Goal: Transaction & Acquisition: Purchase product/service

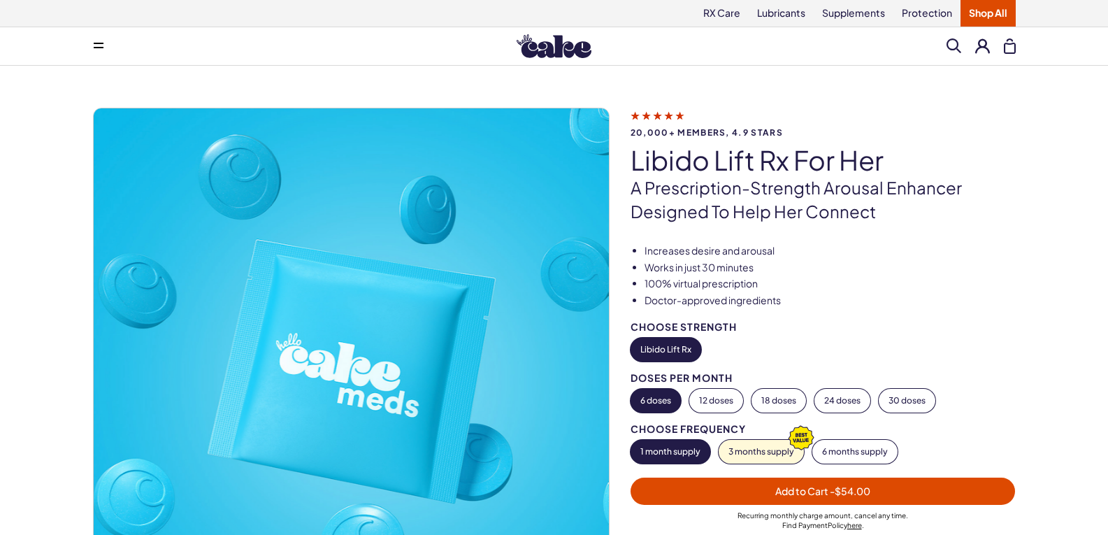
click at [670, 403] on button "6 doses" at bounding box center [655, 401] width 50 height 24
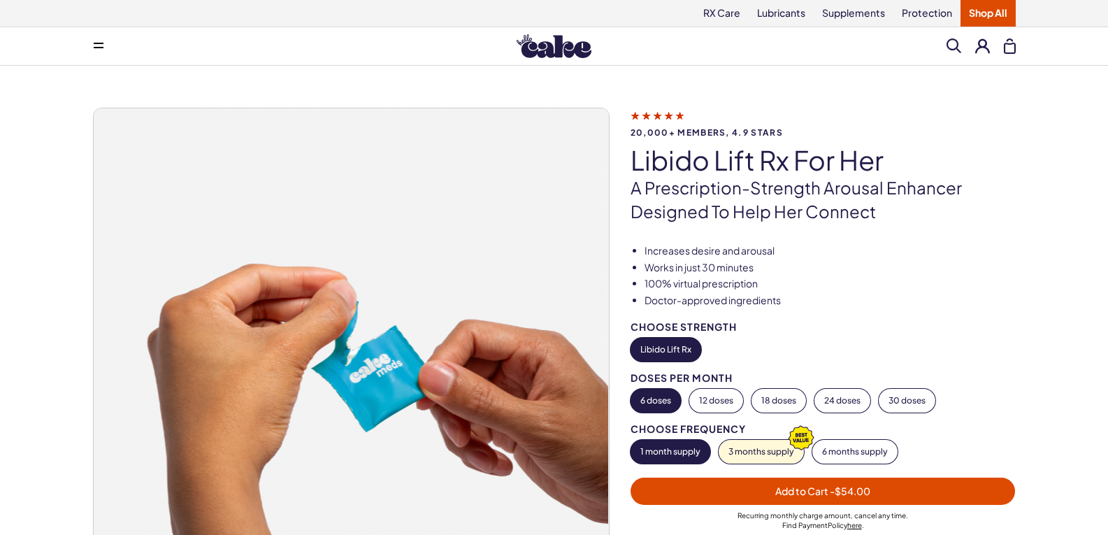
drag, startPoint x: 707, startPoint y: 412, endPoint x: 707, endPoint y: 419, distance: 7.0
click at [707, 414] on div "Choose Strength Libido Lift Rx Doses per Month 6 doses 12 doses 18 doses 24 dos…" at bounding box center [822, 393] width 385 height 142
click at [719, 406] on button "12 doses" at bounding box center [716, 401] width 54 height 24
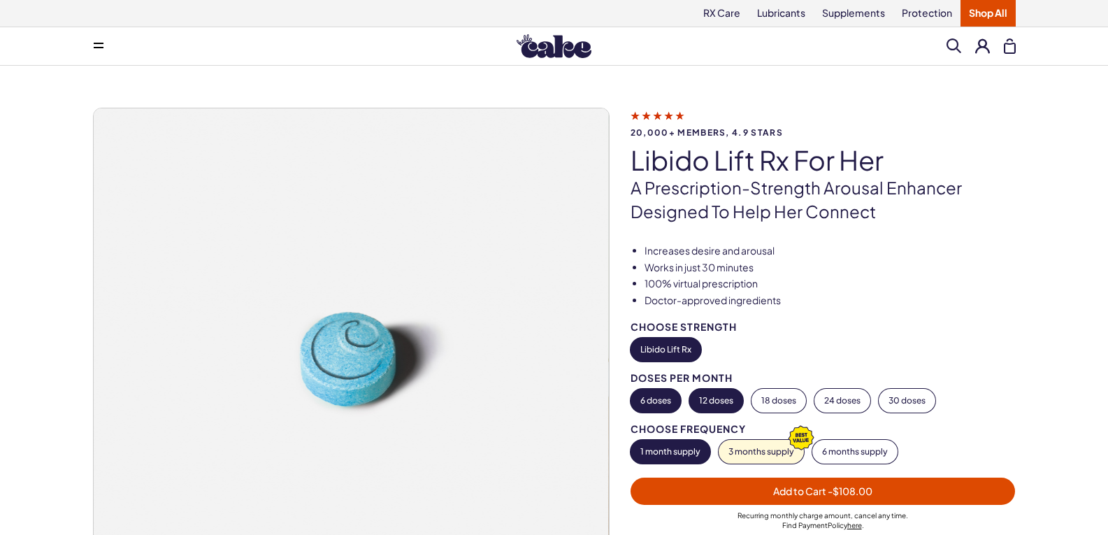
click at [660, 393] on button "6 doses" at bounding box center [655, 401] width 50 height 24
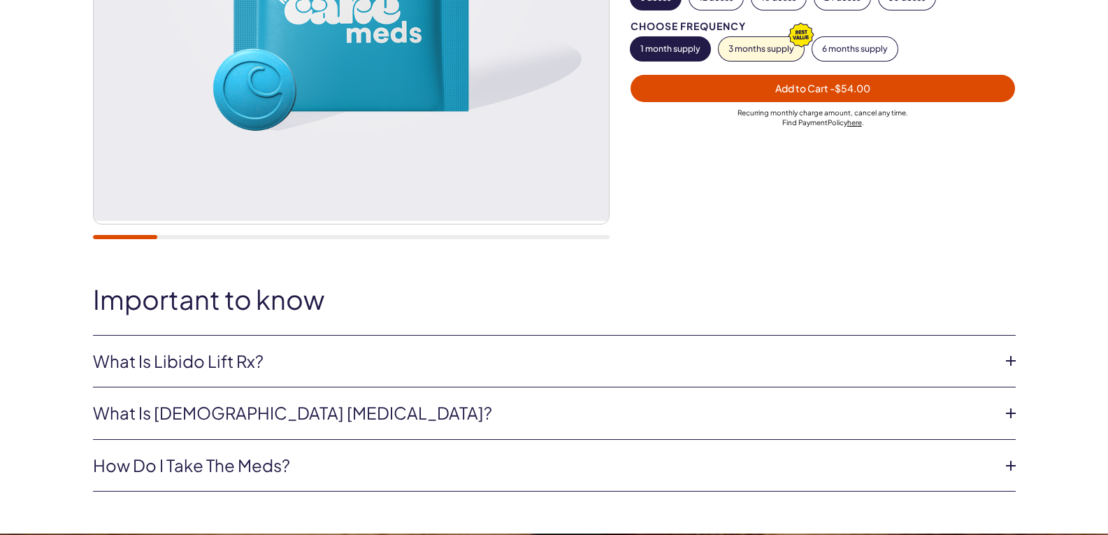
scroll to position [489, 0]
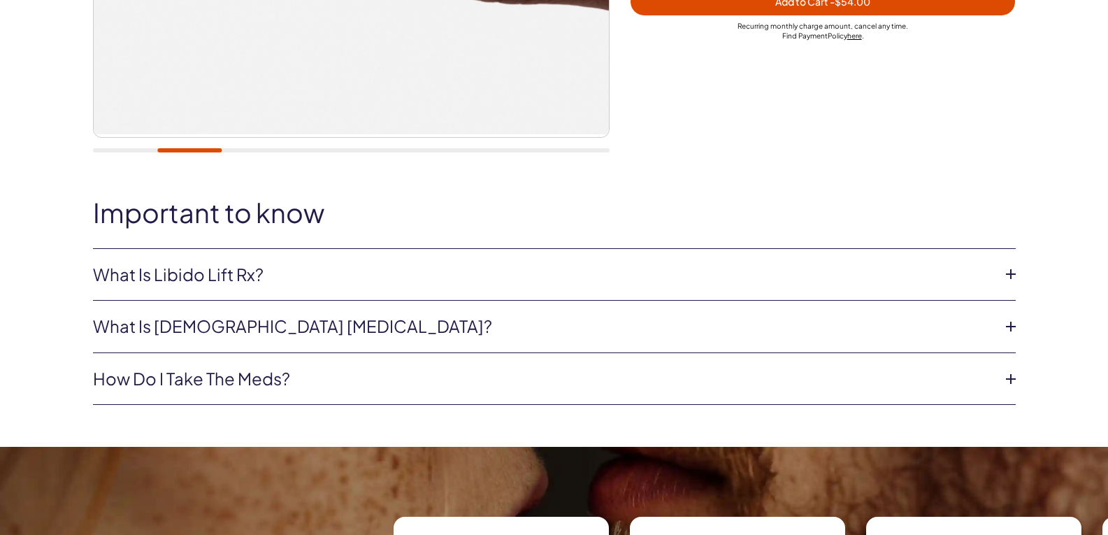
click at [1007, 277] on icon at bounding box center [1010, 273] width 21 height 21
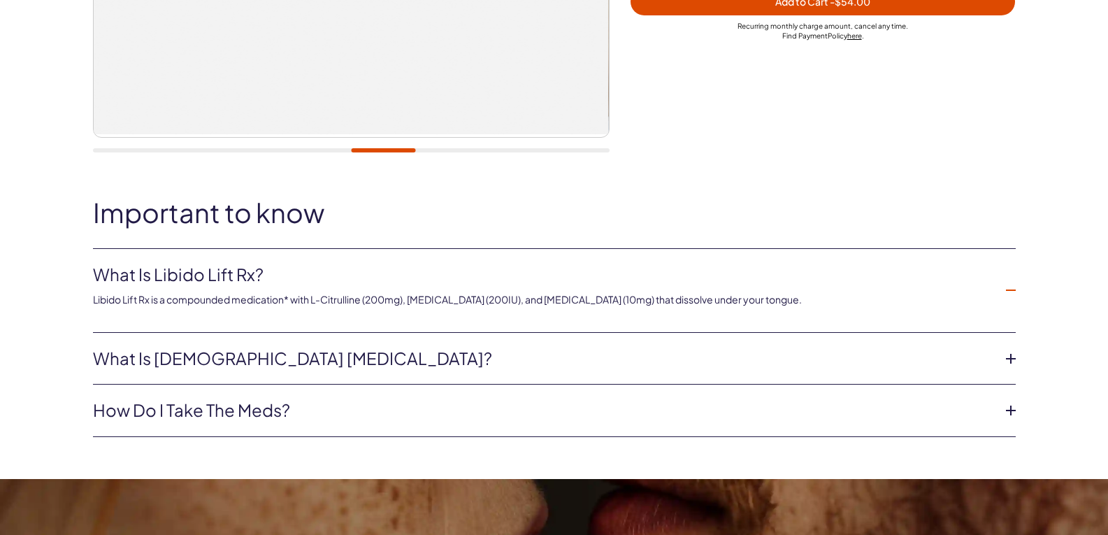
click at [1013, 284] on icon at bounding box center [1010, 290] width 21 height 21
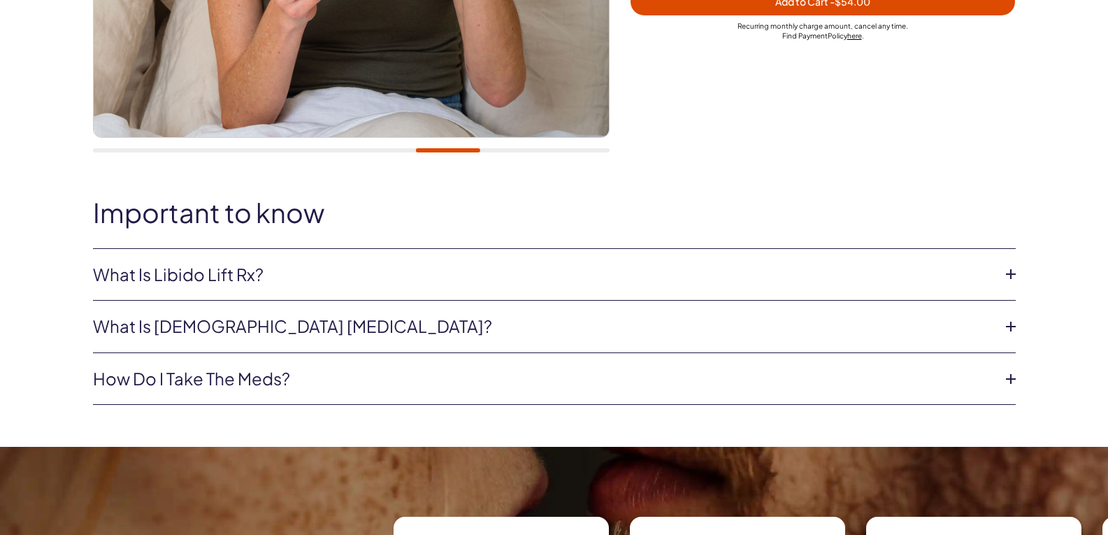
click at [1011, 323] on icon at bounding box center [1010, 326] width 21 height 21
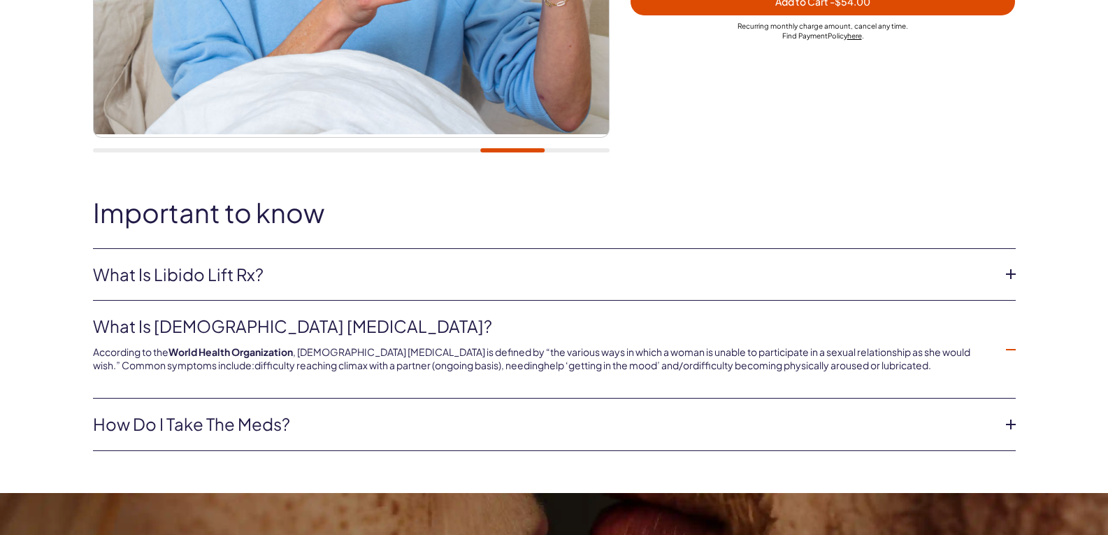
click at [1006, 350] on icon at bounding box center [1010, 349] width 21 height 21
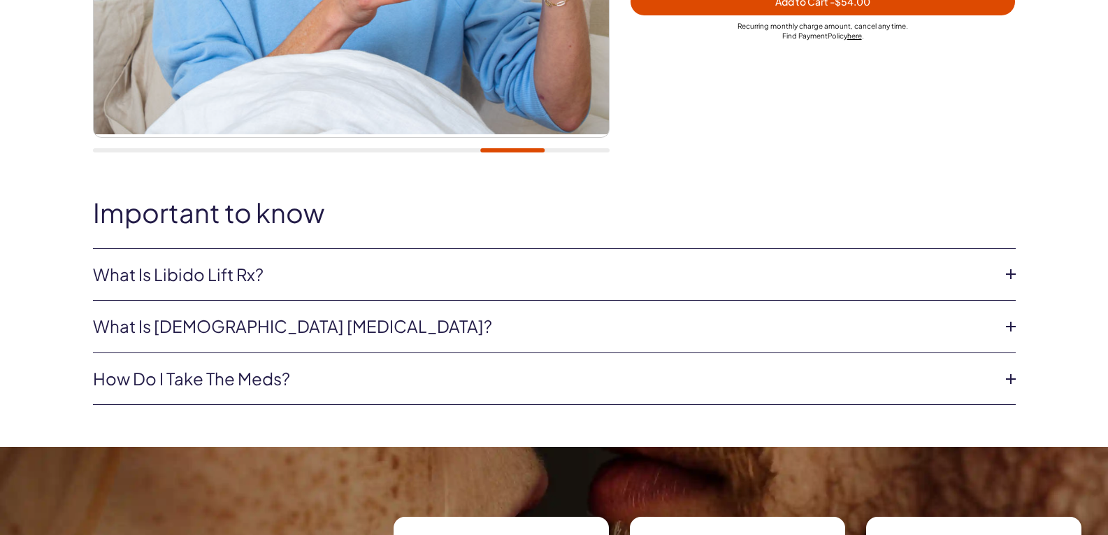
click at [1009, 375] on icon at bounding box center [1010, 378] width 21 height 21
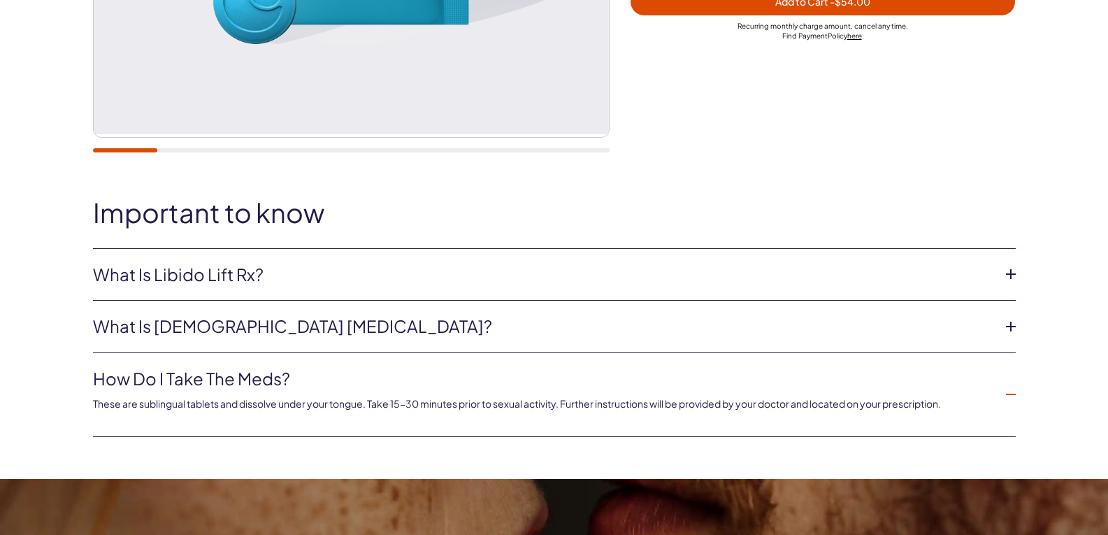
click at [1014, 396] on icon at bounding box center [1010, 394] width 21 height 21
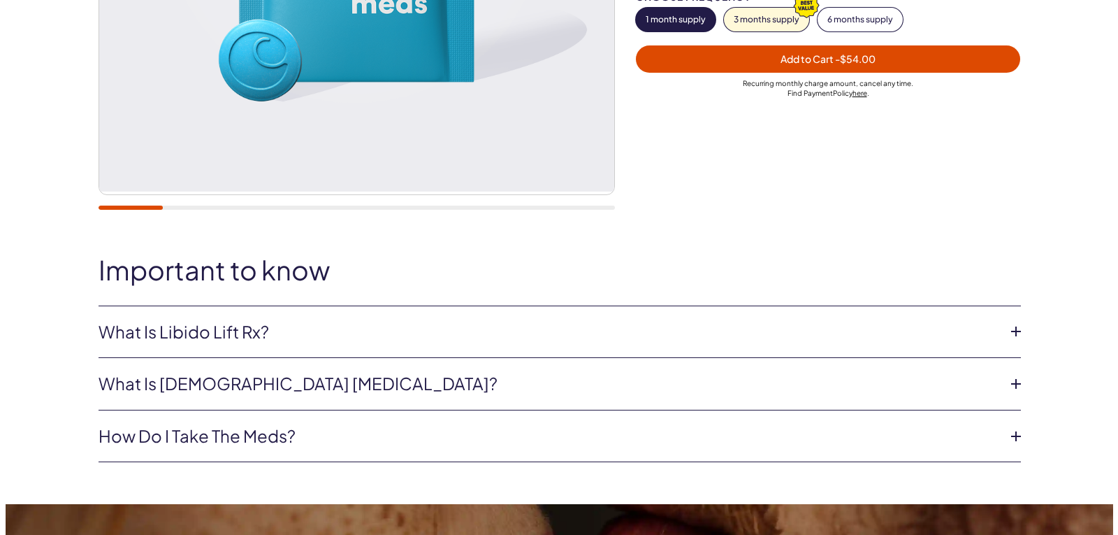
scroll to position [280, 0]
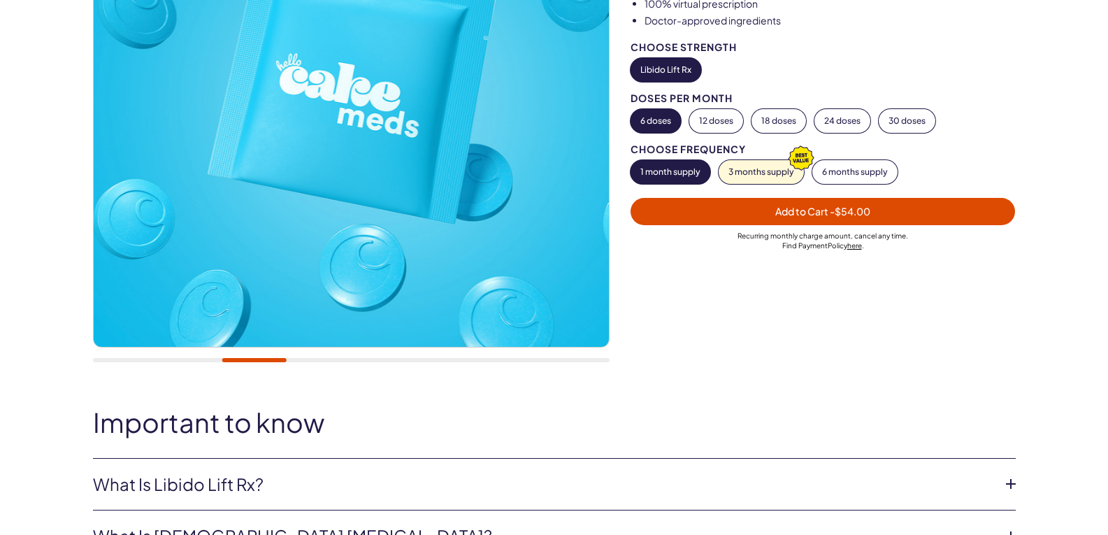
drag, startPoint x: 731, startPoint y: 173, endPoint x: 738, endPoint y: 181, distance: 10.4
click at [737, 180] on button "3 months supply" at bounding box center [761, 172] width 85 height 24
click at [693, 175] on button "1 month supply" at bounding box center [670, 172] width 80 height 24
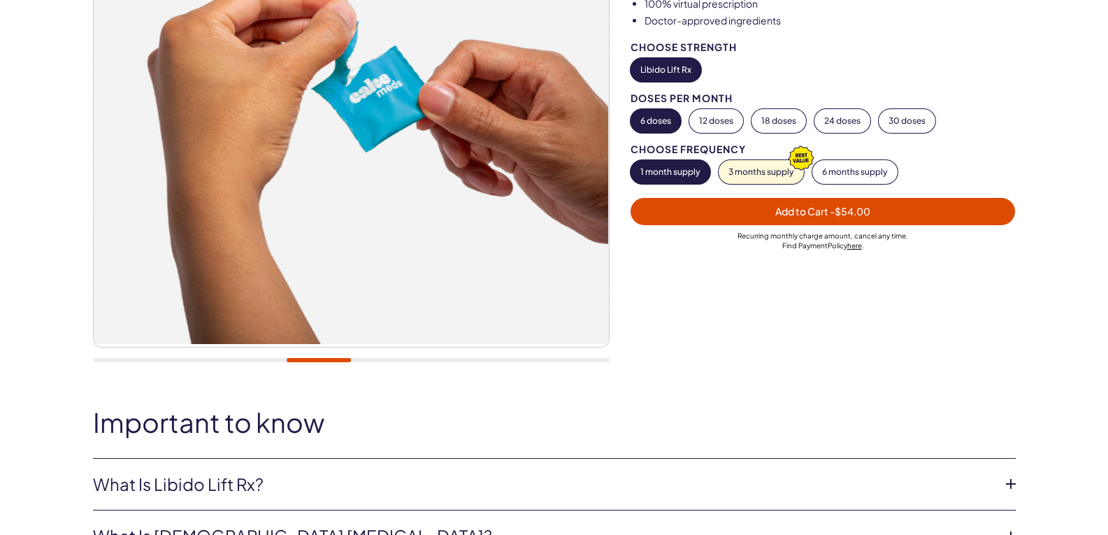
click at [687, 208] on span "Add to Cart - $54.00" at bounding box center [823, 211] width 368 height 16
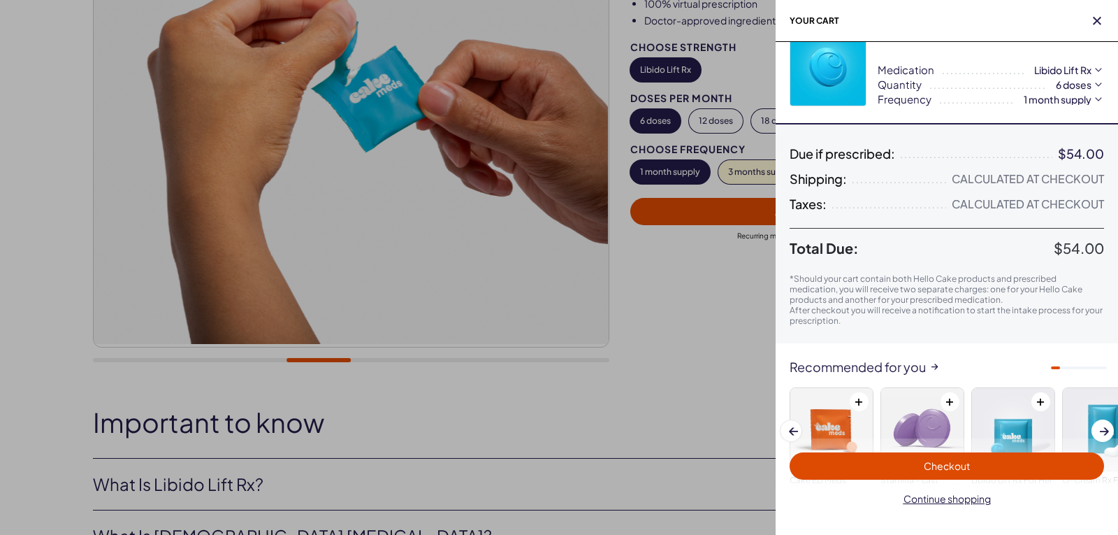
scroll to position [0, 0]
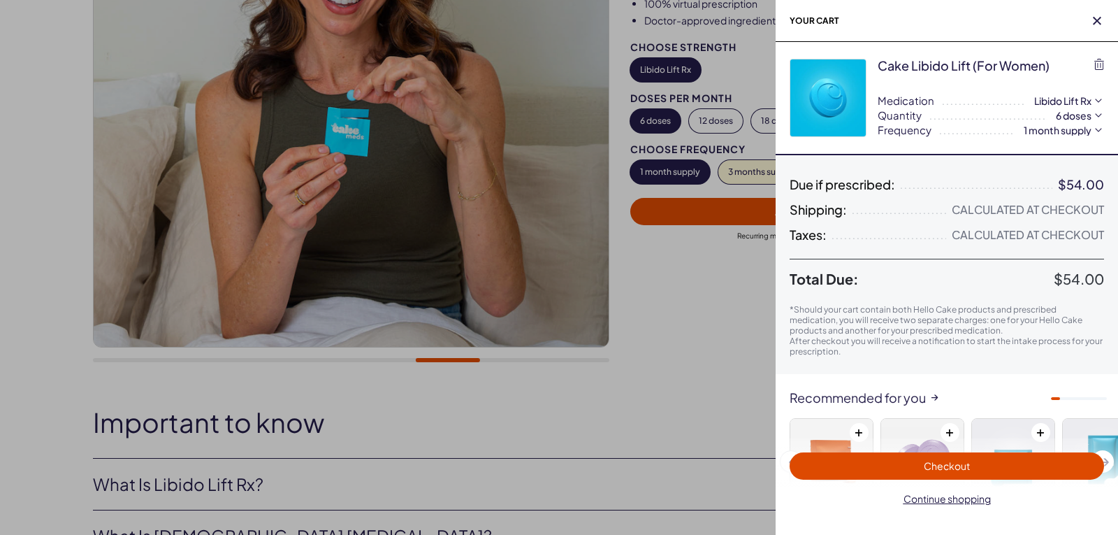
click at [881, 466] on span "Checkout" at bounding box center [947, 466] width 298 height 16
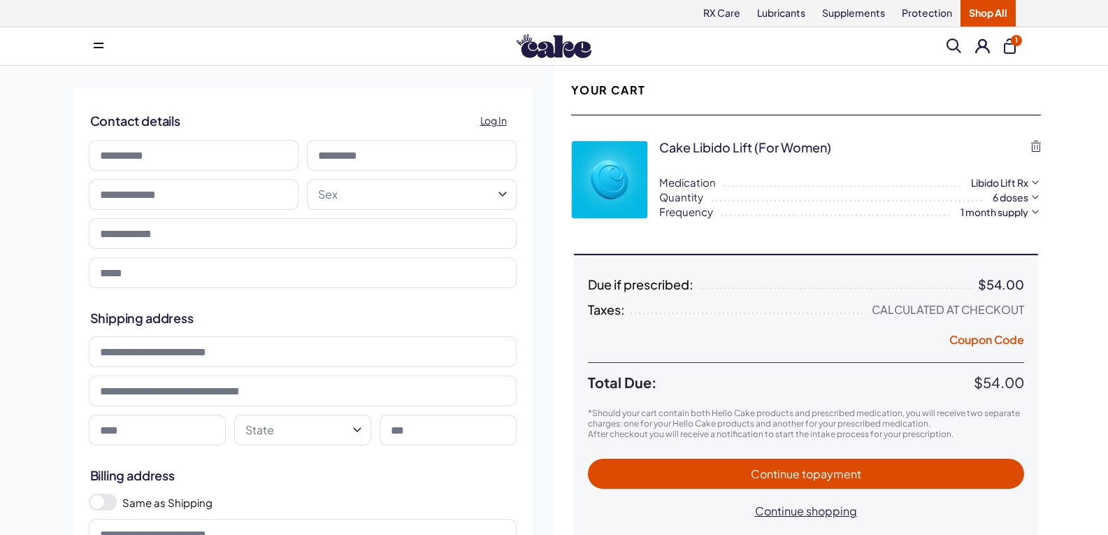
drag, startPoint x: 219, startPoint y: 161, endPoint x: 226, endPoint y: 169, distance: 10.4
click at [225, 166] on input at bounding box center [194, 155] width 210 height 31
type input "********"
type input "******"
type input "**********"
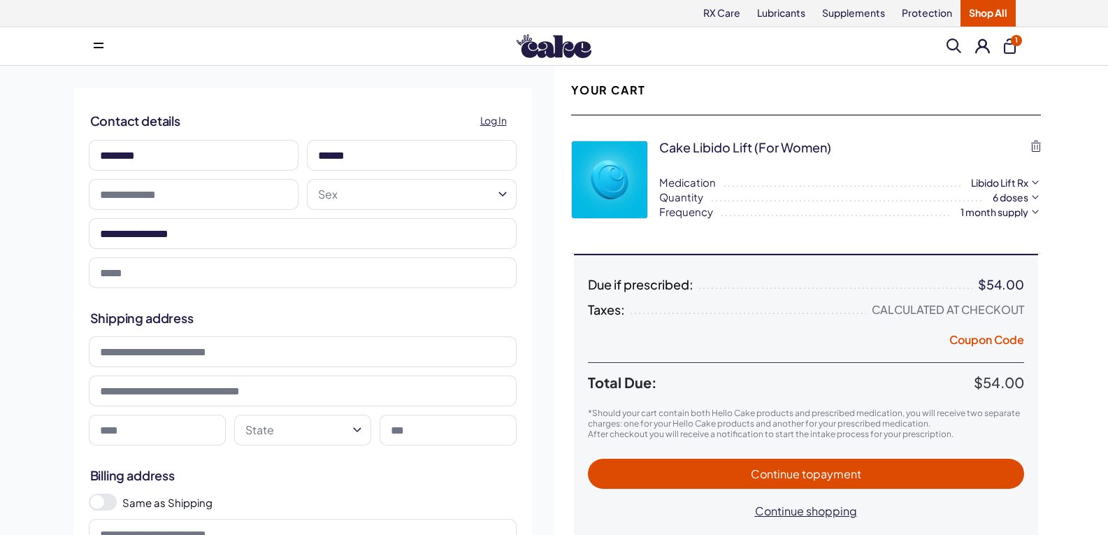
type input "**********"
type input "*"
click at [171, 155] on input at bounding box center [194, 155] width 210 height 31
type input "****"
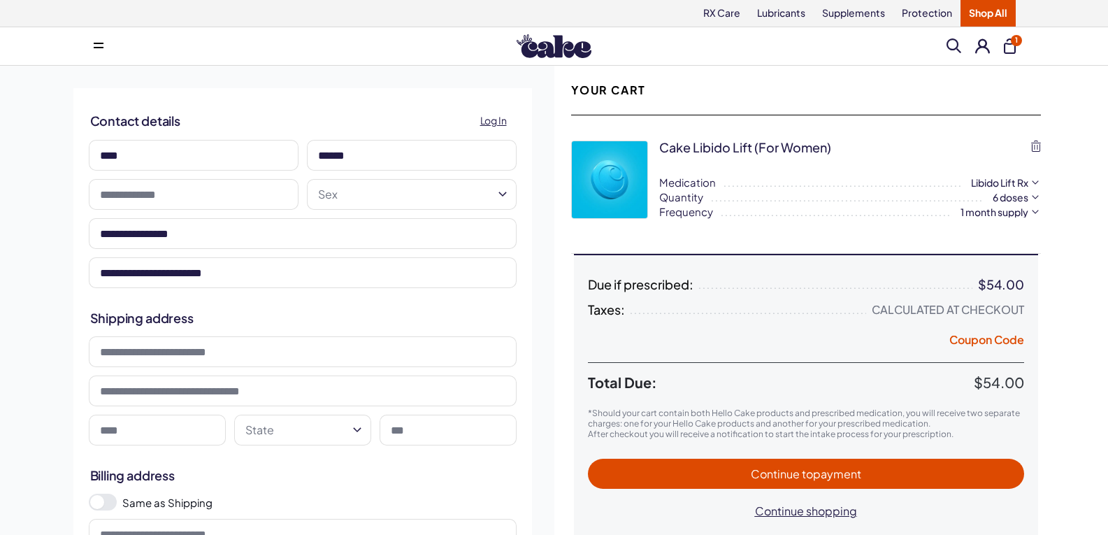
type input "***"
drag, startPoint x: 219, startPoint y: 238, endPoint x: 229, endPoint y: 235, distance: 10.9
click at [229, 235] on input "**********" at bounding box center [303, 233] width 428 height 31
drag, startPoint x: 26, startPoint y: 352, endPoint x: 57, endPoint y: 348, distance: 31.6
click at [27, 352] on div "**********" at bounding box center [554, 369] width 1108 height 606
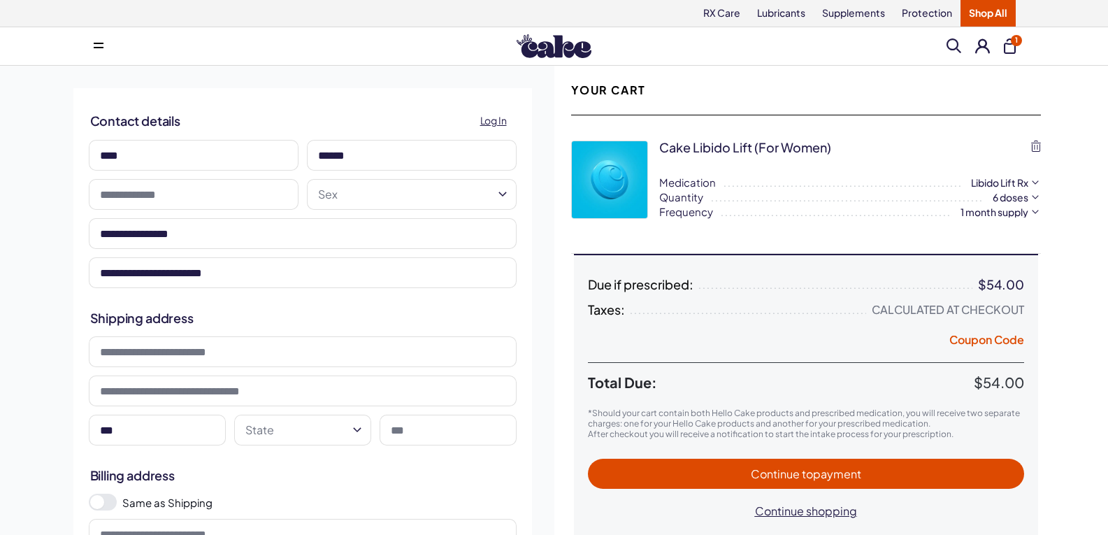
click at [132, 355] on input at bounding box center [303, 351] width 428 height 31
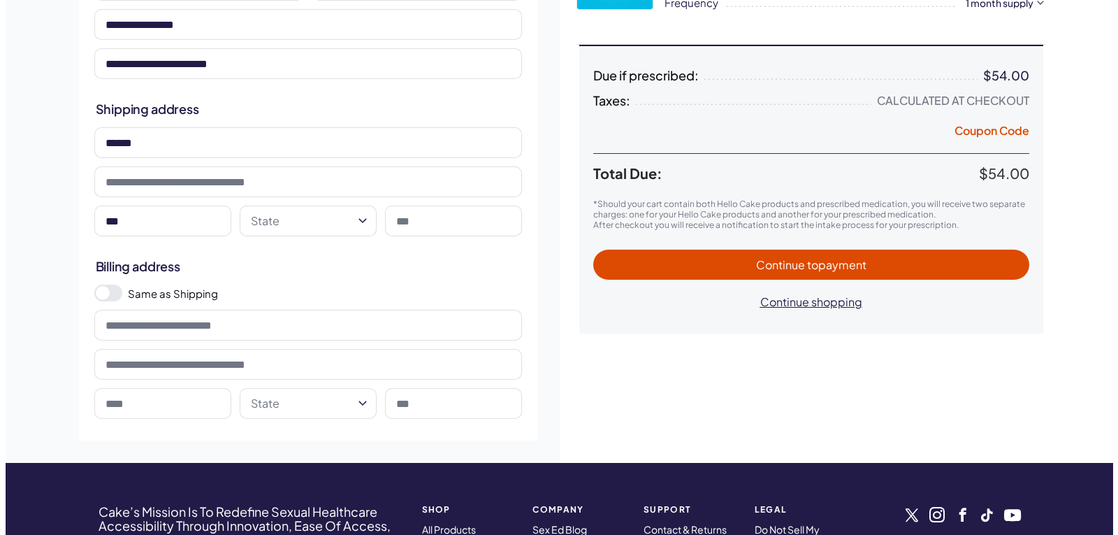
scroll to position [210, 0]
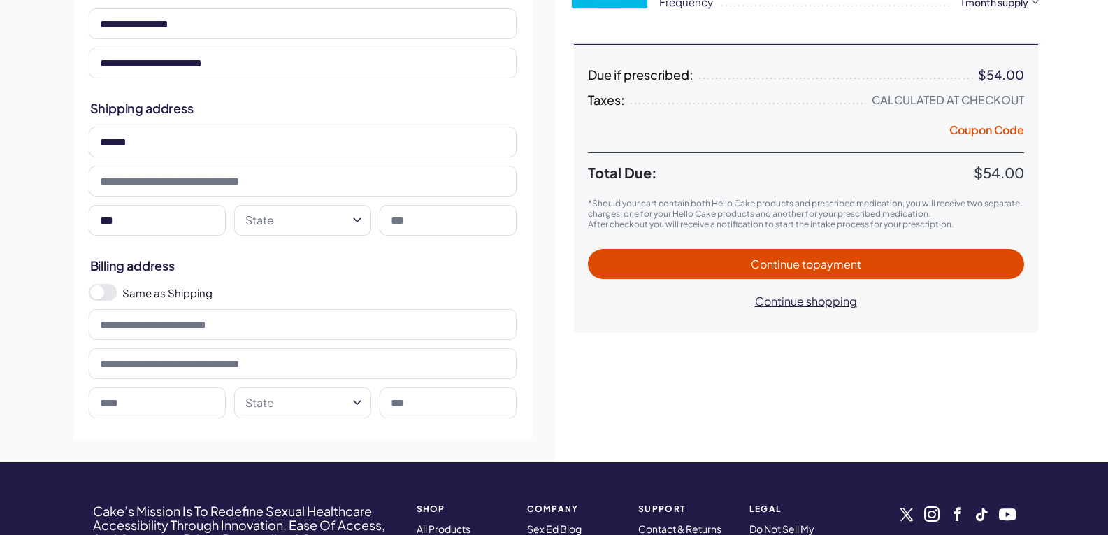
type input "******"
click at [312, 205] on html "RX Care Lubricants Supplements Protection Shop All Menu Him Her Everything 1" at bounding box center [554, 345] width 1108 height 1111
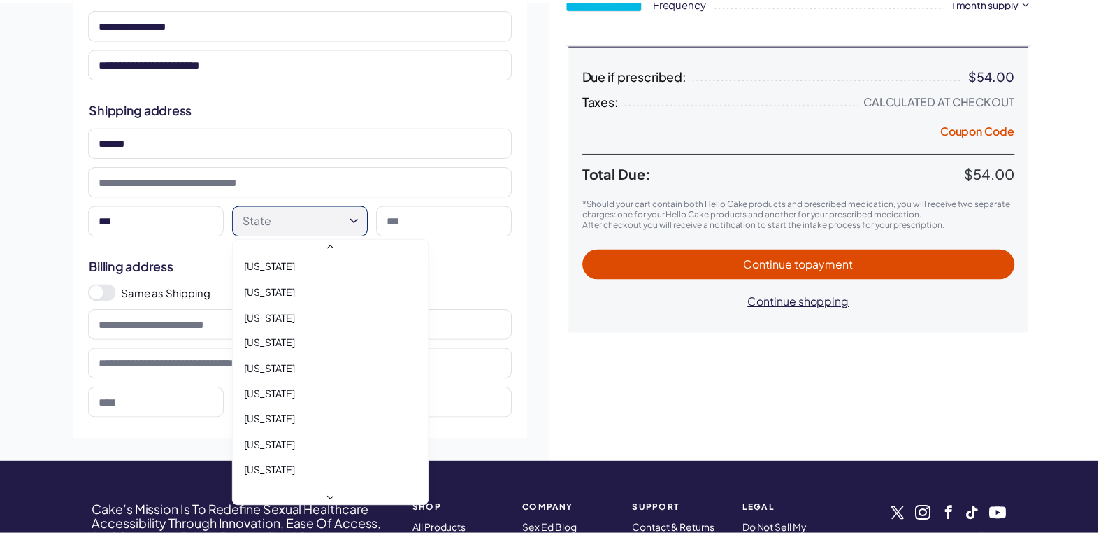
scroll to position [1188, 0]
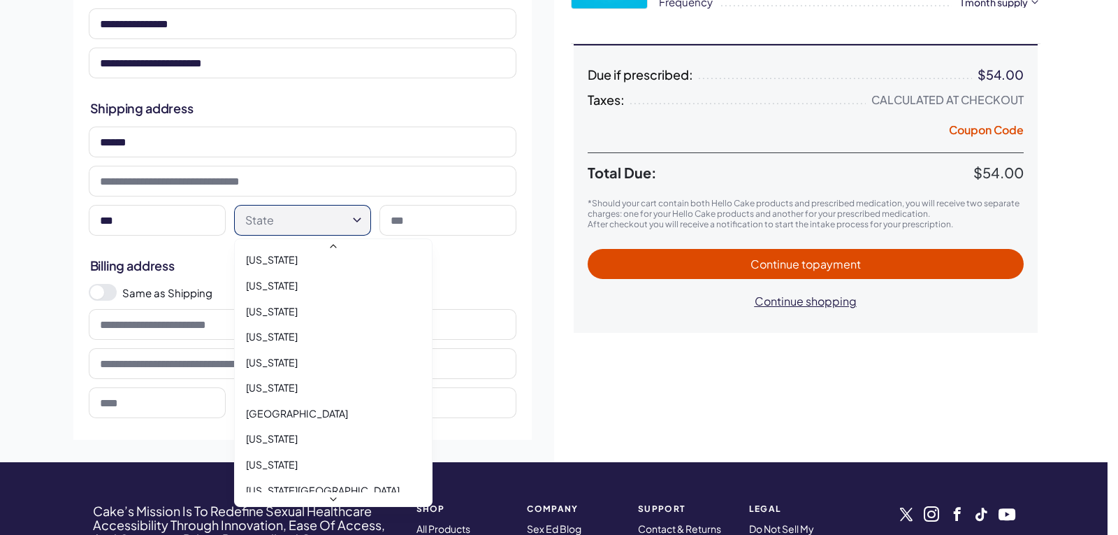
select select "**"
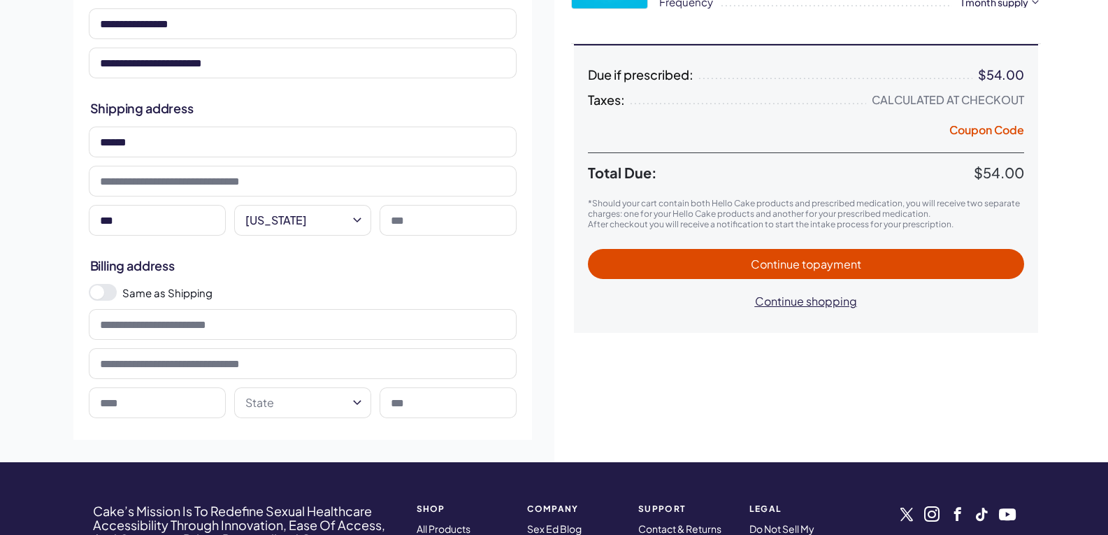
click at [448, 221] on input at bounding box center [448, 220] width 137 height 31
type input "*****"
click at [208, 191] on input at bounding box center [303, 181] width 428 height 31
click at [190, 131] on input "******" at bounding box center [303, 142] width 428 height 31
type input "**********"
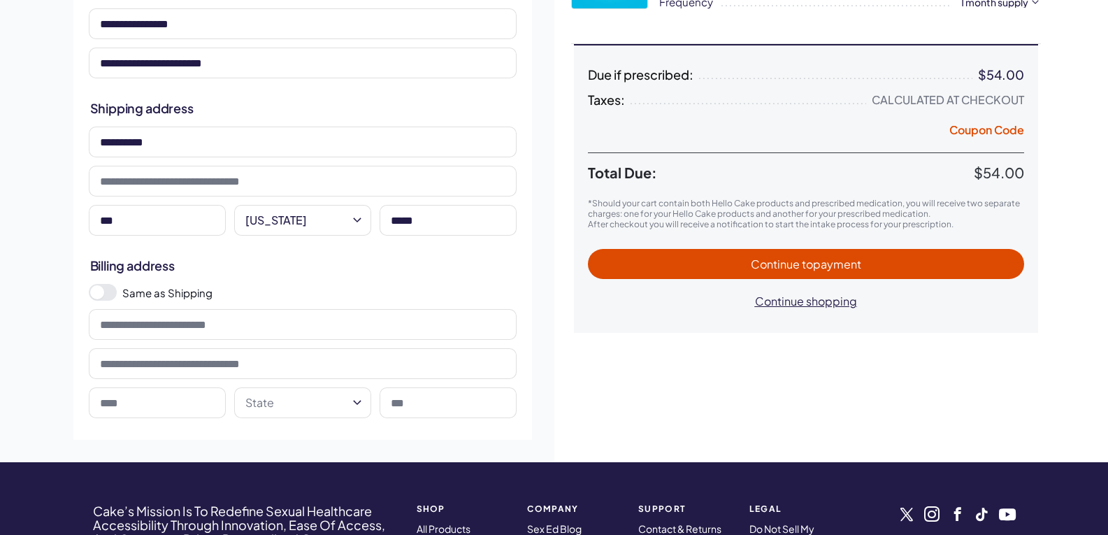
drag, startPoint x: 170, startPoint y: 210, endPoint x: 192, endPoint y: 217, distance: 23.2
click at [187, 215] on input "***" at bounding box center [157, 220] width 137 height 31
type input "*"
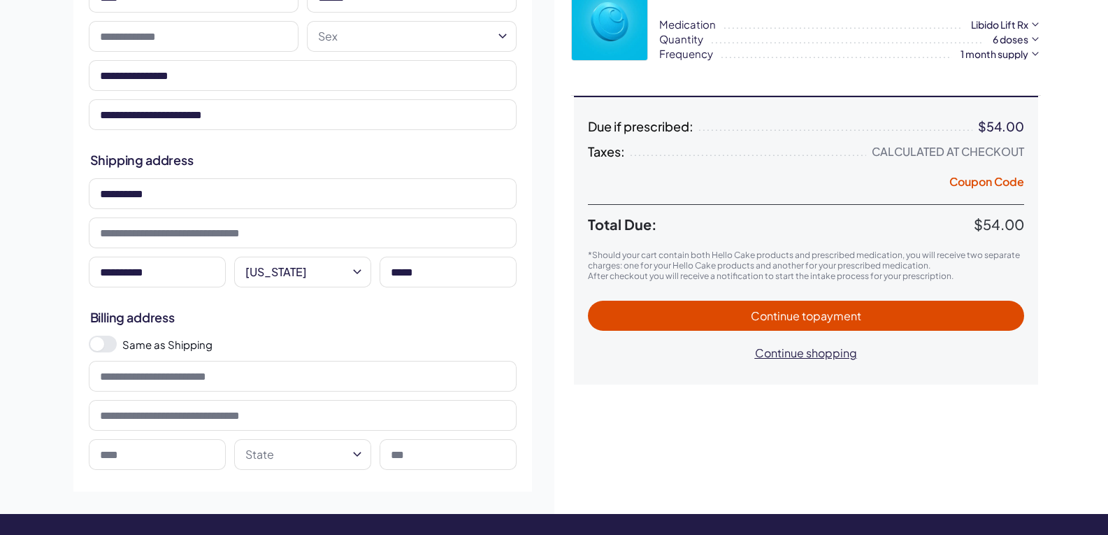
scroll to position [70, 0]
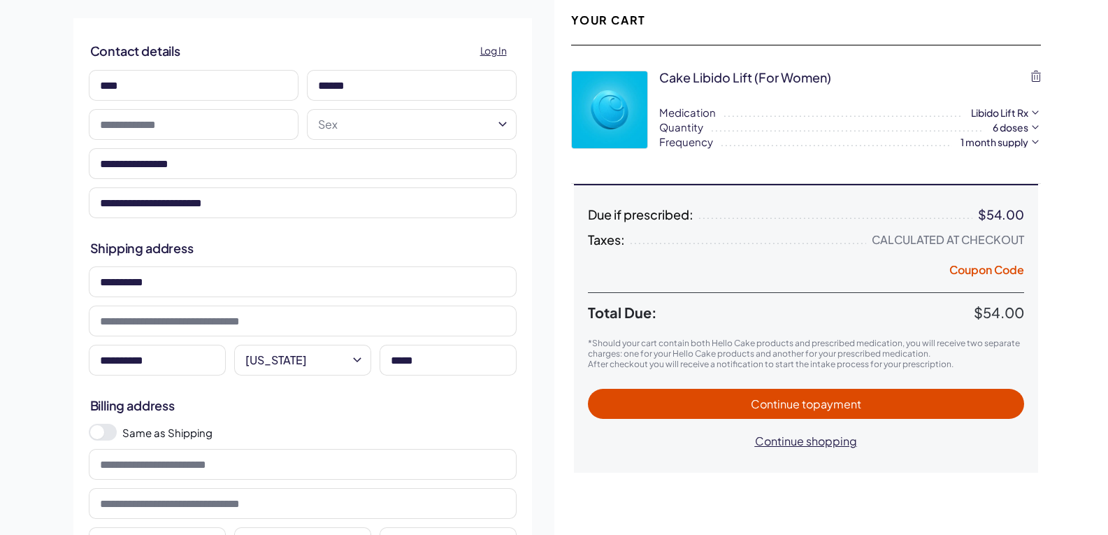
type input "**********"
click at [187, 132] on input "text" at bounding box center [194, 124] width 210 height 31
type input "**********"
click at [412, 468] on input at bounding box center [303, 464] width 428 height 31
click at [57, 502] on div "**********" at bounding box center [302, 299] width 503 height 606
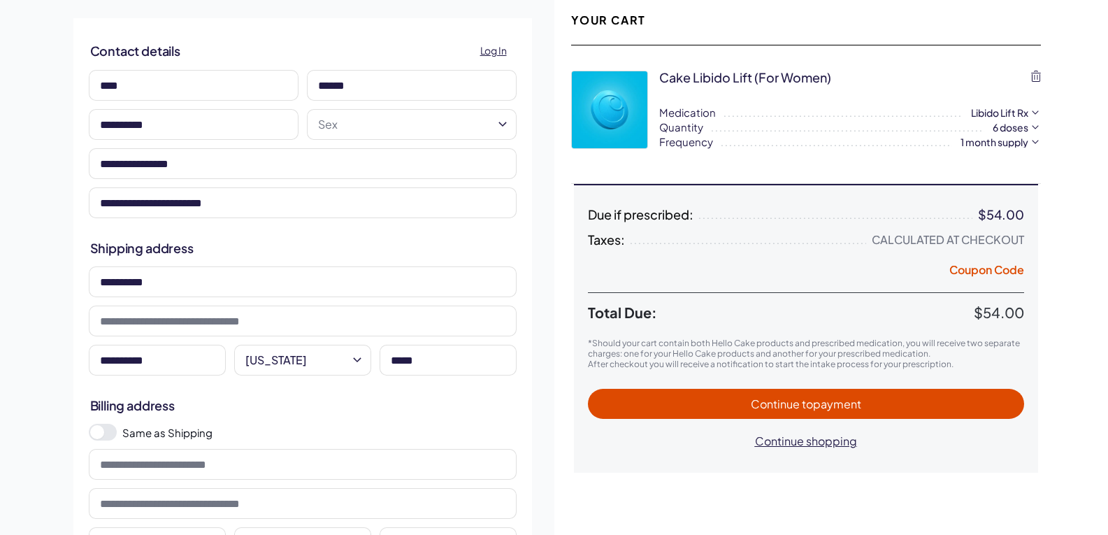
click at [115, 436] on span at bounding box center [103, 432] width 28 height 17
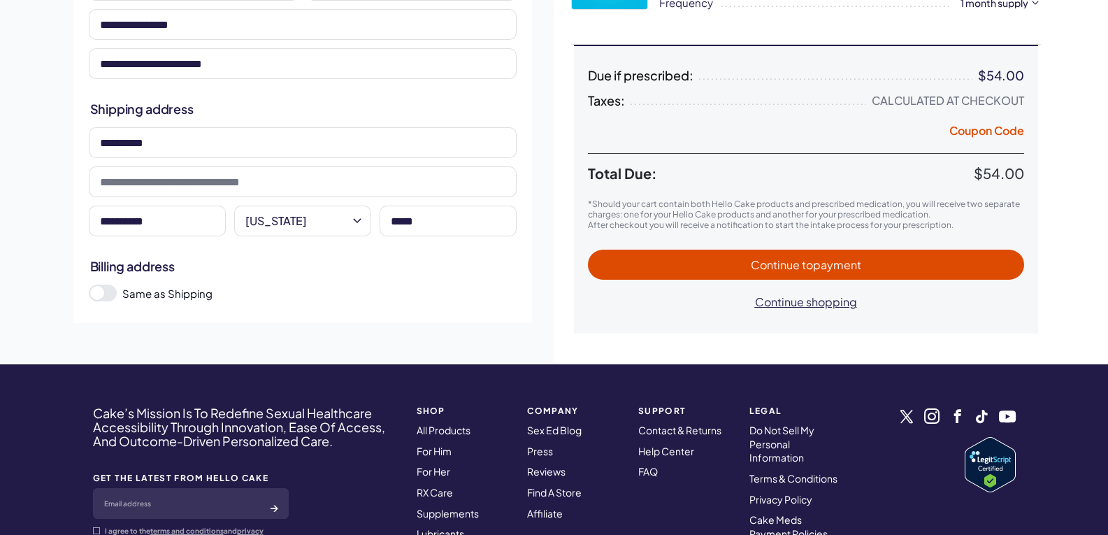
scroll to position [210, 0]
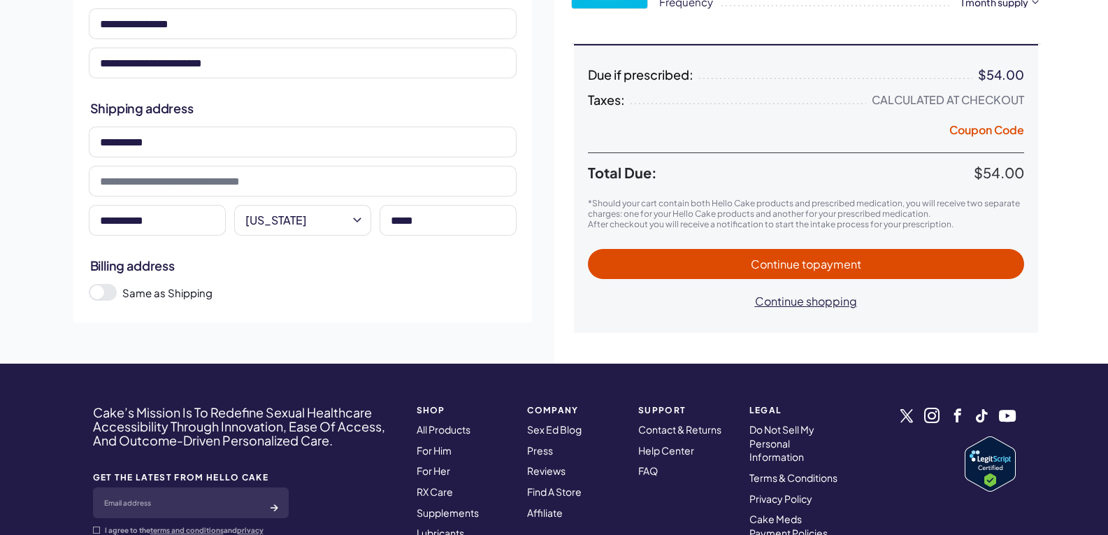
click at [100, 292] on span at bounding box center [103, 292] width 28 height 17
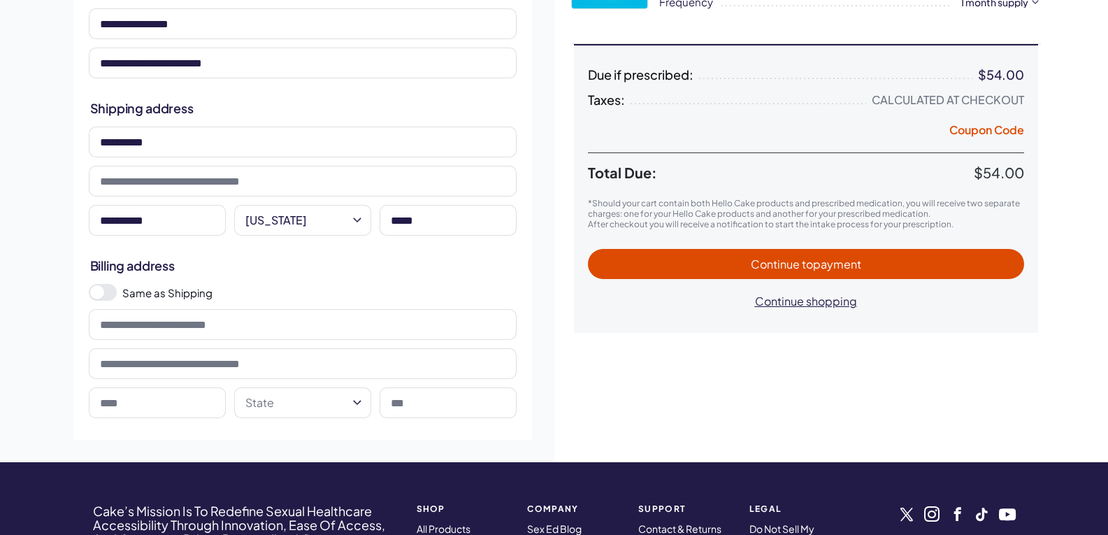
click at [115, 324] on input at bounding box center [303, 324] width 428 height 31
type input "**********"
select select "**"
type input "*****"
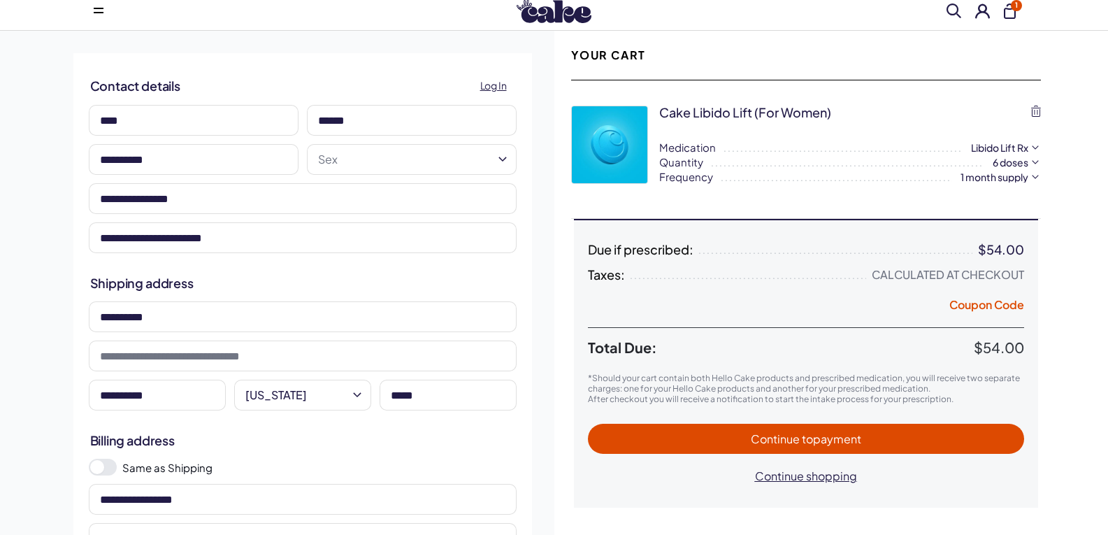
scroll to position [70, 0]
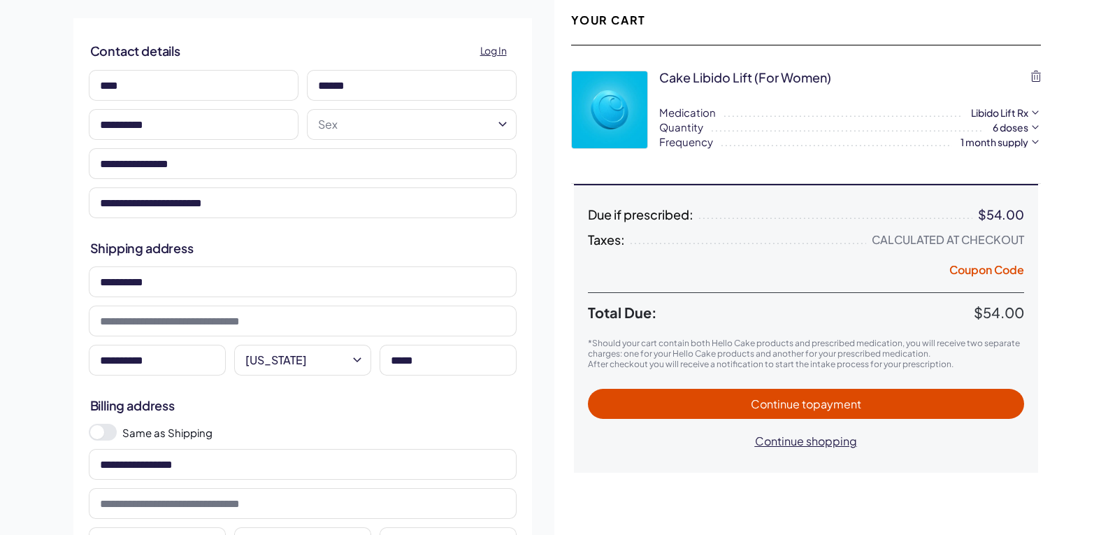
click at [788, 408] on span "Continue to payment" at bounding box center [806, 403] width 110 height 15
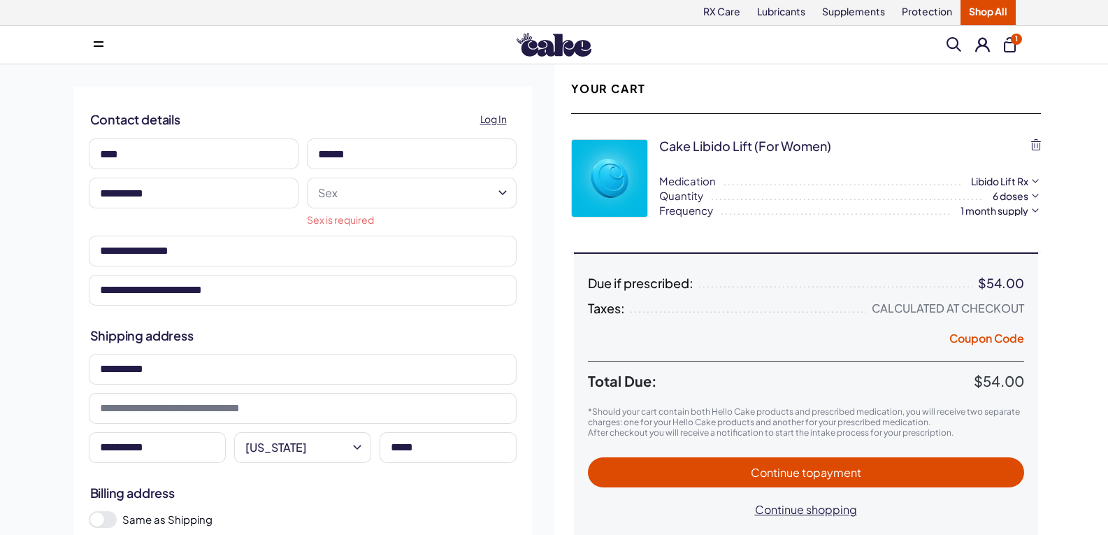
scroll to position [0, 0]
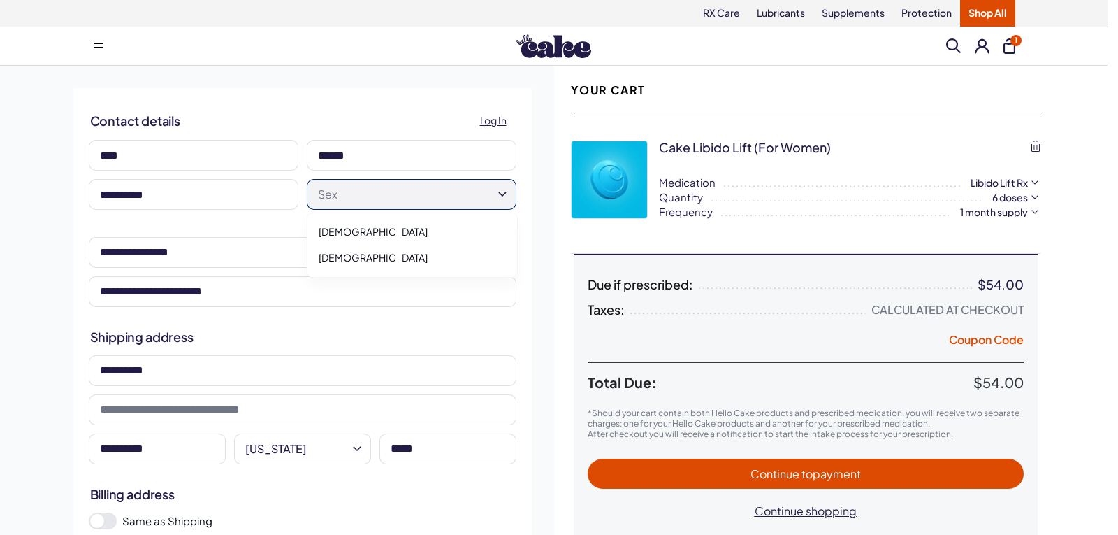
select select "******"
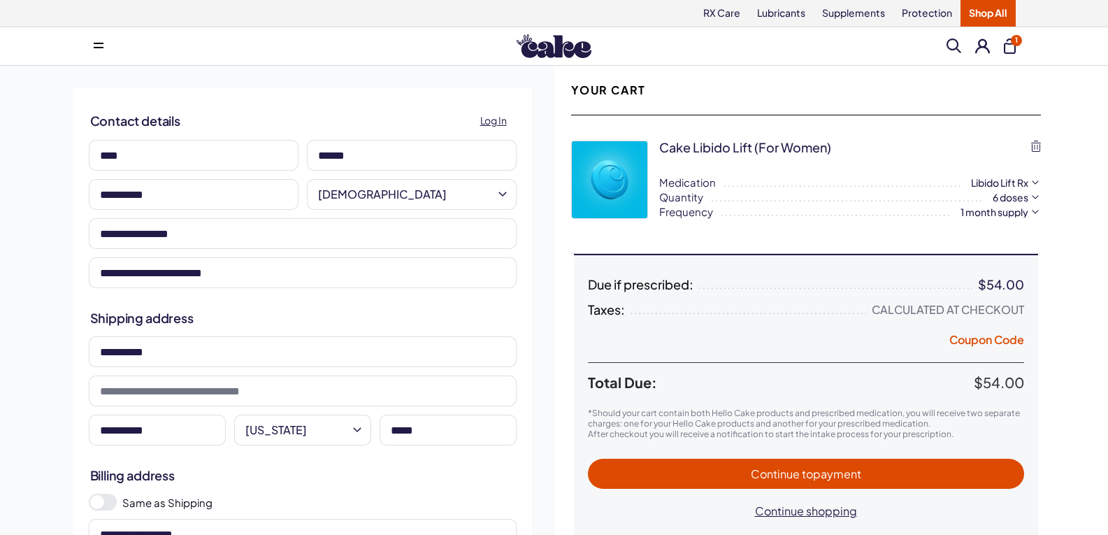
click at [699, 477] on span "Continue to payment" at bounding box center [806, 473] width 408 height 16
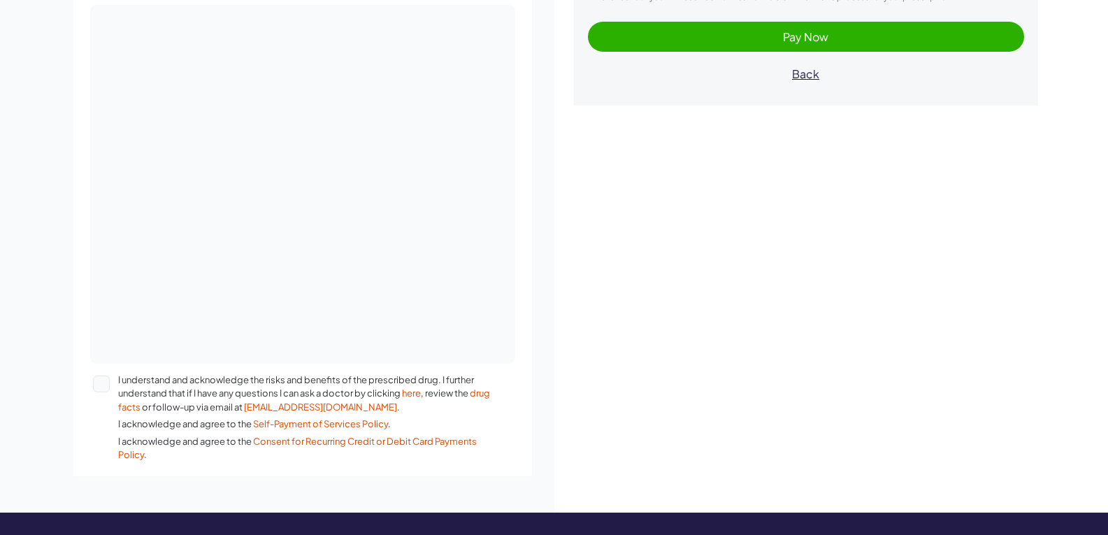
scroll to position [419, 0]
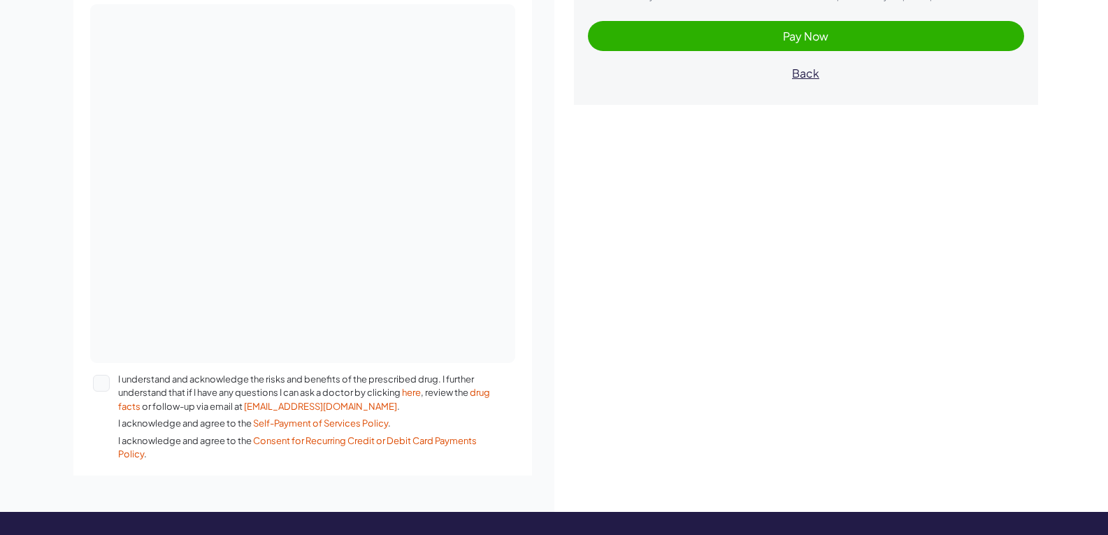
click at [108, 385] on button "I understand and acknowledge the risks and benefits of the prescribed drug. I f…" at bounding box center [101, 383] width 17 height 17
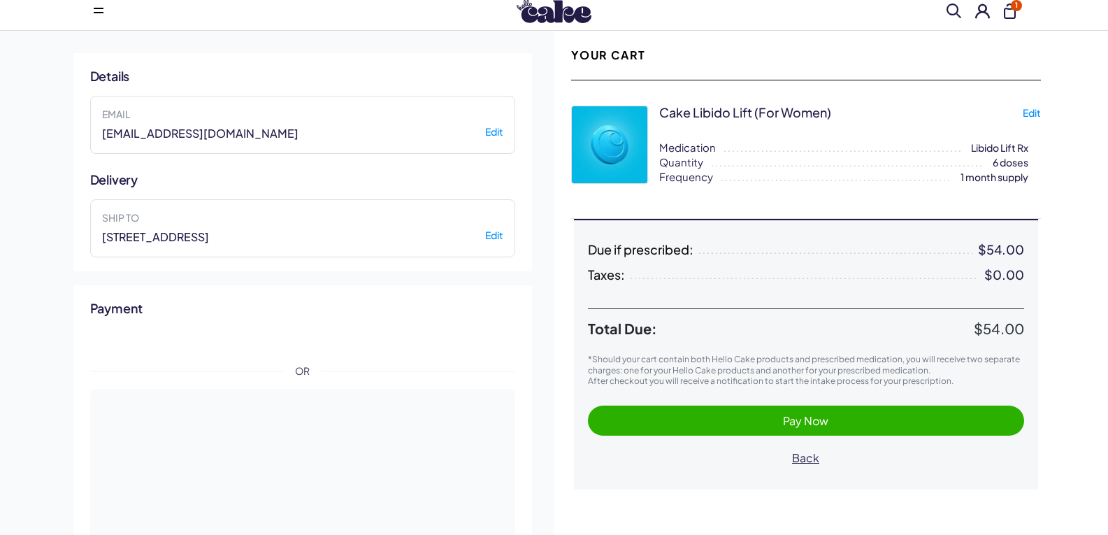
scroll to position [0, 0]
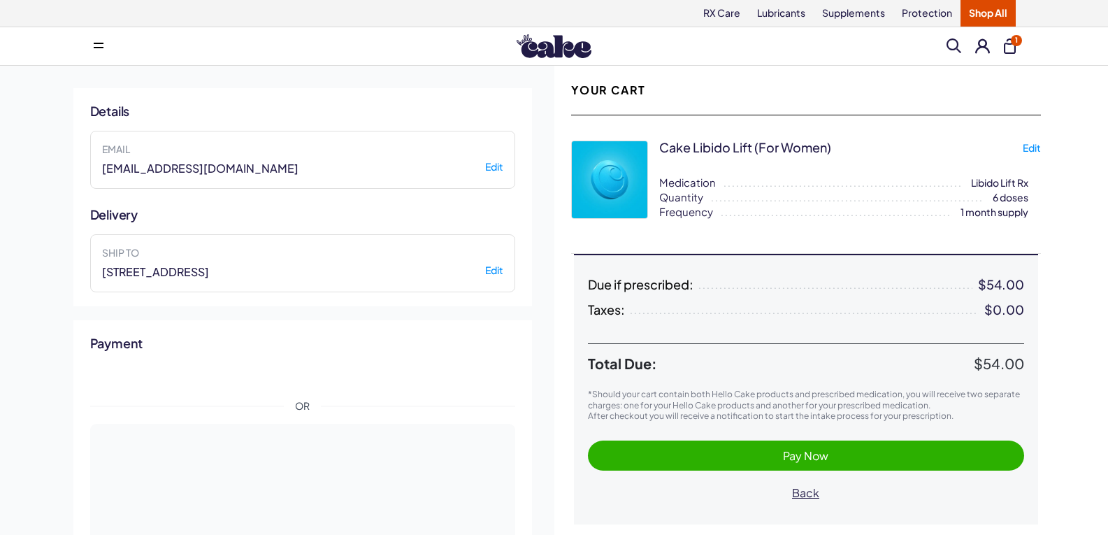
click at [844, 471] on div "Pay Now Back" at bounding box center [806, 473] width 436 height 67
click at [833, 445] on button "Pay Now" at bounding box center [806, 455] width 436 height 30
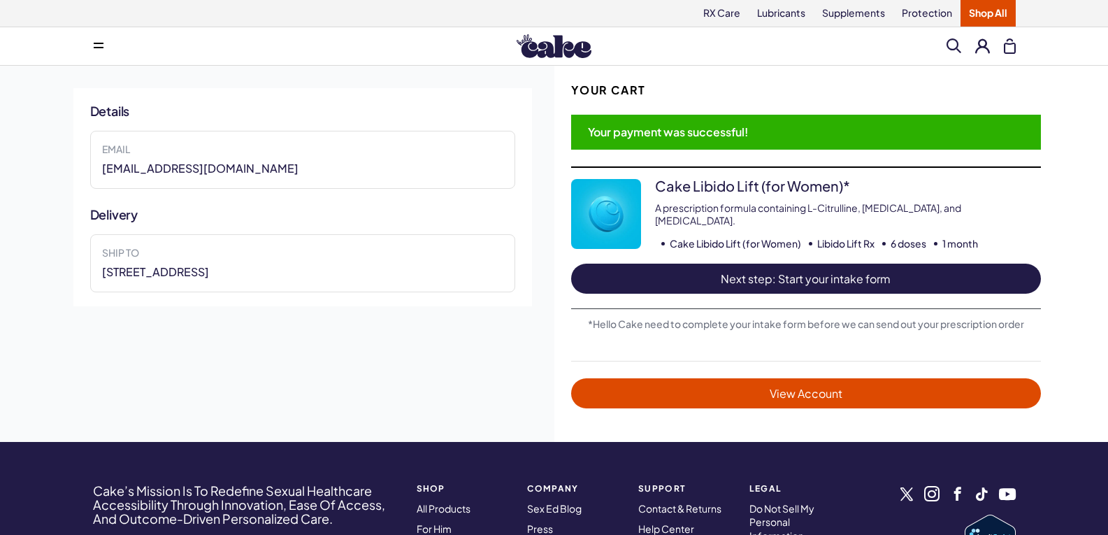
click at [806, 271] on span "Next step: Start your intake form" at bounding box center [806, 278] width 442 height 16
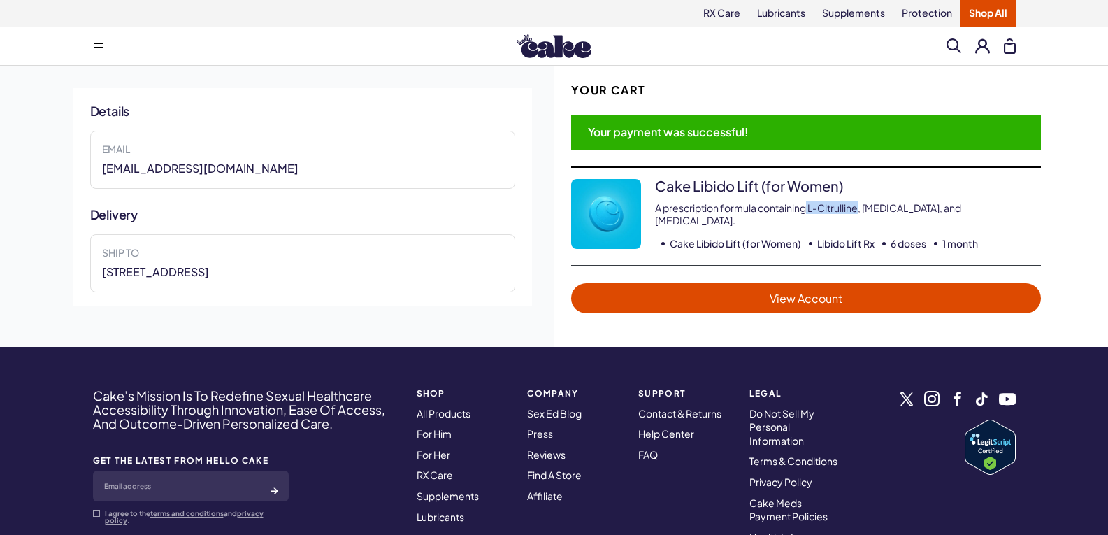
drag, startPoint x: 807, startPoint y: 205, endPoint x: 859, endPoint y: 214, distance: 53.2
click at [859, 214] on p "A prescription formula containing L-Citrulline, Oxytocin, and Tadalafil." at bounding box center [806, 213] width 470 height 25
drag, startPoint x: 846, startPoint y: 194, endPoint x: 813, endPoint y: 212, distance: 38.2
click at [813, 212] on p "A prescription formula containing L-Citrulline, Oxytocin, and Tadalafil." at bounding box center [806, 213] width 470 height 25
drag, startPoint x: 807, startPoint y: 209, endPoint x: 859, endPoint y: 212, distance: 51.8
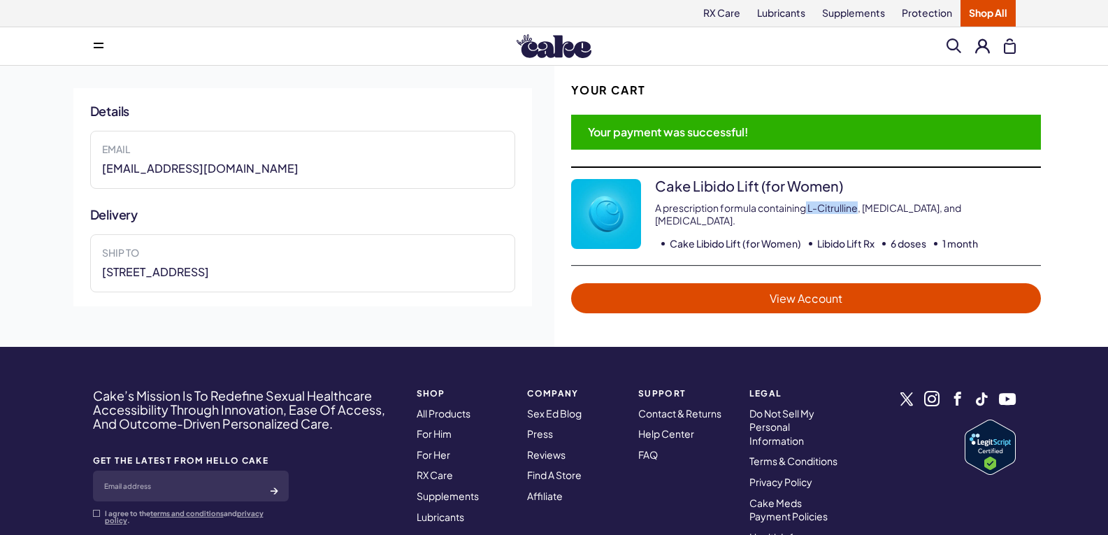
click at [859, 212] on p "A prescription formula containing L-Citrulline, Oxytocin, and Tadalafil." at bounding box center [806, 213] width 470 height 25
copy p "L-Citrulline"
click at [918, 92] on div "Your Cart" at bounding box center [806, 89] width 470 height 15
drag, startPoint x: 865, startPoint y: 205, endPoint x: 906, endPoint y: 207, distance: 41.3
click at [906, 207] on p "A prescription formula containing L-Citrulline, Oxytocin, and Tadalafil." at bounding box center [806, 213] width 470 height 25
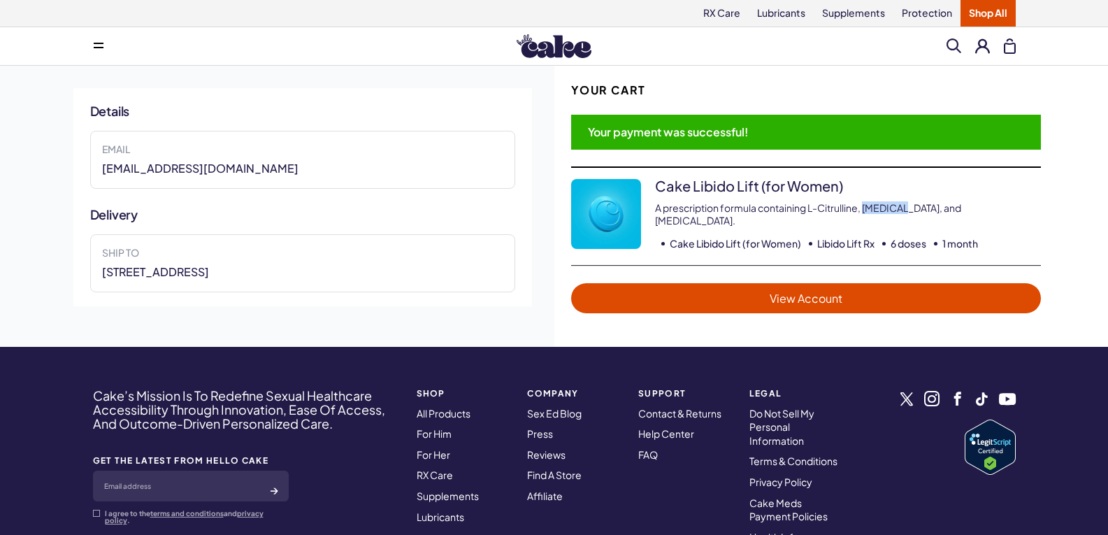
copy p "[MEDICAL_DATA]"
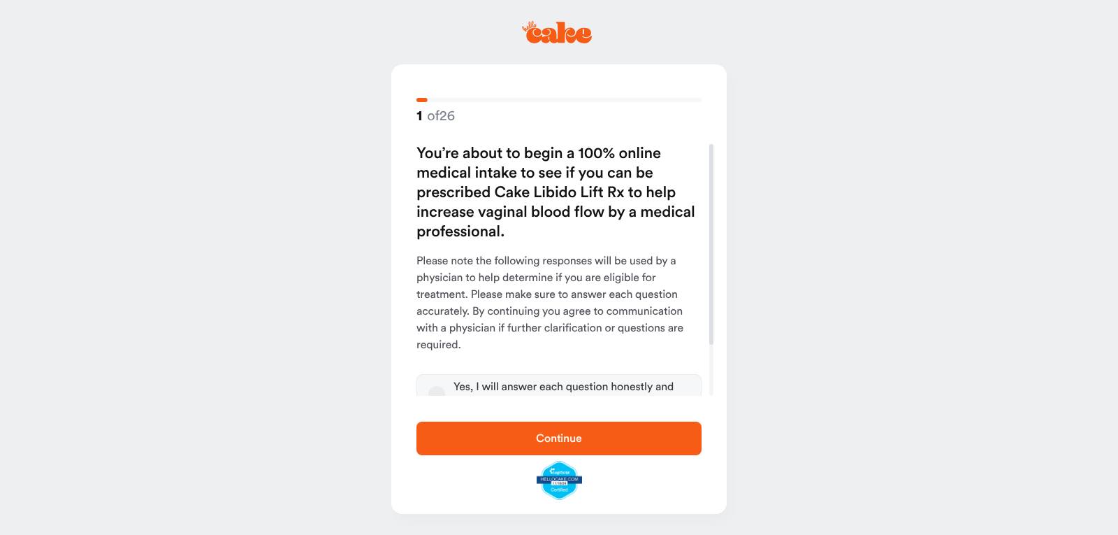
click at [433, 387] on button "Yes, I will answer each question honestly and accurately" at bounding box center [436, 394] width 17 height 17
click at [482, 445] on span "Continue" at bounding box center [559, 438] width 240 height 17
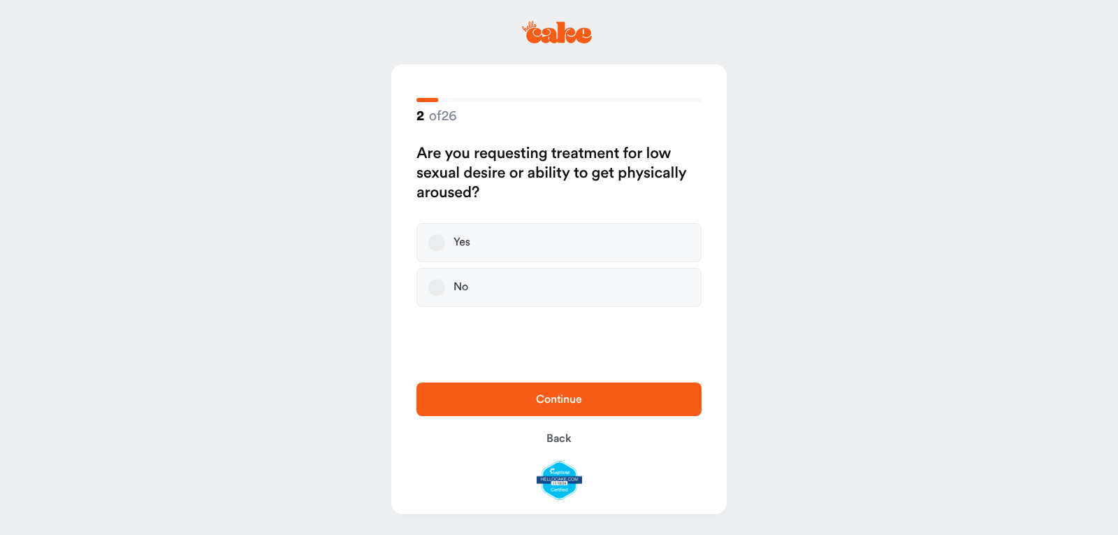
drag, startPoint x: 436, startPoint y: 247, endPoint x: 439, endPoint y: 258, distance: 10.9
click at [436, 252] on label "Yes" at bounding box center [559, 242] width 285 height 39
click at [436, 251] on button "Yes" at bounding box center [436, 242] width 17 height 17
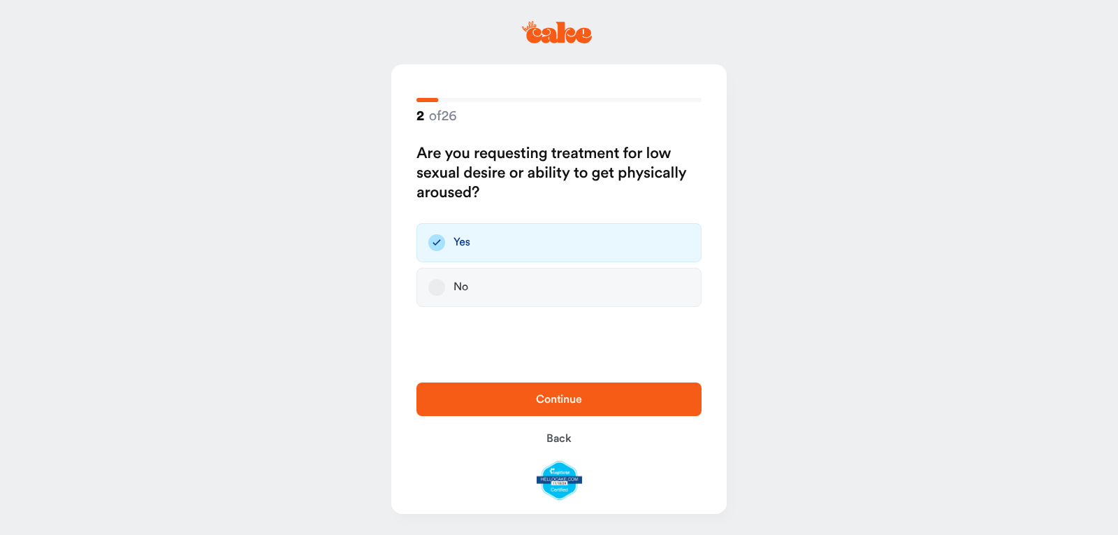
click at [483, 396] on span "Continue" at bounding box center [559, 399] width 240 height 17
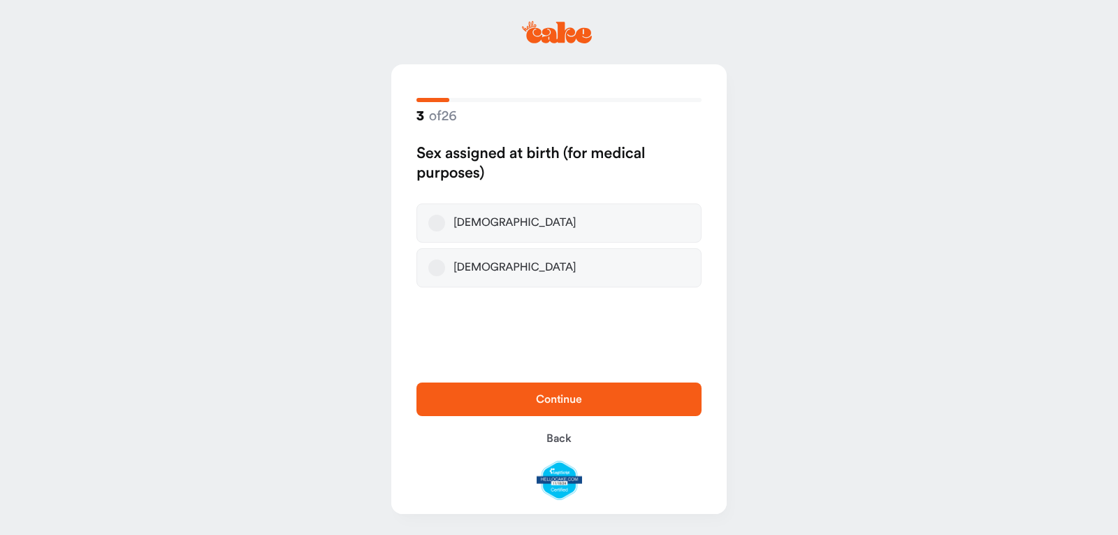
click at [444, 224] on label "Female" at bounding box center [559, 222] width 285 height 39
click at [444, 224] on button "Female" at bounding box center [436, 223] width 17 height 17
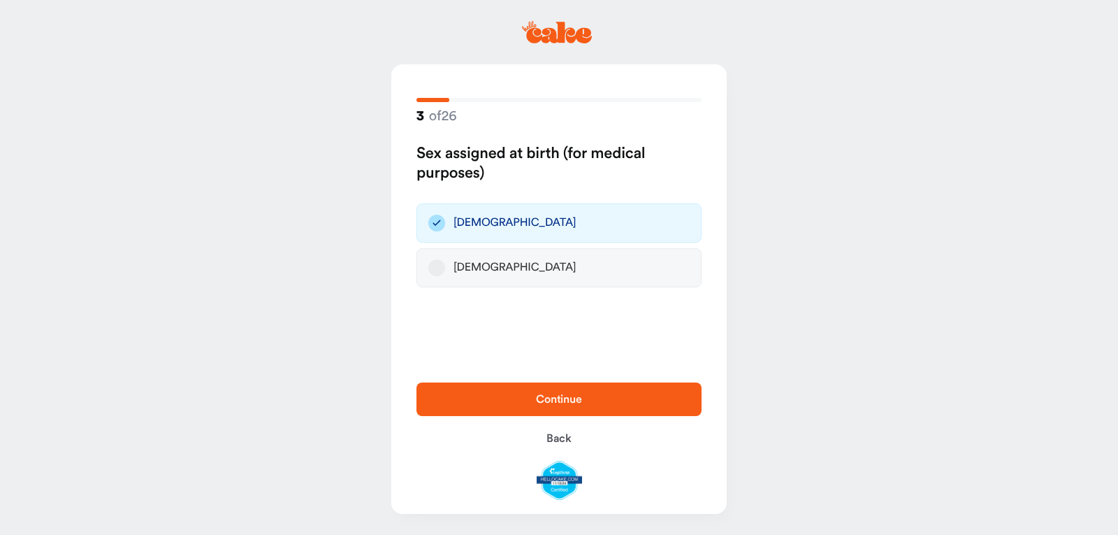
click at [475, 395] on span "Continue" at bounding box center [559, 399] width 240 height 17
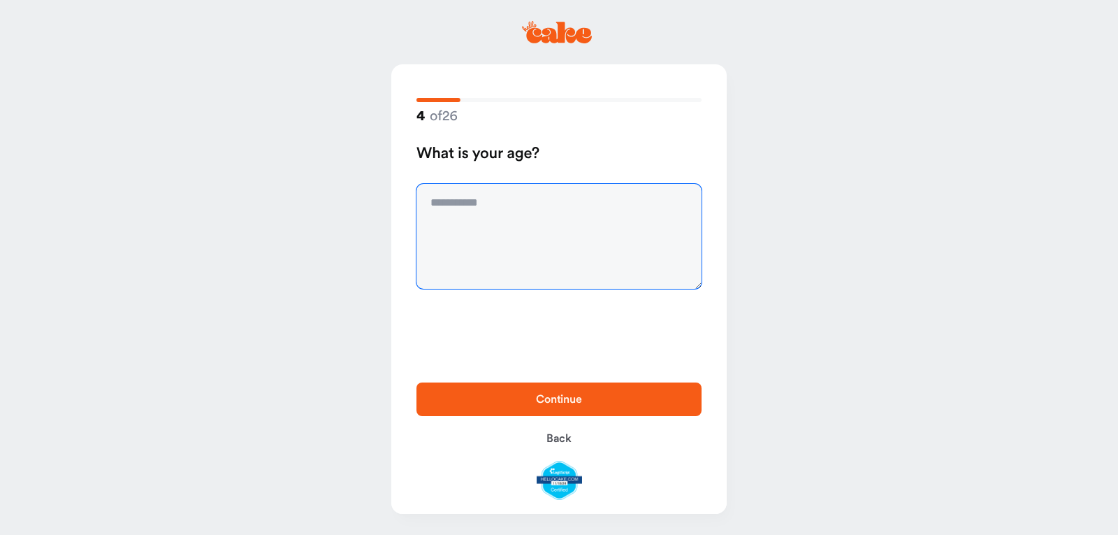
click at [493, 231] on textarea at bounding box center [559, 236] width 285 height 105
type textarea "**"
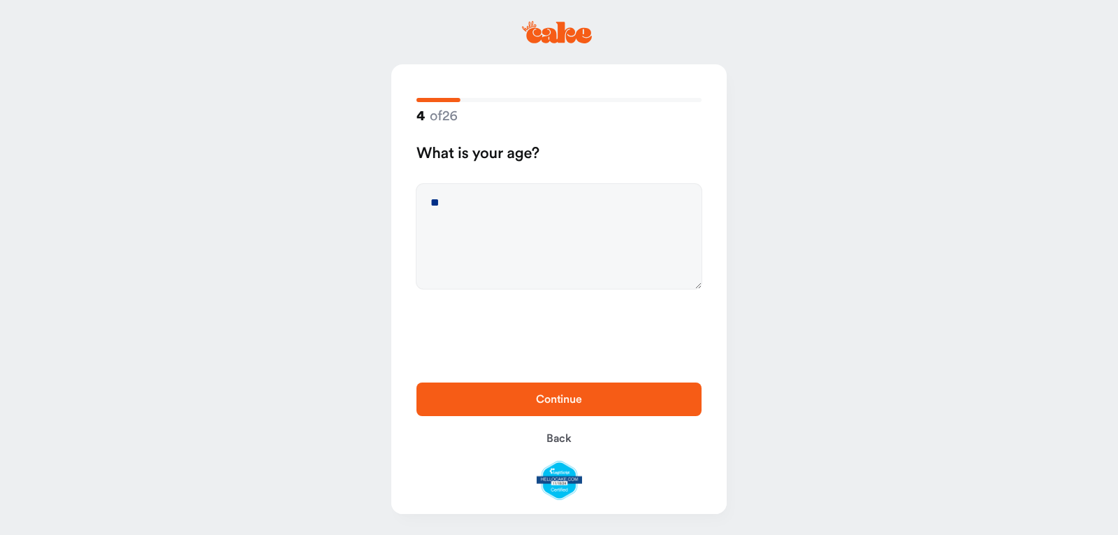
click at [558, 403] on span "Continue" at bounding box center [559, 398] width 46 height 11
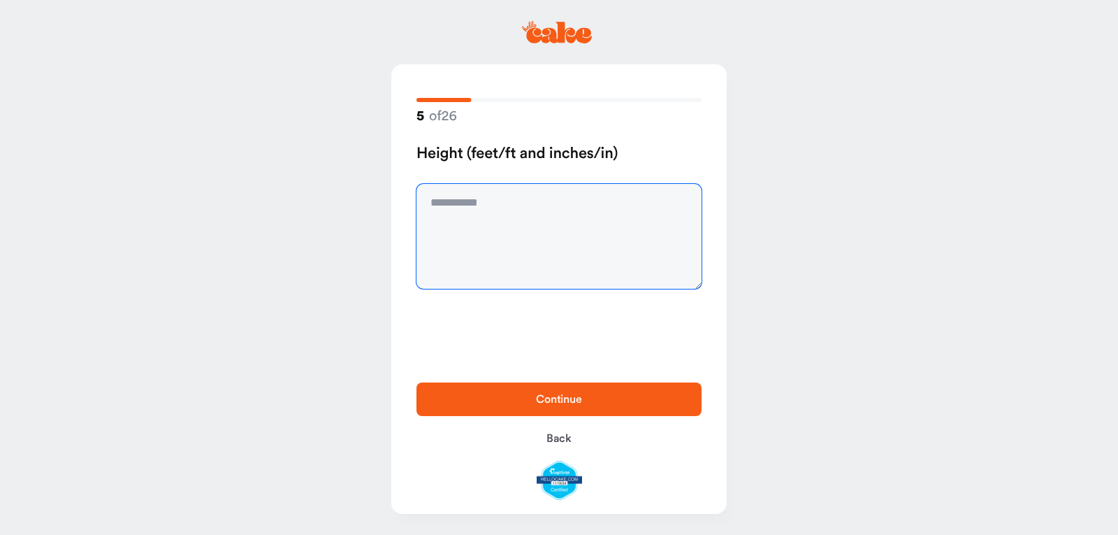
click at [586, 278] on textarea at bounding box center [559, 236] width 285 height 105
type textarea "***"
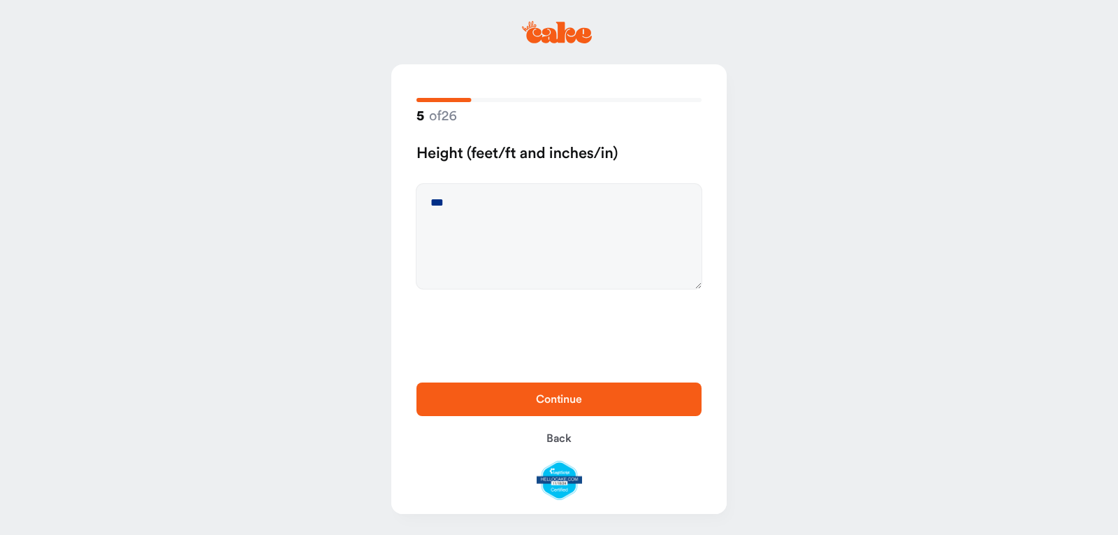
click at [593, 390] on button "Continue" at bounding box center [559, 399] width 285 height 34
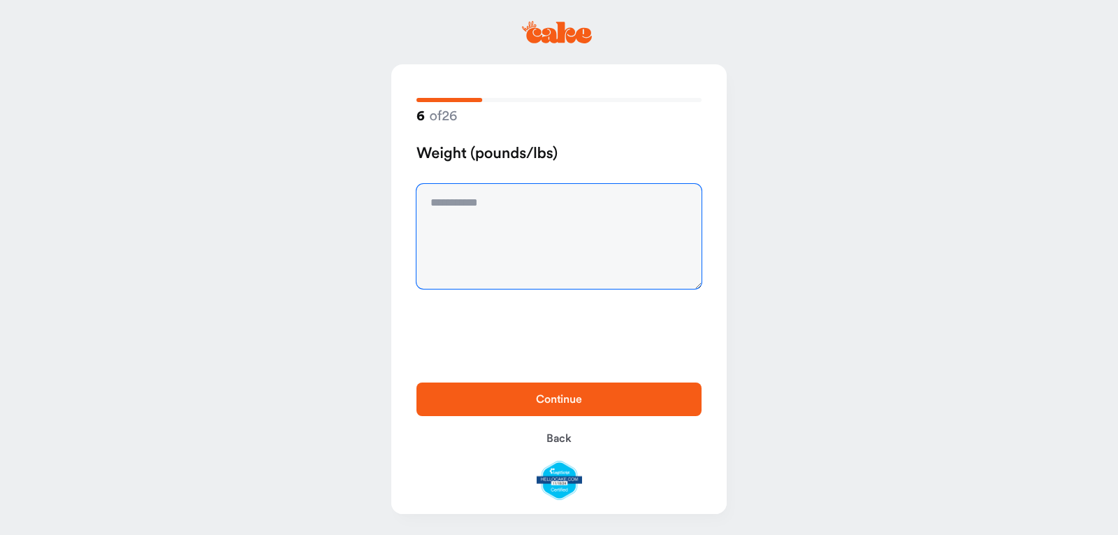
click at [570, 255] on textarea at bounding box center [559, 236] width 285 height 105
type textarea "***"
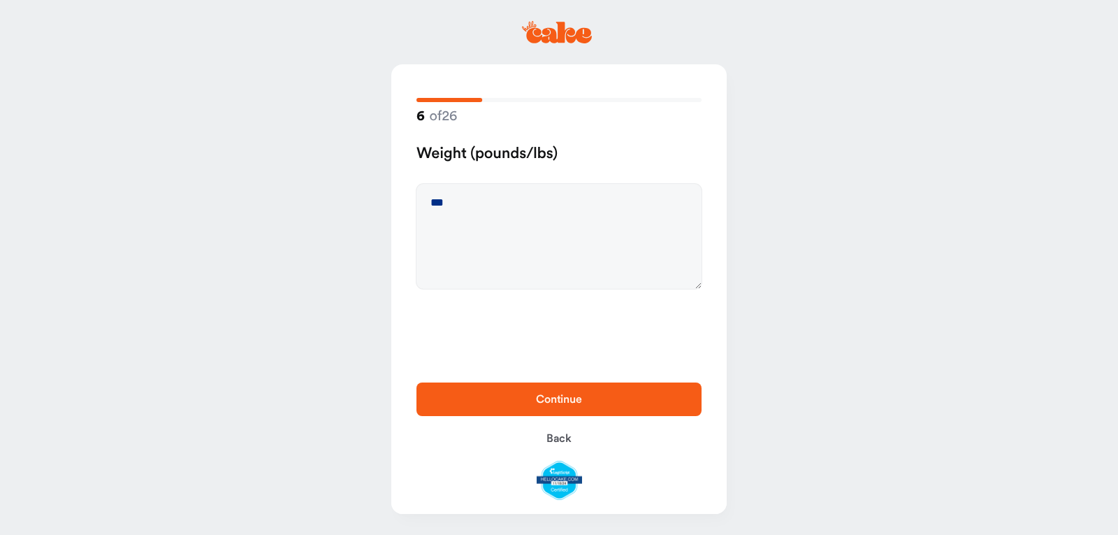
click at [531, 384] on button "Continue" at bounding box center [559, 399] width 285 height 34
click at [433, 208] on button "Premenopausal" at bounding box center [436, 203] width 17 height 17
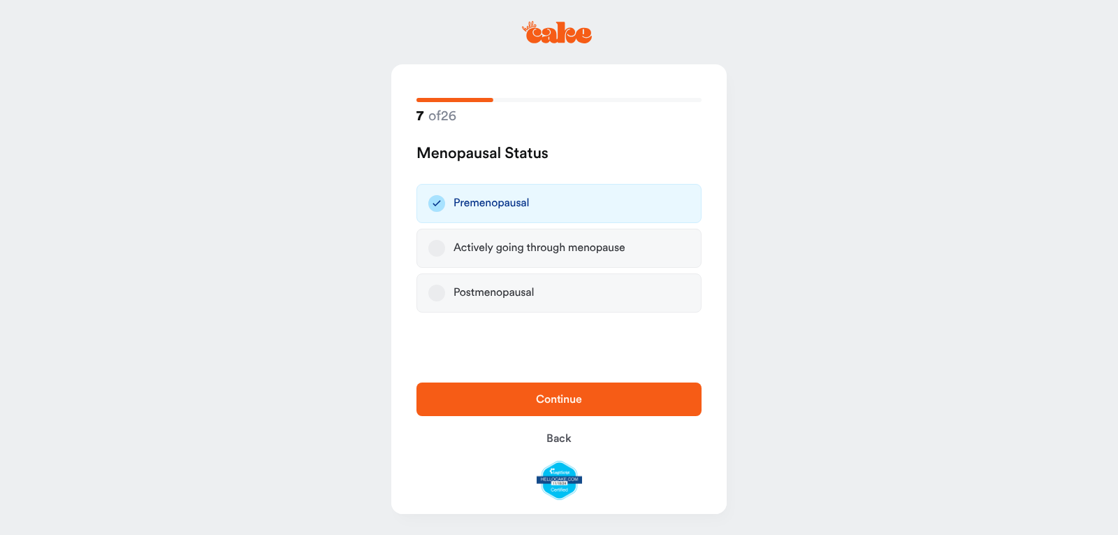
click at [498, 395] on span "Continue" at bounding box center [559, 399] width 240 height 17
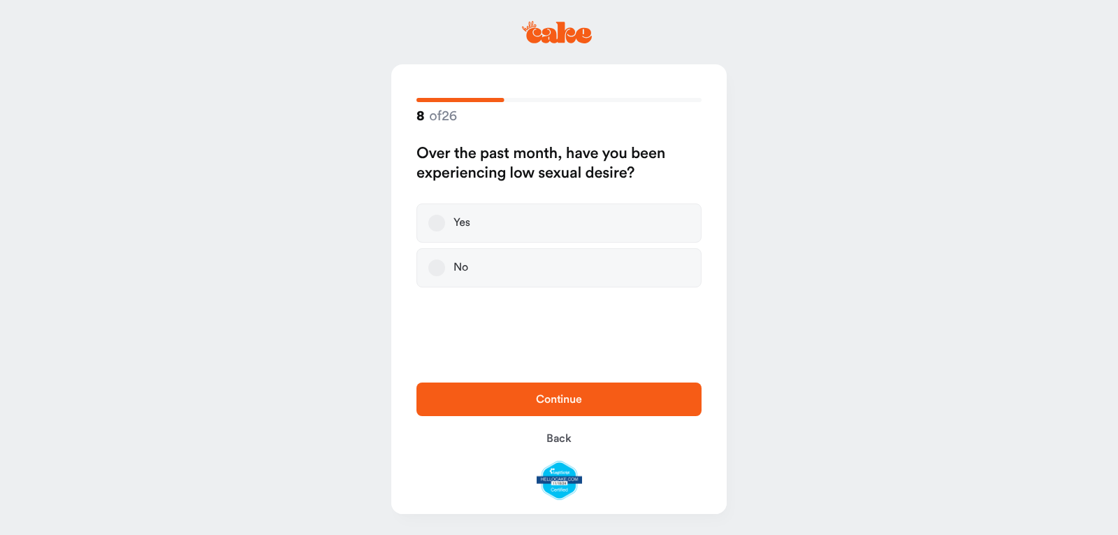
click at [441, 229] on button "Yes" at bounding box center [436, 223] width 17 height 17
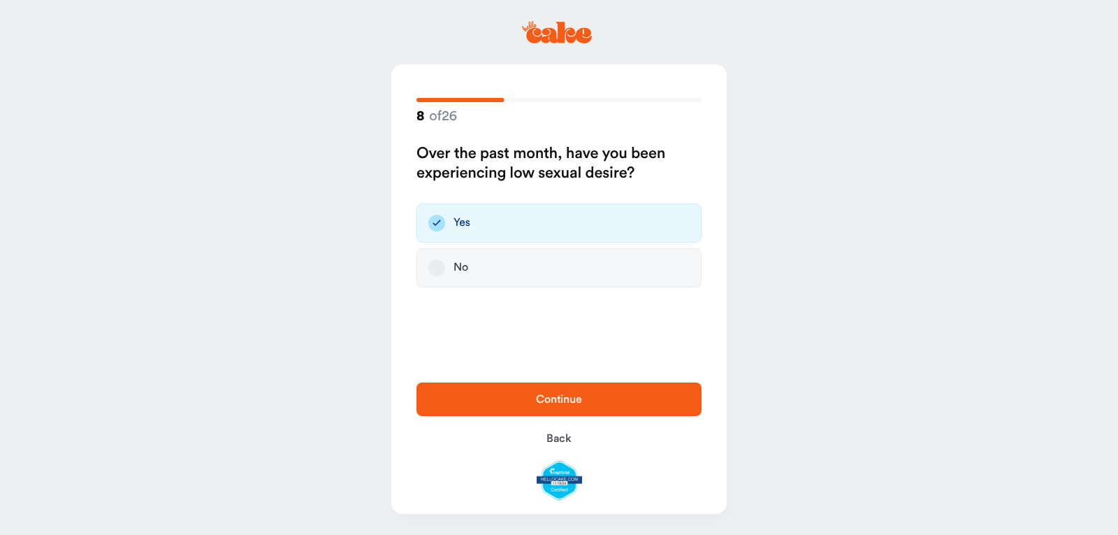
click at [481, 410] on button "Continue" at bounding box center [559, 399] width 285 height 34
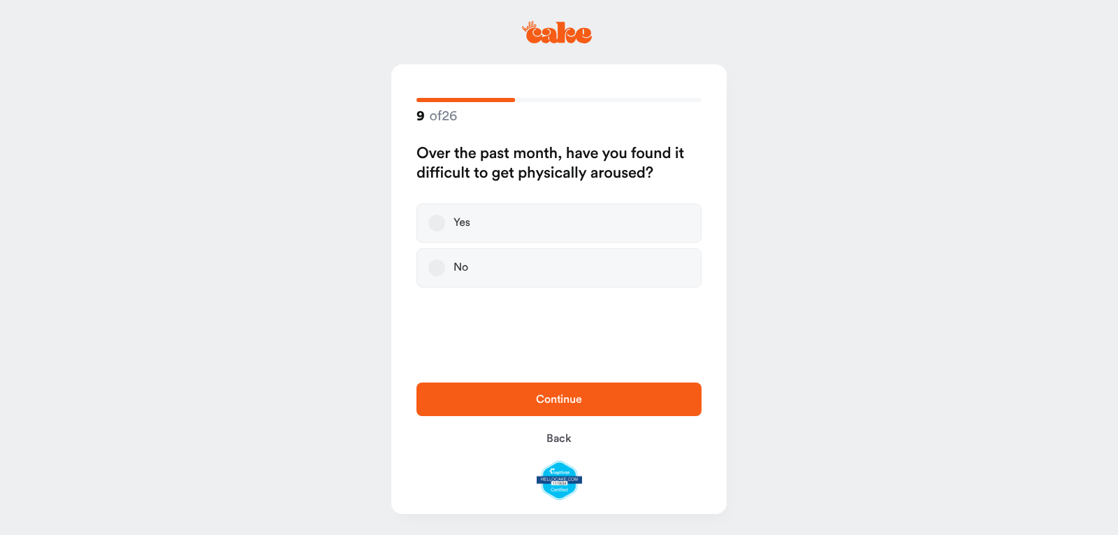
click at [428, 224] on button "Yes" at bounding box center [436, 223] width 17 height 17
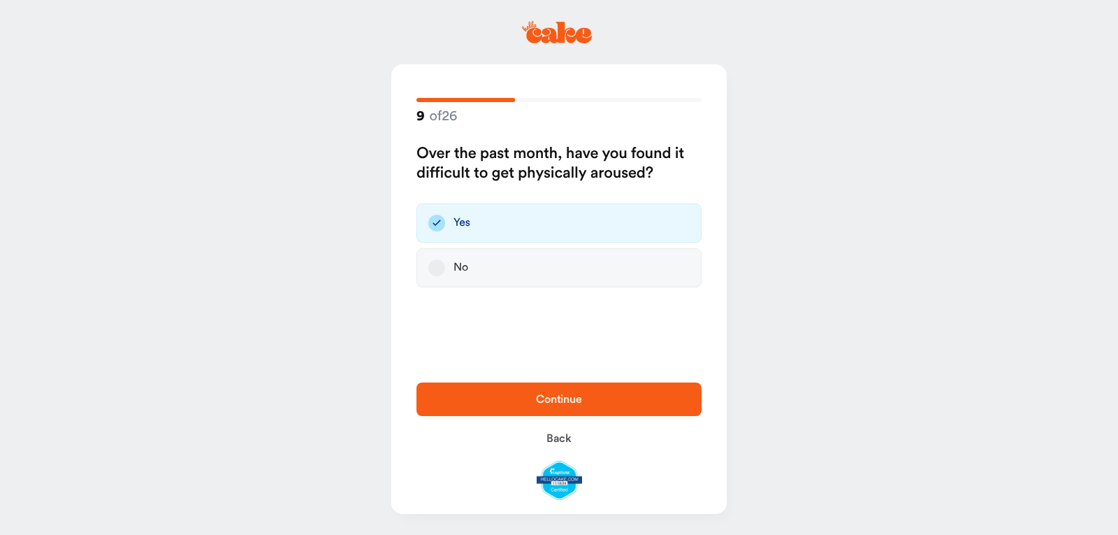
click at [473, 392] on span "Continue" at bounding box center [559, 399] width 240 height 17
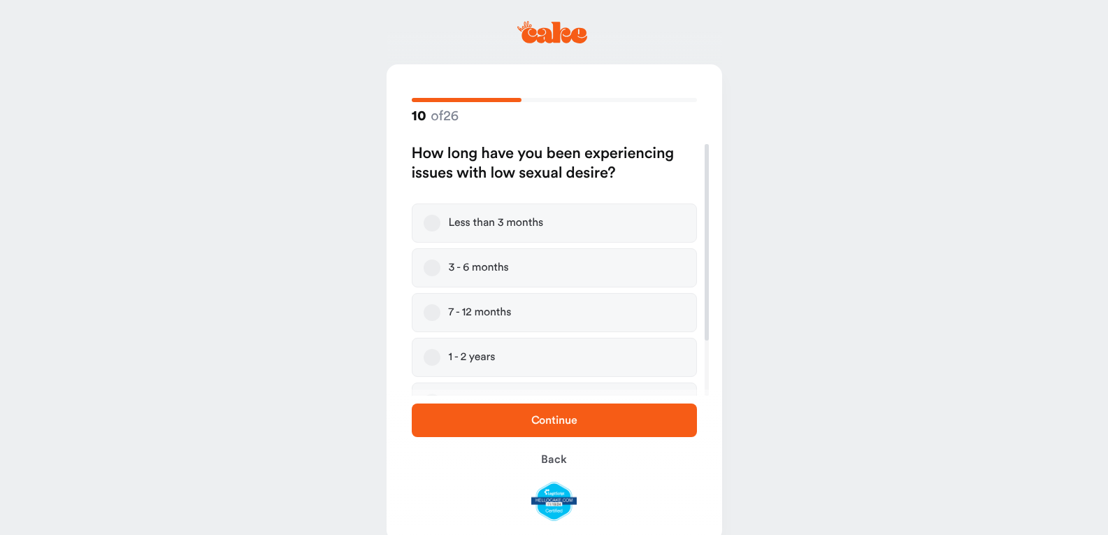
click at [438, 359] on button "1 - 2 years" at bounding box center [432, 357] width 17 height 17
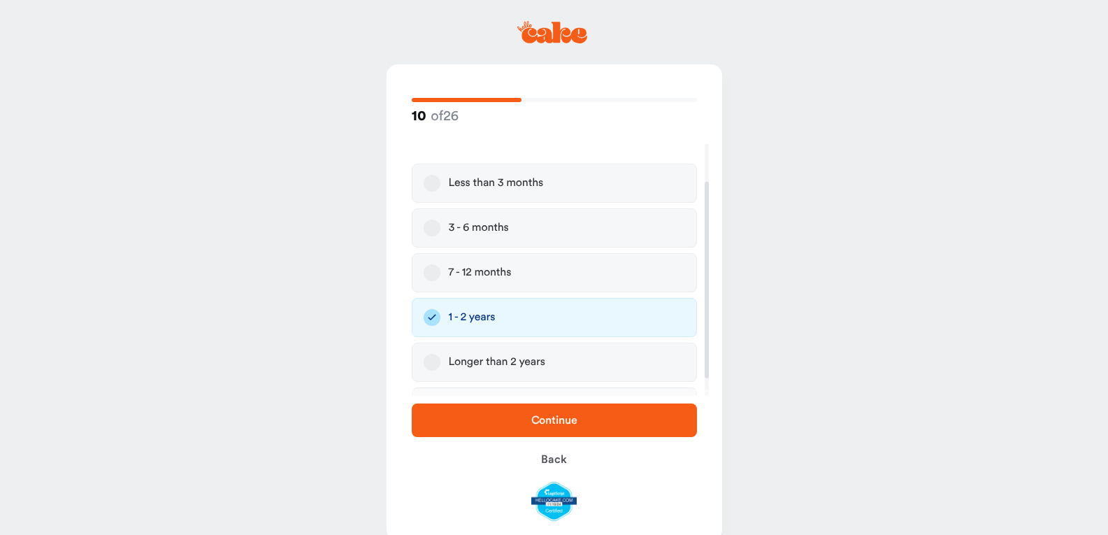
scroll to position [71, 0]
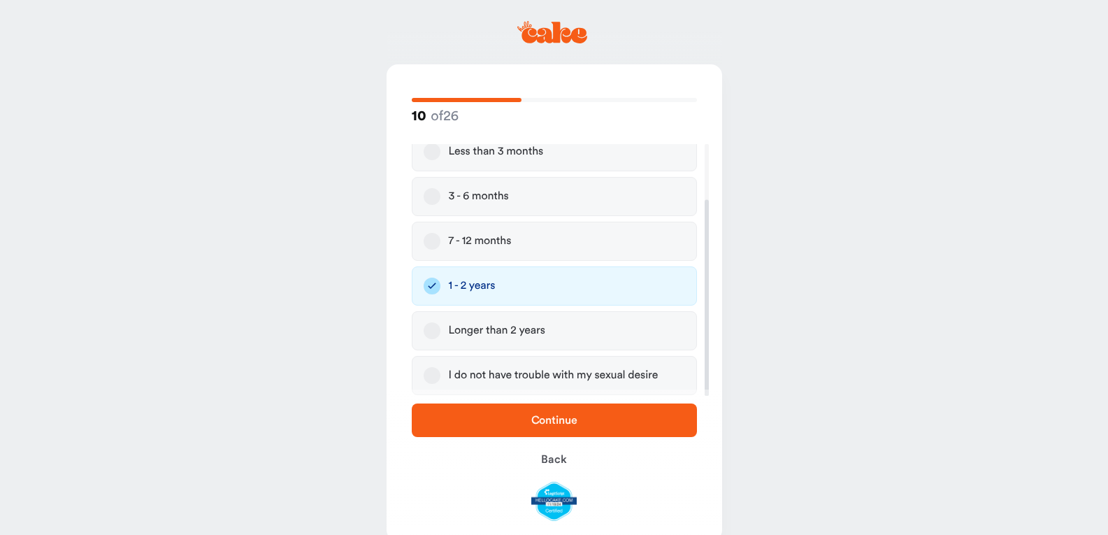
click at [489, 415] on span "Continue" at bounding box center [554, 420] width 240 height 17
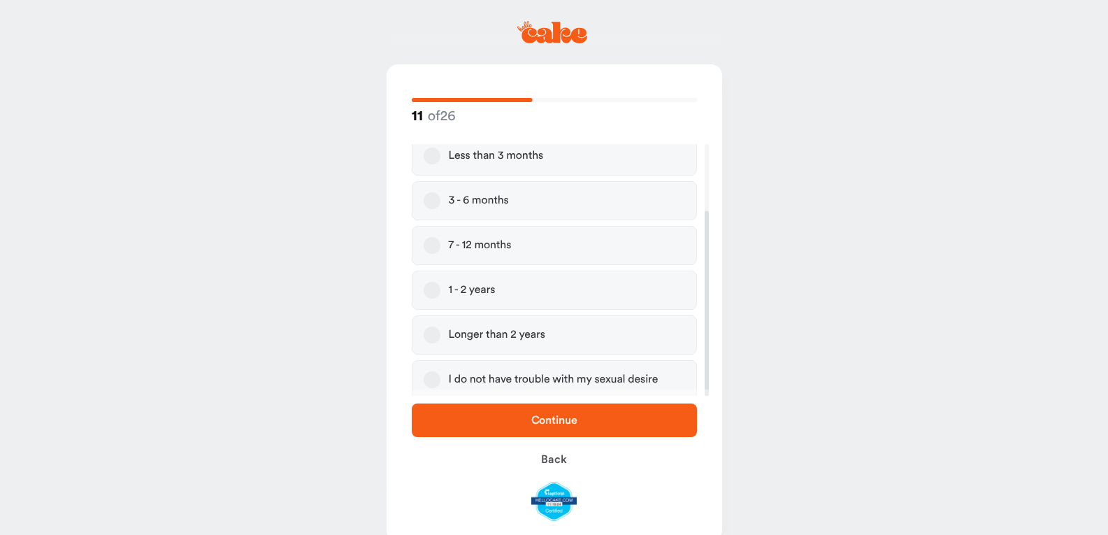
scroll to position [91, 0]
click at [432, 233] on button "7 - 12 months" at bounding box center [432, 241] width 17 height 17
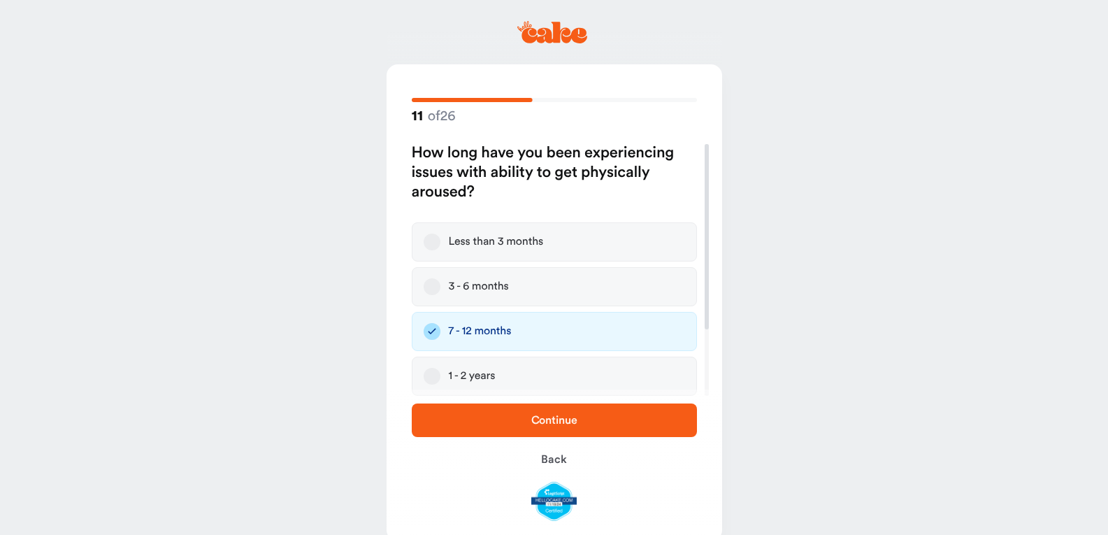
scroll to position [0, 0]
click at [490, 417] on span "Continue" at bounding box center [554, 420] width 240 height 17
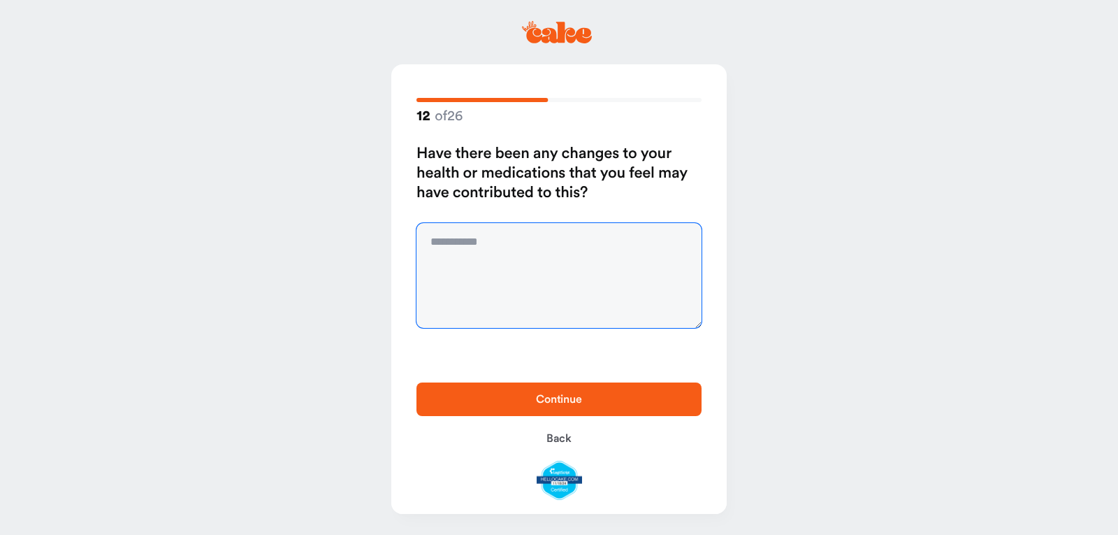
click at [533, 250] on textarea at bounding box center [559, 275] width 285 height 105
type textarea "**"
click at [570, 391] on span "Continue" at bounding box center [559, 399] width 240 height 17
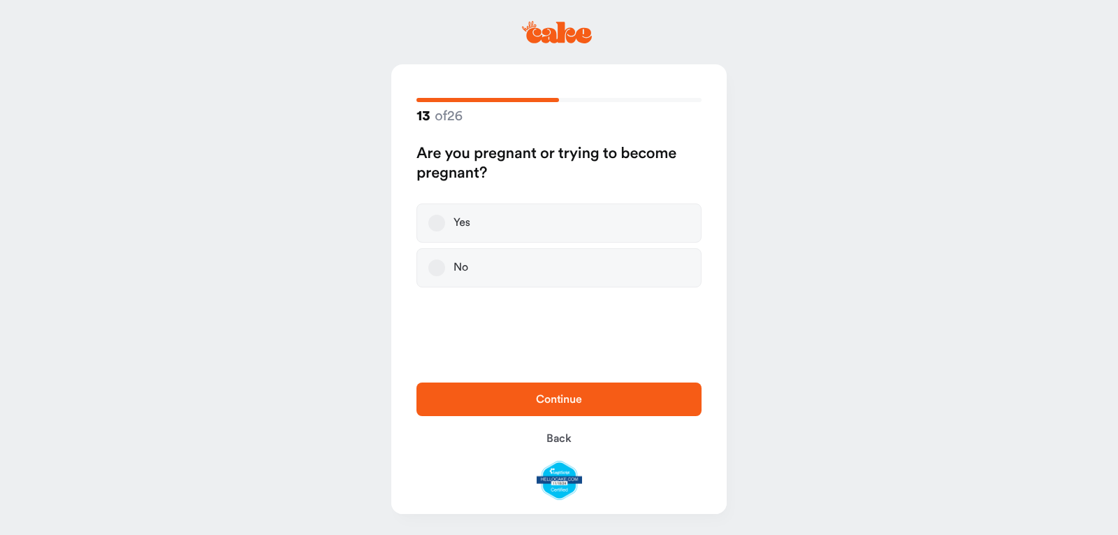
click at [440, 267] on button "No" at bounding box center [436, 267] width 17 height 17
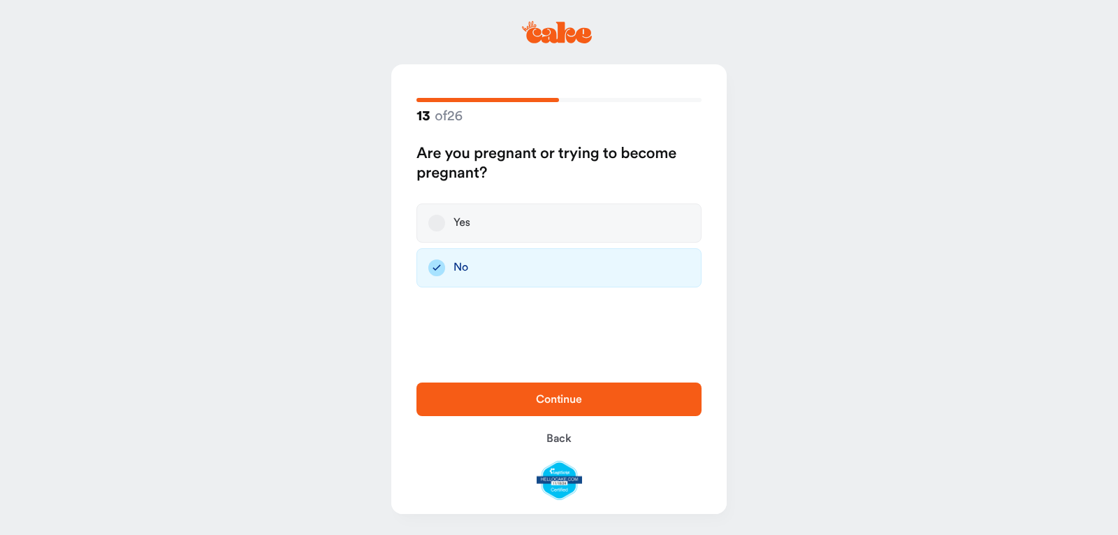
click at [468, 391] on span "Continue" at bounding box center [559, 399] width 240 height 17
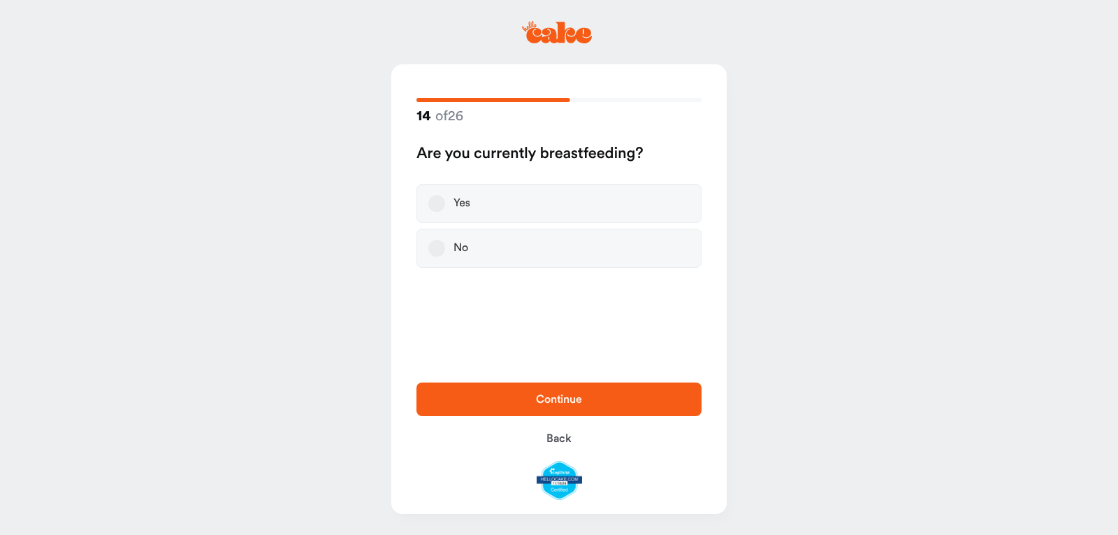
click at [431, 250] on button "No" at bounding box center [436, 248] width 17 height 17
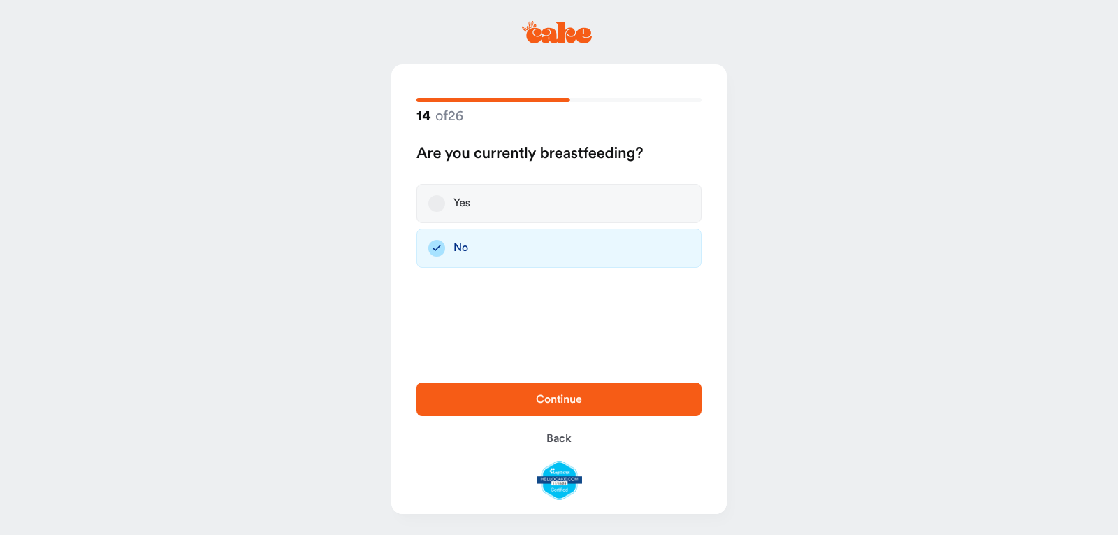
click at [462, 416] on button "Continue" at bounding box center [559, 399] width 285 height 34
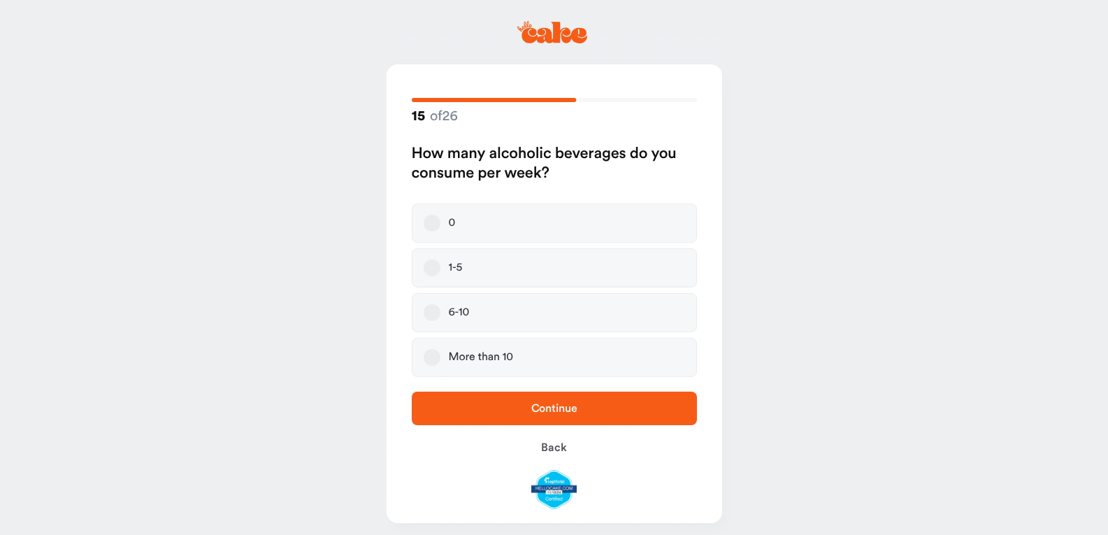
click at [433, 224] on button "0" at bounding box center [432, 223] width 17 height 17
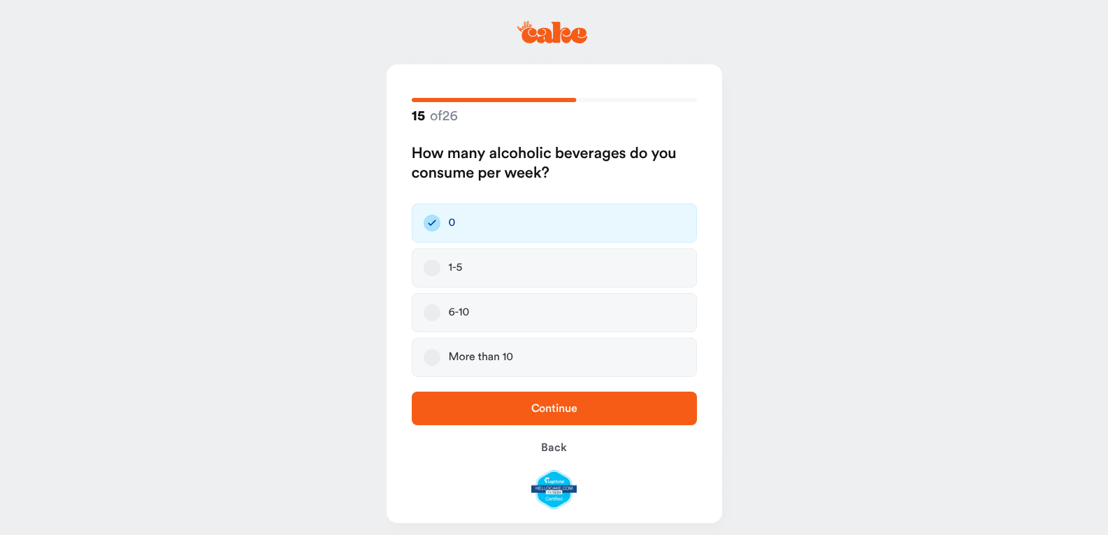
click at [447, 402] on span "Continue" at bounding box center [554, 408] width 240 height 17
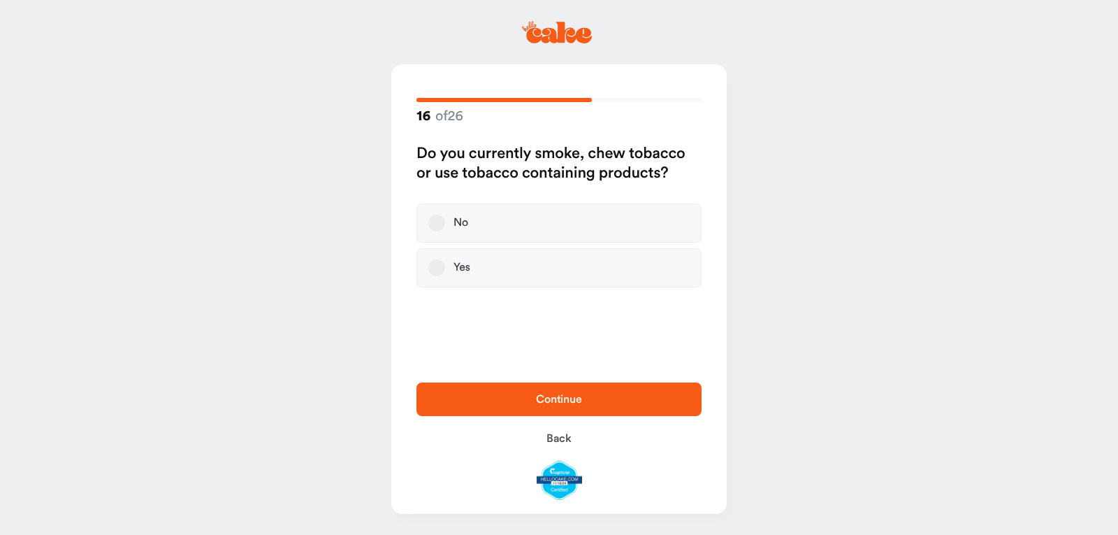
click at [437, 220] on button "No" at bounding box center [436, 223] width 17 height 17
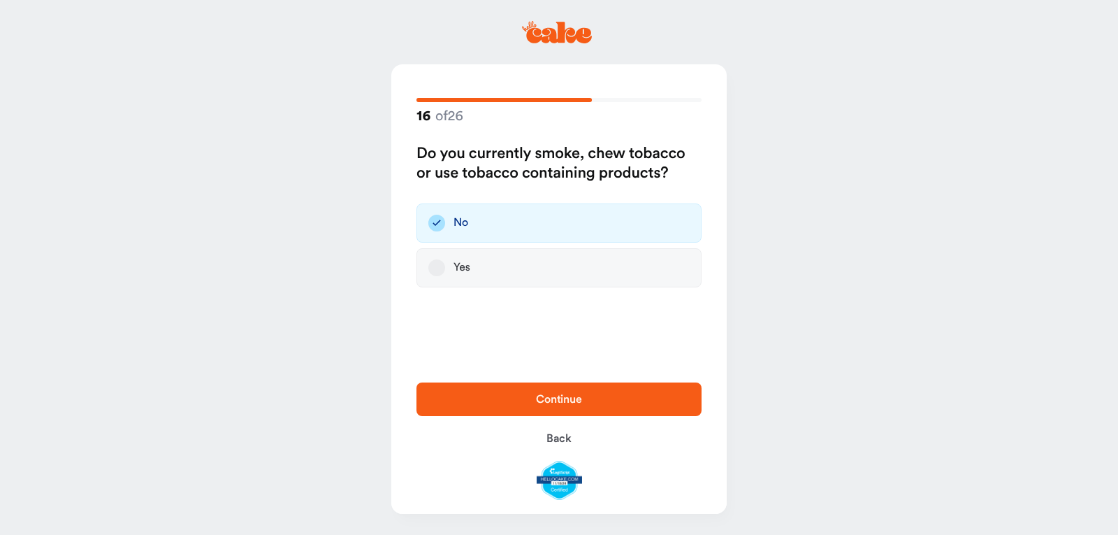
click at [471, 406] on span "Continue" at bounding box center [559, 399] width 240 height 17
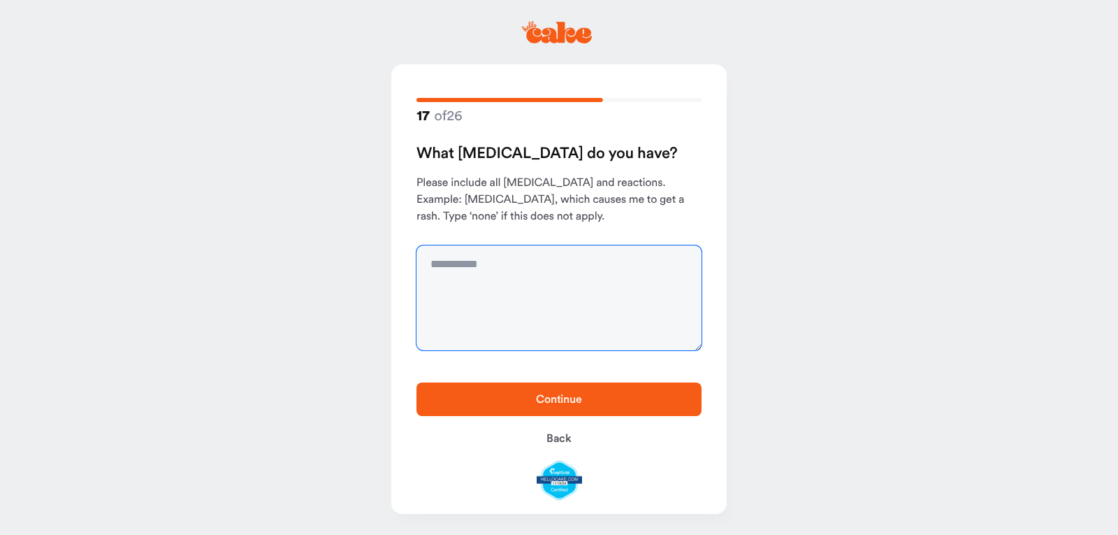
click at [481, 268] on textarea at bounding box center [559, 297] width 285 height 105
type textarea "*"
type textarea "**"
click at [523, 395] on span "Continue" at bounding box center [559, 399] width 240 height 17
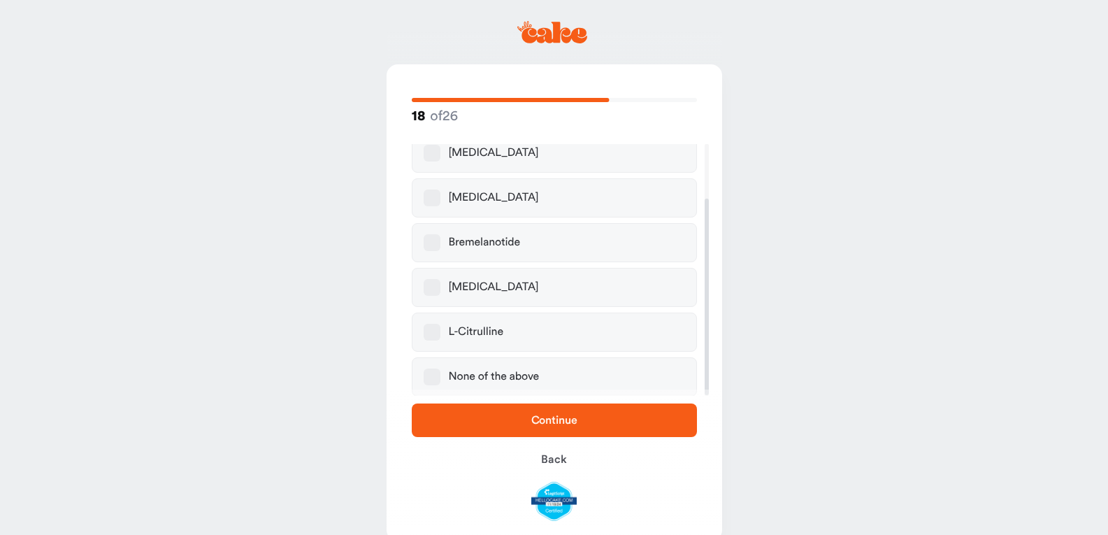
scroll to position [71, 0]
click at [547, 375] on label "None of the above" at bounding box center [554, 375] width 285 height 39
click at [440, 375] on button "None of the above" at bounding box center [432, 375] width 17 height 17
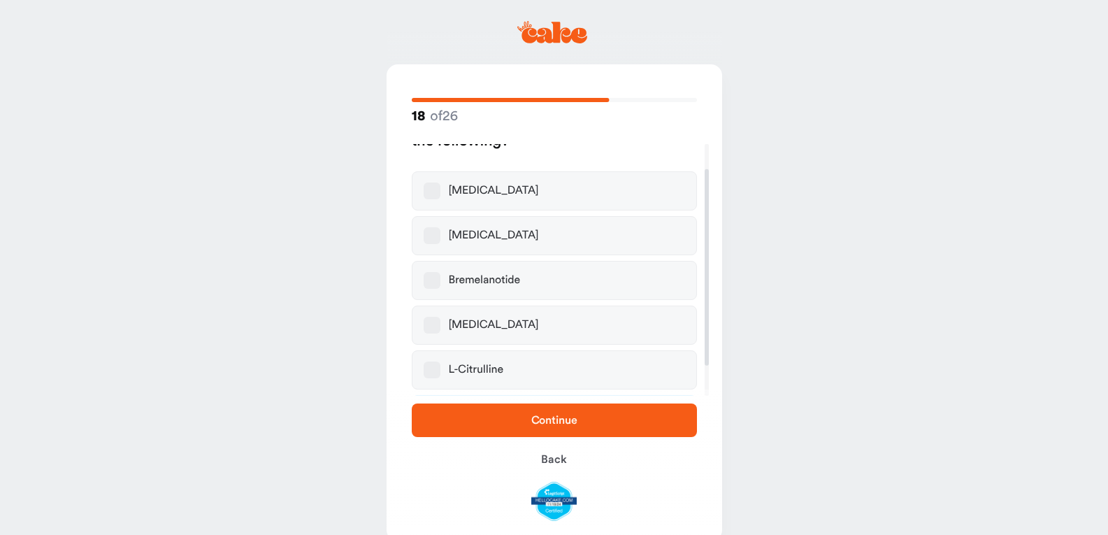
scroll to position [0, 0]
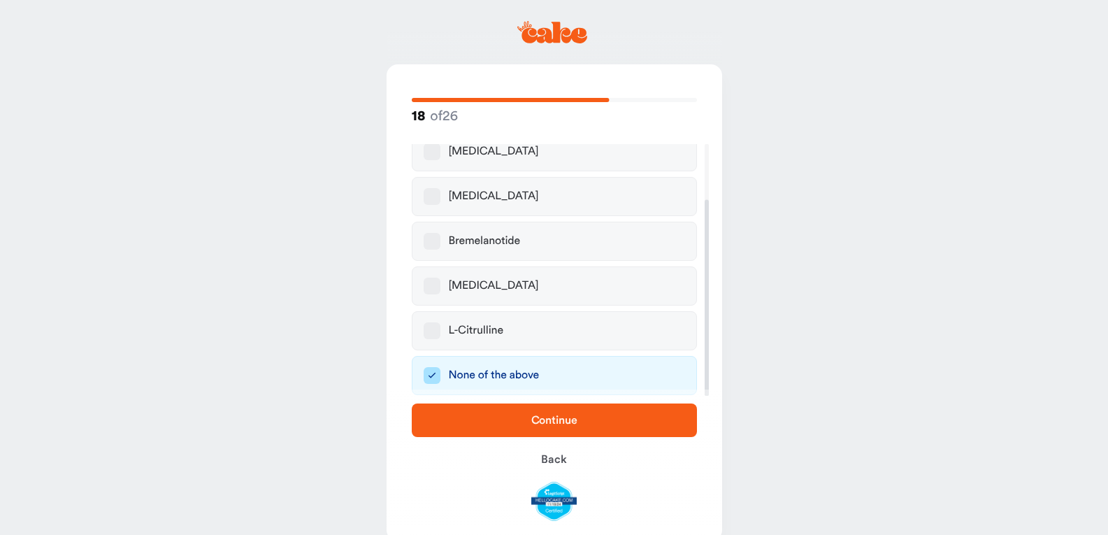
click at [443, 415] on span "Continue" at bounding box center [554, 420] width 240 height 17
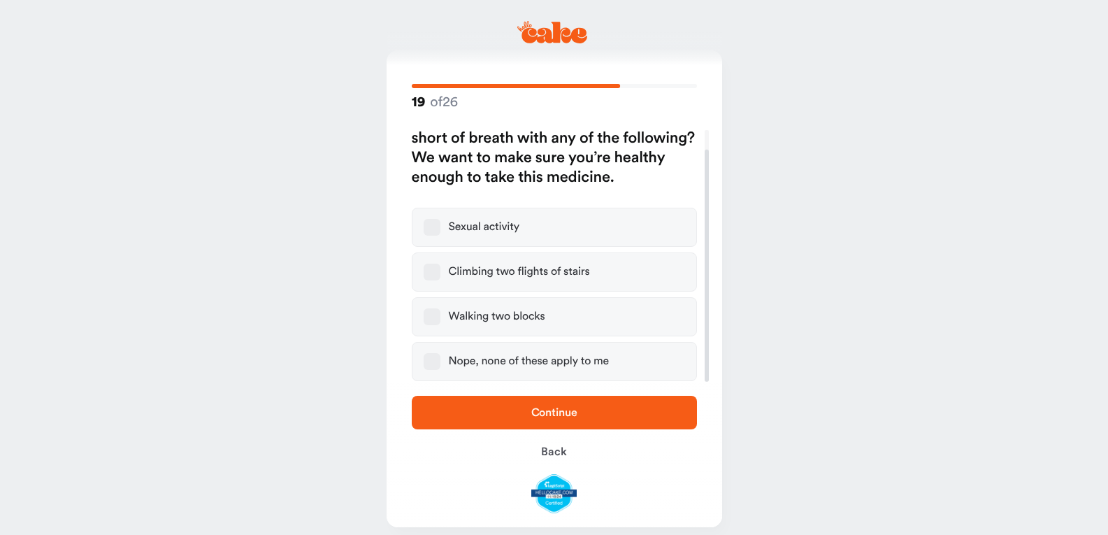
scroll to position [27, 0]
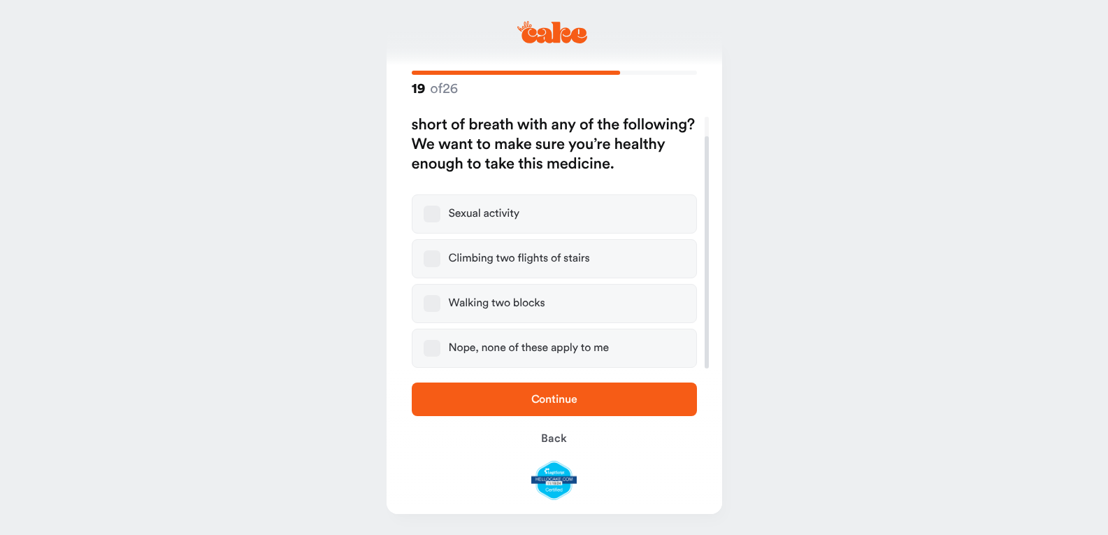
click at [433, 347] on button "Nope, none of these apply to me" at bounding box center [432, 348] width 17 height 17
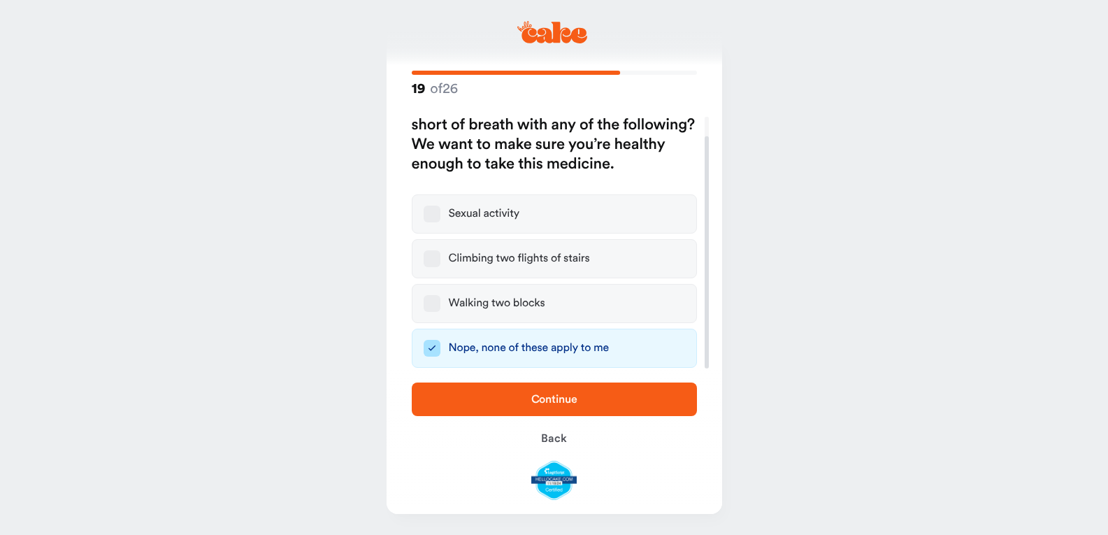
click at [461, 396] on span "Continue" at bounding box center [554, 399] width 240 height 17
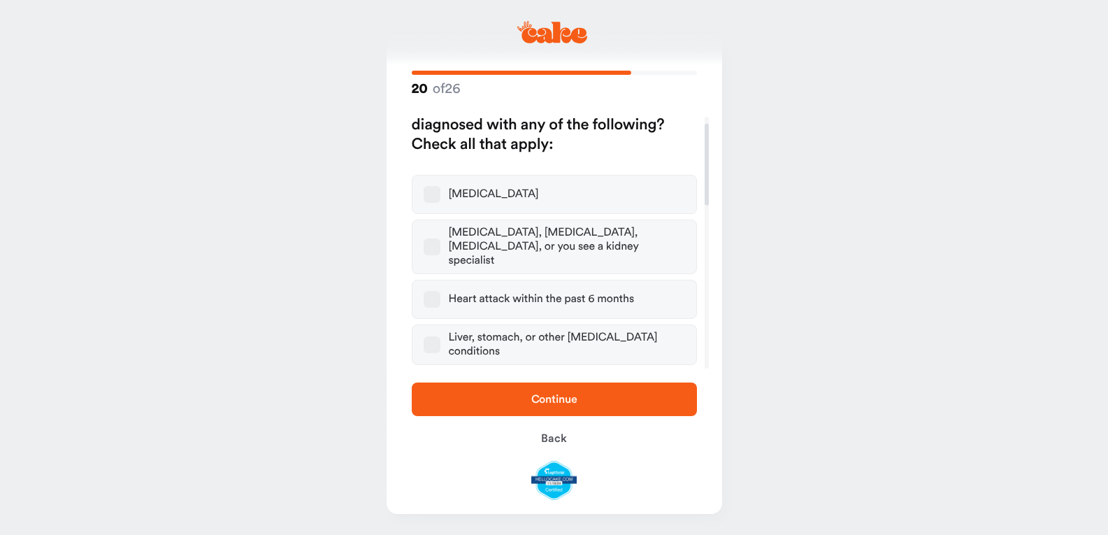
click at [445, 196] on label "Diabetes" at bounding box center [554, 194] width 285 height 39
click at [440, 196] on button "Diabetes" at bounding box center [432, 194] width 17 height 17
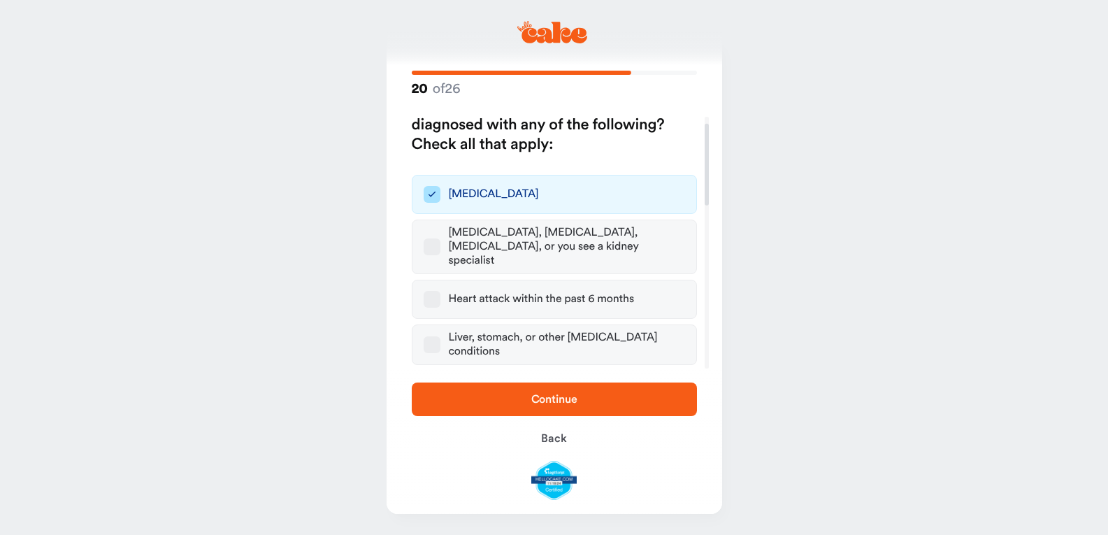
click at [456, 200] on div "Diabetes" at bounding box center [494, 194] width 90 height 14
click at [440, 200] on button "Diabetes" at bounding box center [432, 194] width 17 height 17
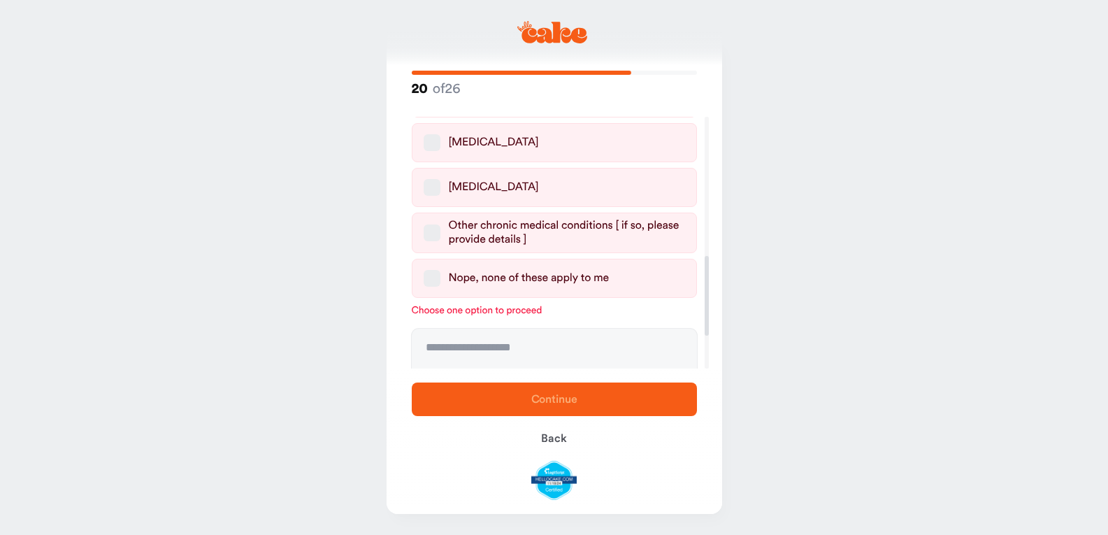
scroll to position [545, 0]
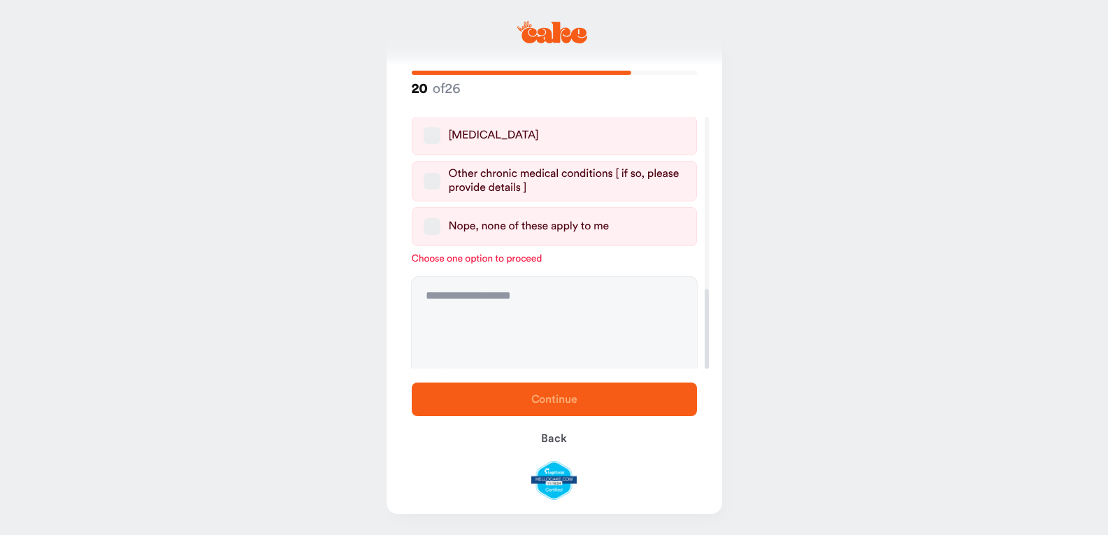
click at [452, 221] on label "Nope, none of these apply to me" at bounding box center [554, 226] width 285 height 39
click at [440, 221] on button "Nope, none of these apply to me" at bounding box center [432, 226] width 17 height 17
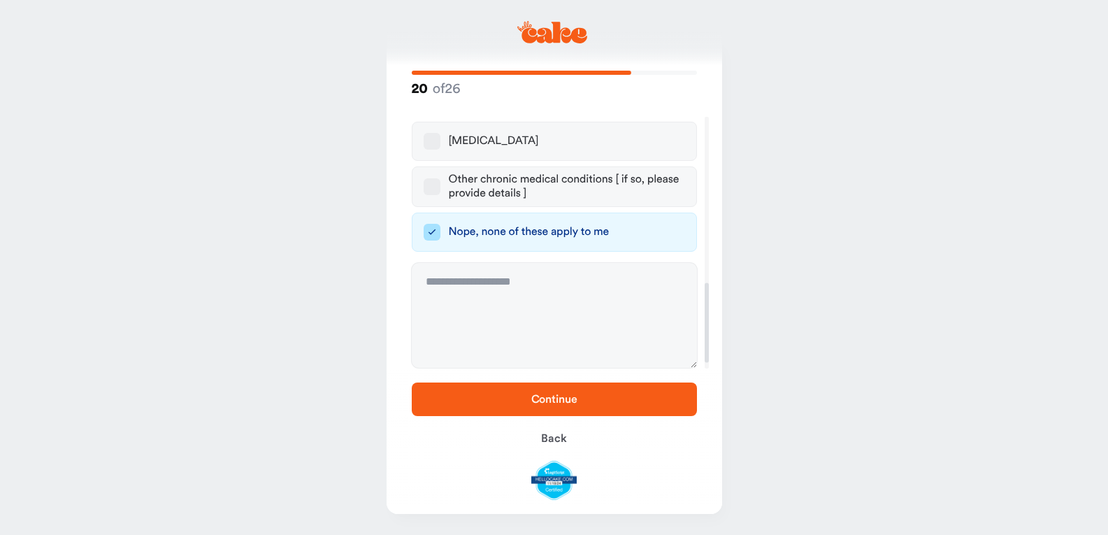
scroll to position [526, 0]
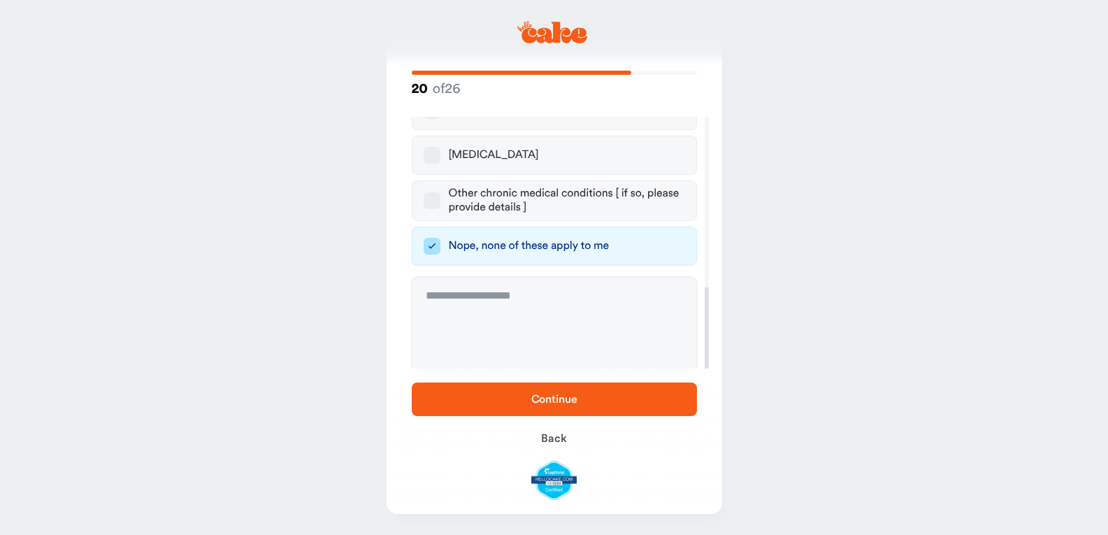
click at [484, 392] on span "Continue" at bounding box center [554, 399] width 240 height 17
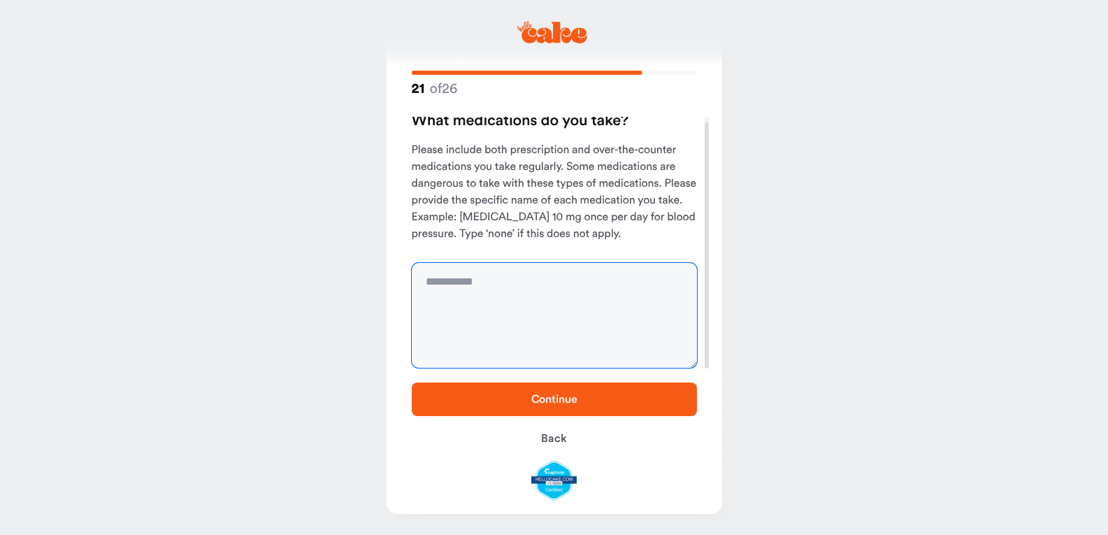
click at [497, 312] on textarea at bounding box center [554, 315] width 285 height 105
type textarea "****"
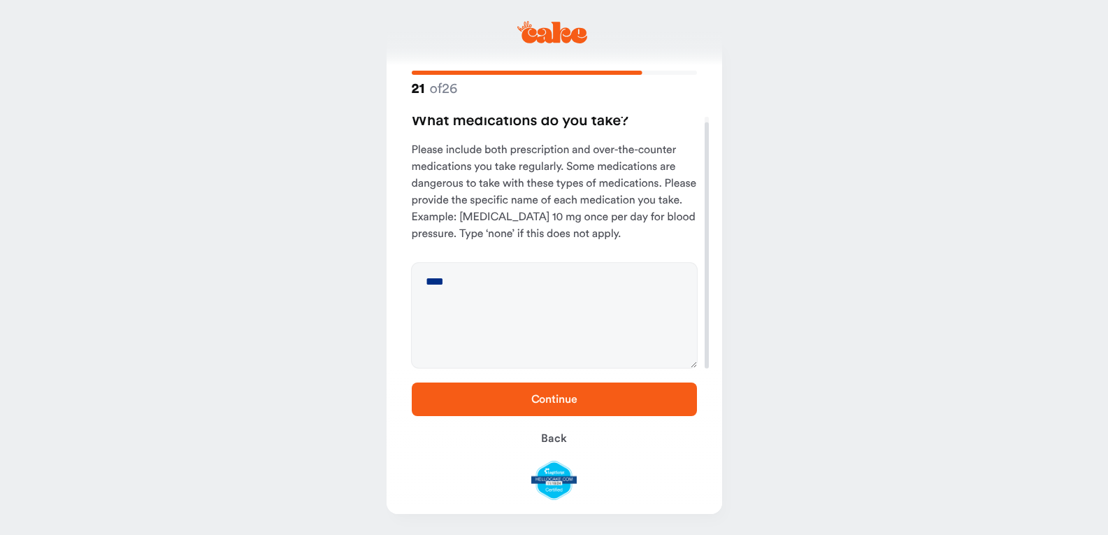
click at [576, 406] on span "Continue" at bounding box center [554, 399] width 240 height 17
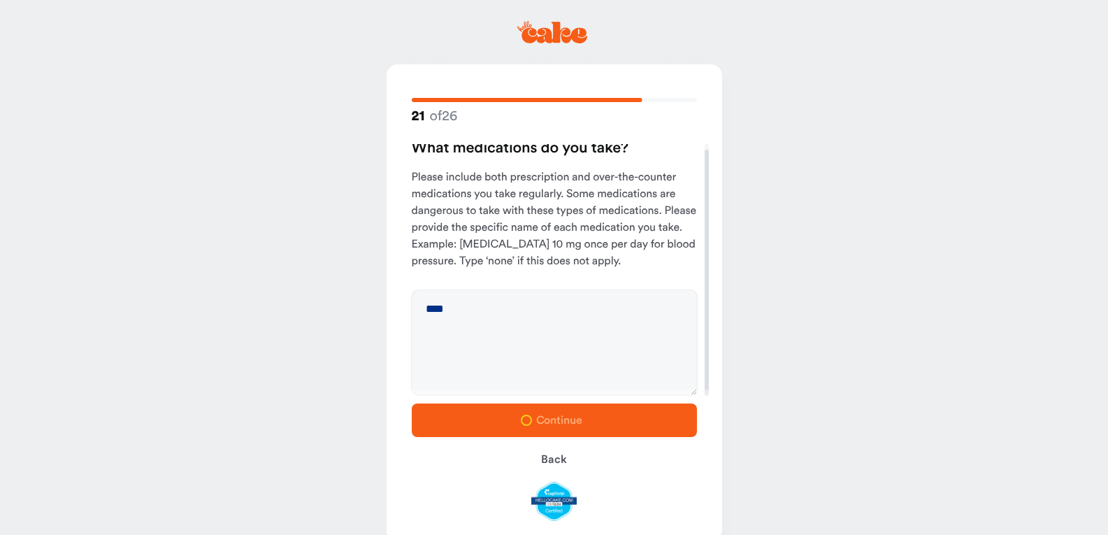
scroll to position [0, 0]
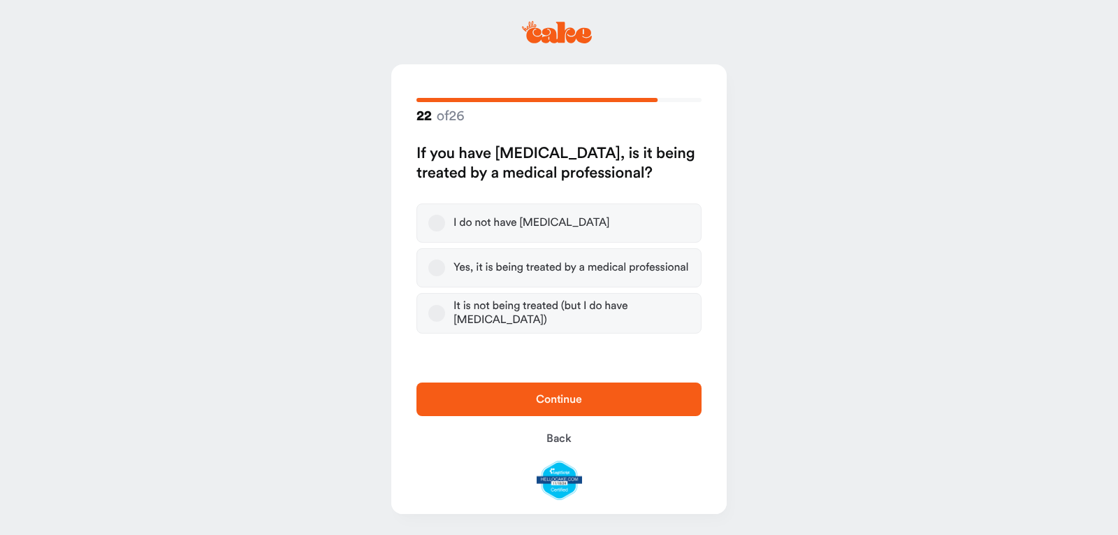
click at [435, 222] on button "I do not have high blood pressure" at bounding box center [436, 223] width 17 height 17
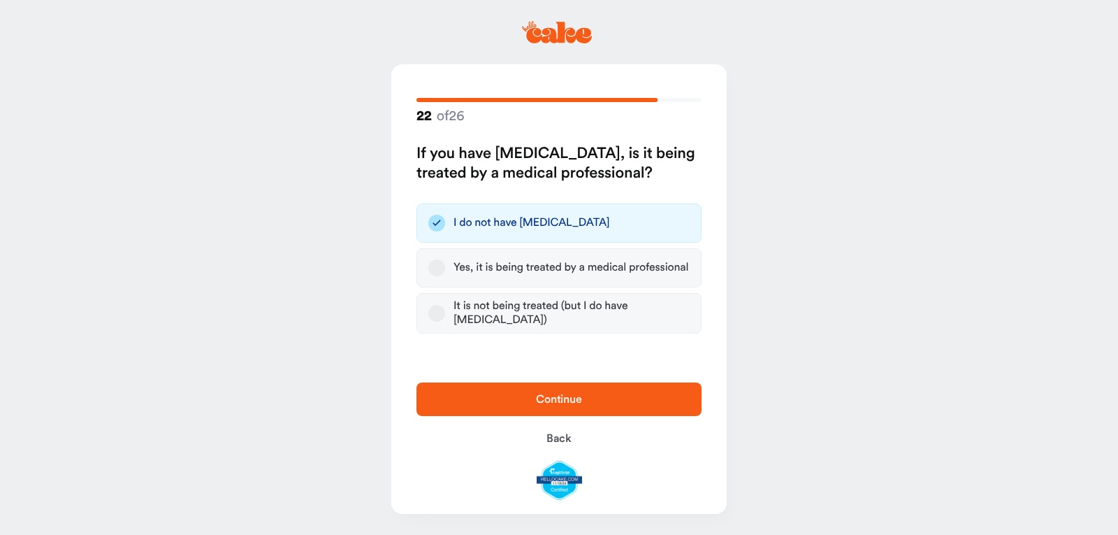
click at [557, 400] on span "Continue" at bounding box center [559, 398] width 46 height 11
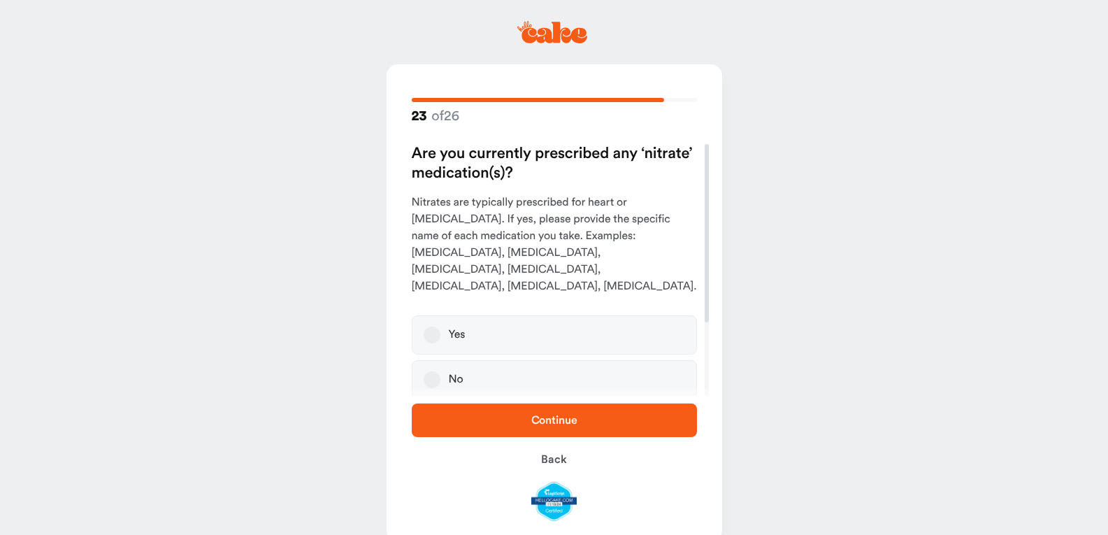
click at [443, 361] on label "No" at bounding box center [554, 379] width 285 height 39
click at [440, 371] on button "No" at bounding box center [432, 379] width 17 height 17
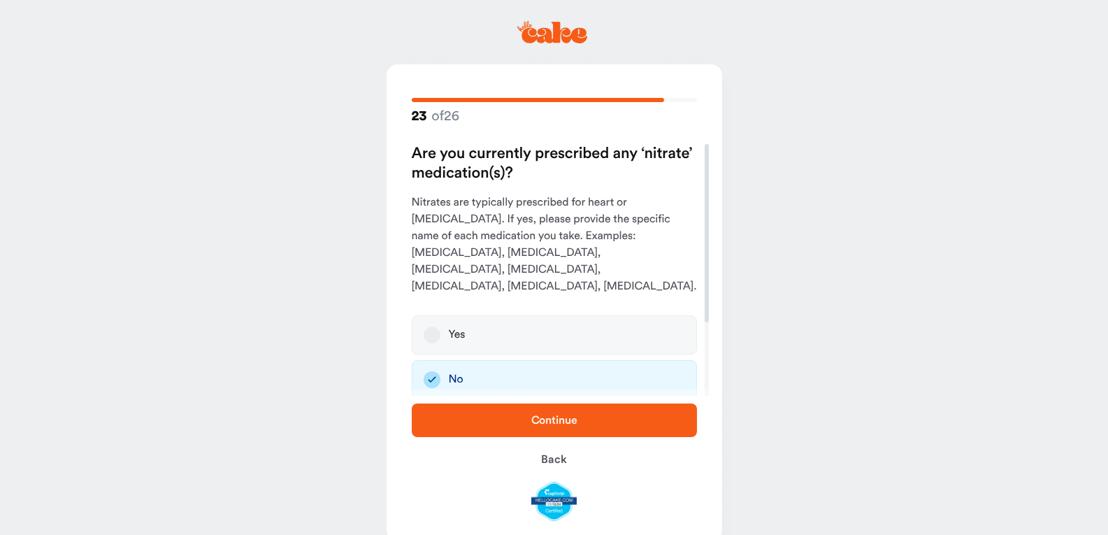
click at [465, 424] on span "Continue" at bounding box center [554, 420] width 240 height 17
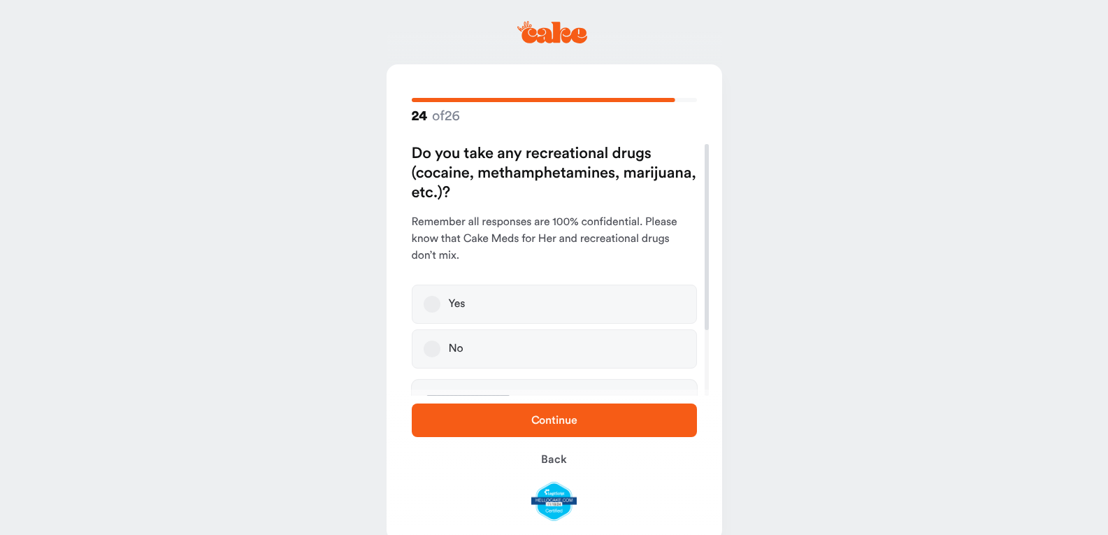
click at [429, 341] on button "No" at bounding box center [432, 348] width 17 height 17
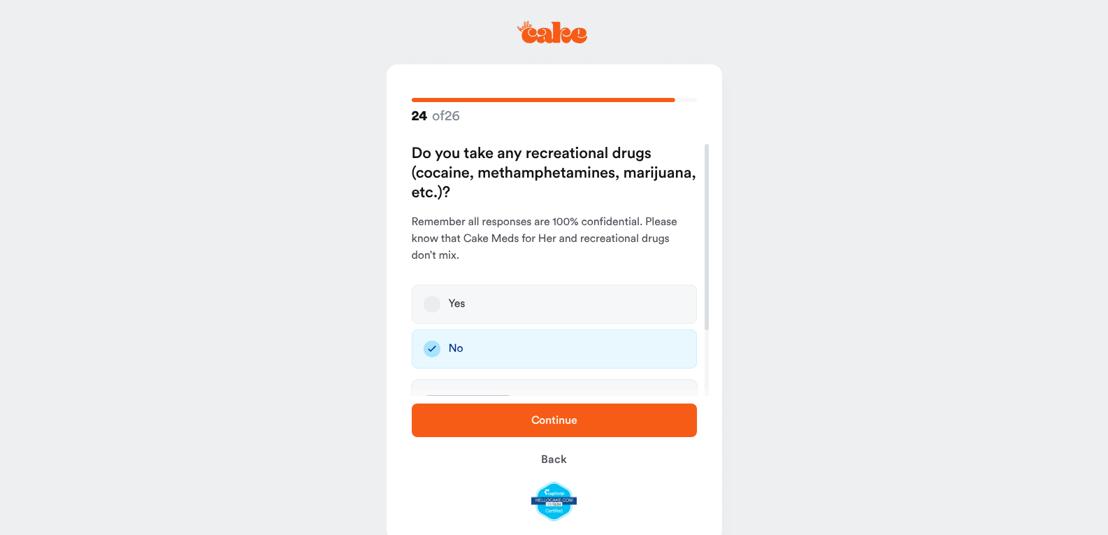
click at [455, 421] on span "Continue" at bounding box center [554, 420] width 240 height 17
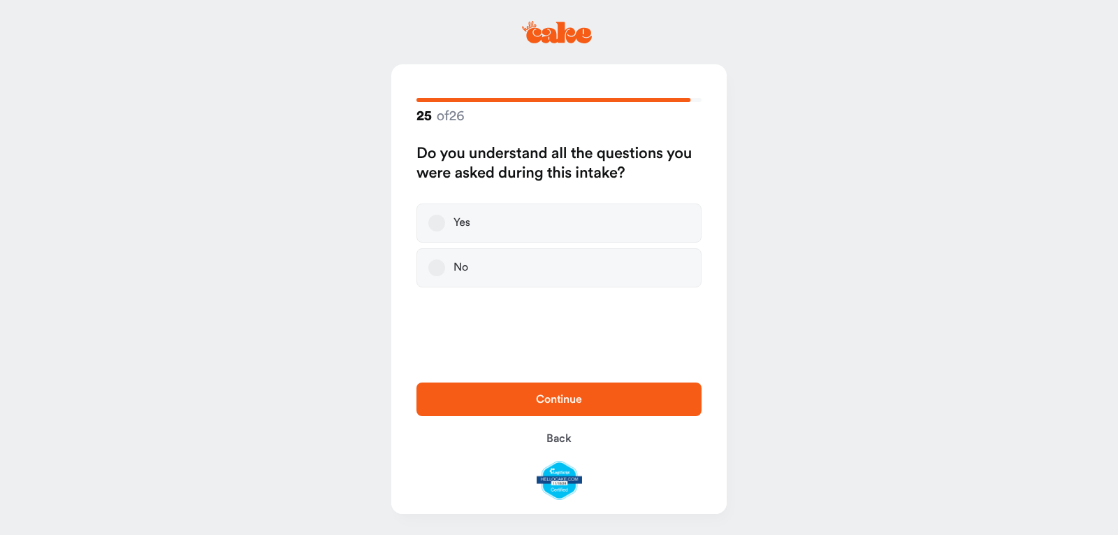
click at [441, 223] on button "Yes" at bounding box center [436, 223] width 17 height 17
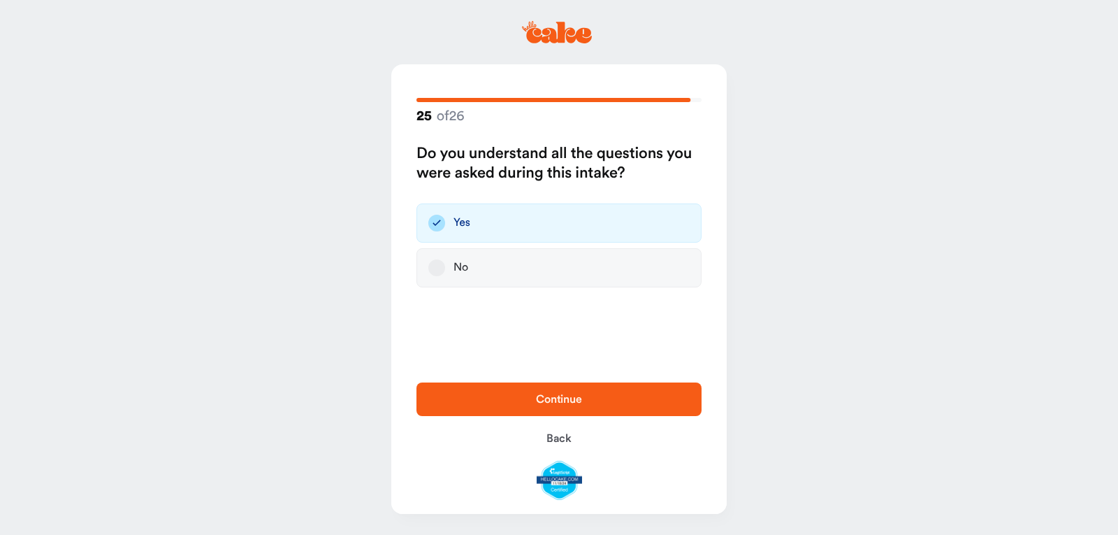
click at [534, 395] on span "Continue" at bounding box center [559, 399] width 240 height 17
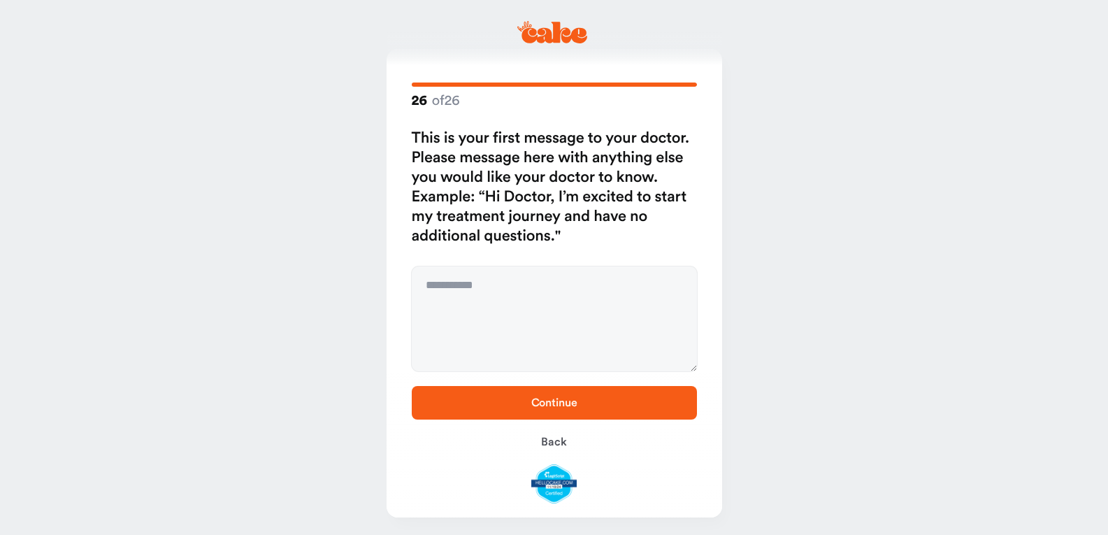
scroll to position [19, 0]
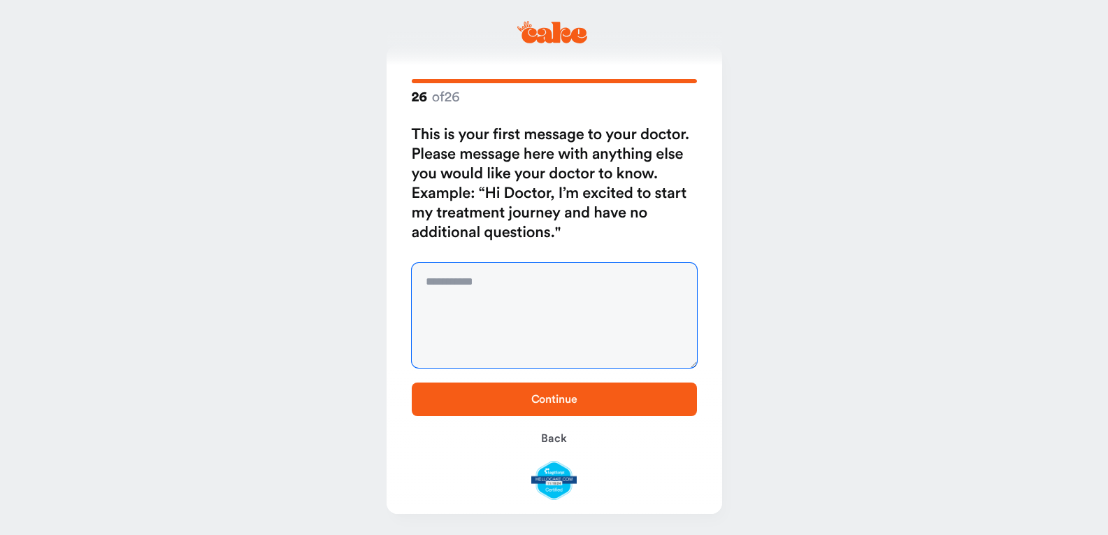
click at [511, 287] on textarea at bounding box center [554, 315] width 285 height 105
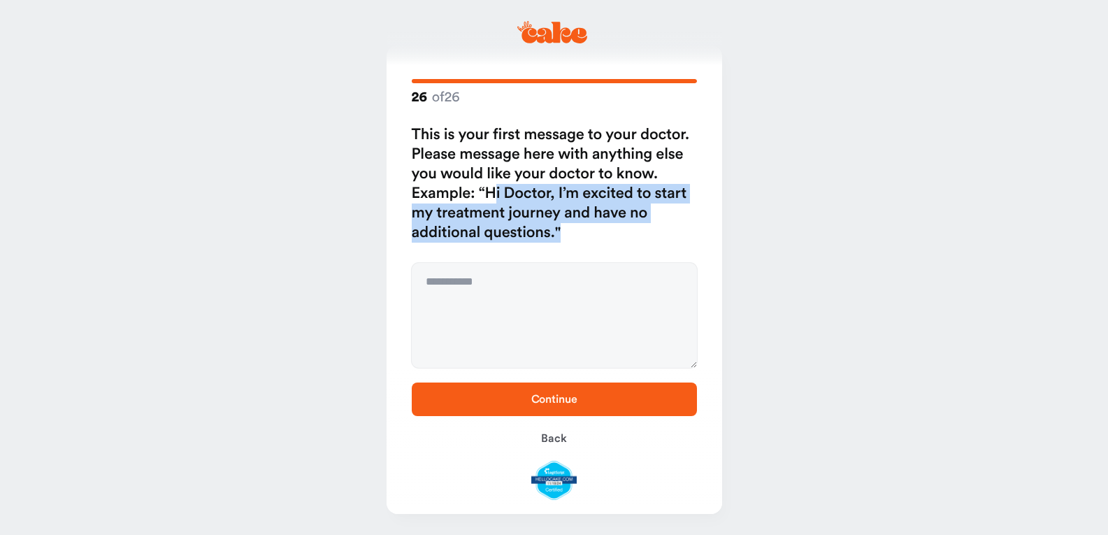
drag, startPoint x: 495, startPoint y: 194, endPoint x: 662, endPoint y: 236, distance: 172.4
click at [666, 236] on h2 "This is your first message to your doctor. Please message here with anything el…" at bounding box center [554, 183] width 285 height 117
copy h2 "i Doctor, I’m excited to start my treatment journey and have no additional ques…"
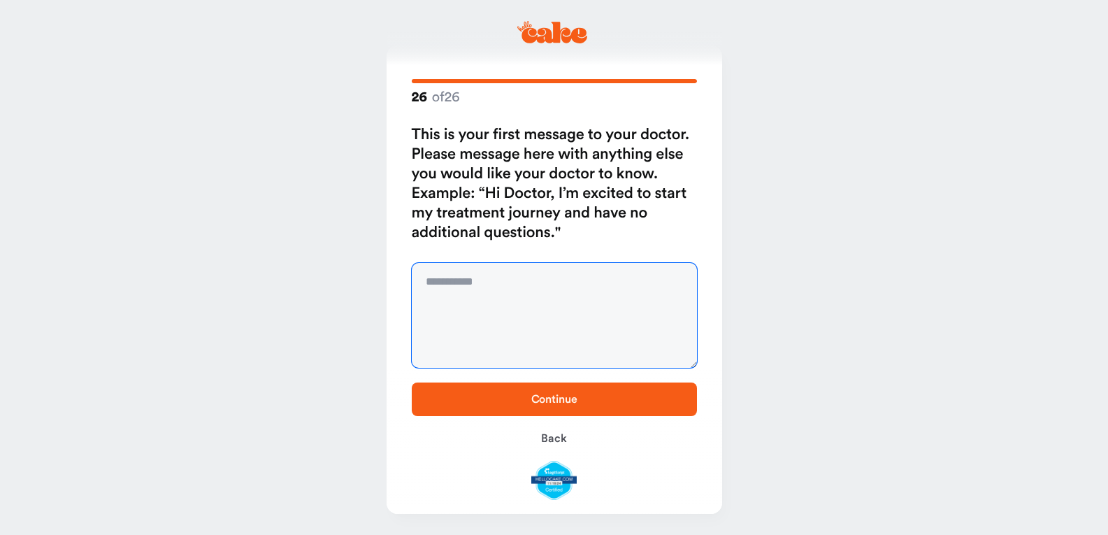
paste textarea "**********"
click at [425, 286] on textarea "**********" at bounding box center [554, 315] width 285 height 105
type textarea "**********"
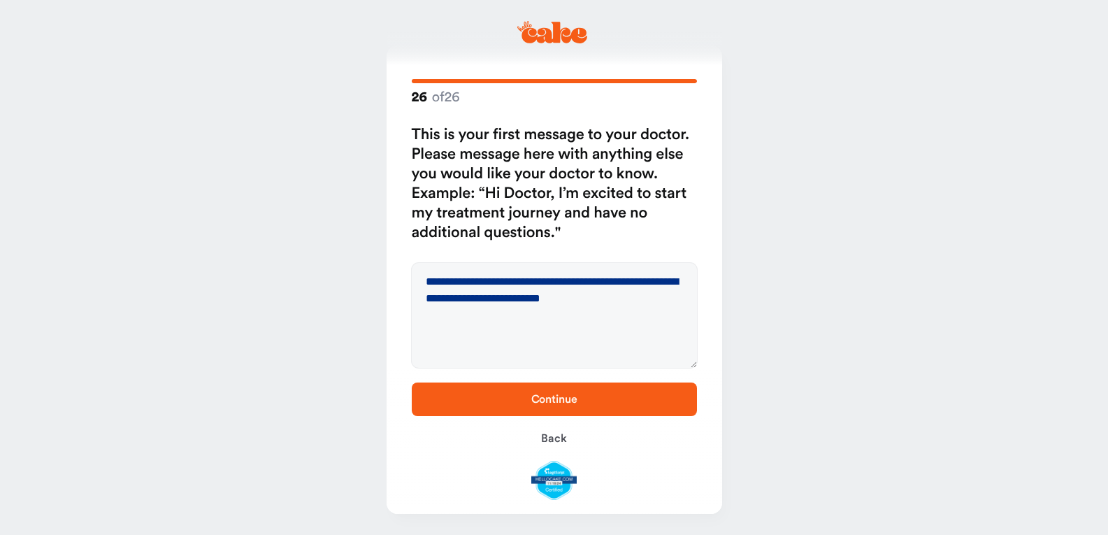
click at [609, 407] on span "Continue" at bounding box center [554, 399] width 240 height 17
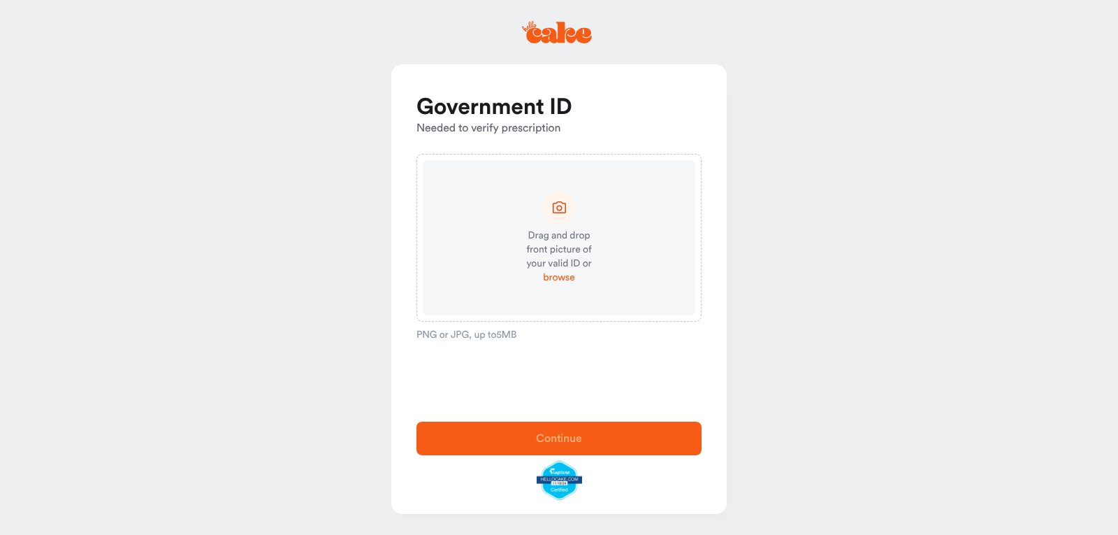
click at [566, 280] on span "browse" at bounding box center [558, 277] width 31 height 14
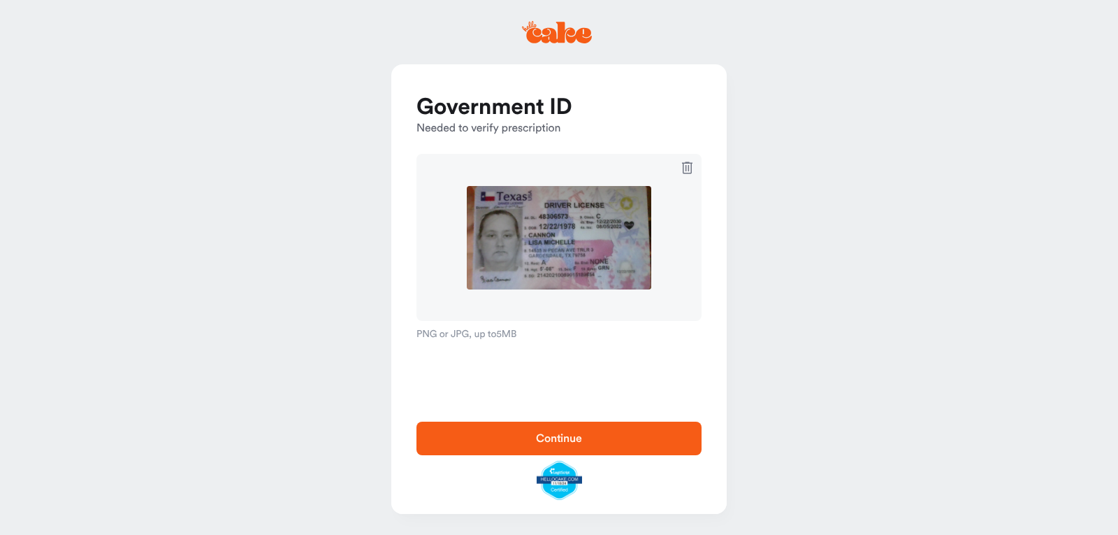
click at [533, 439] on span "Continue" at bounding box center [559, 438] width 240 height 17
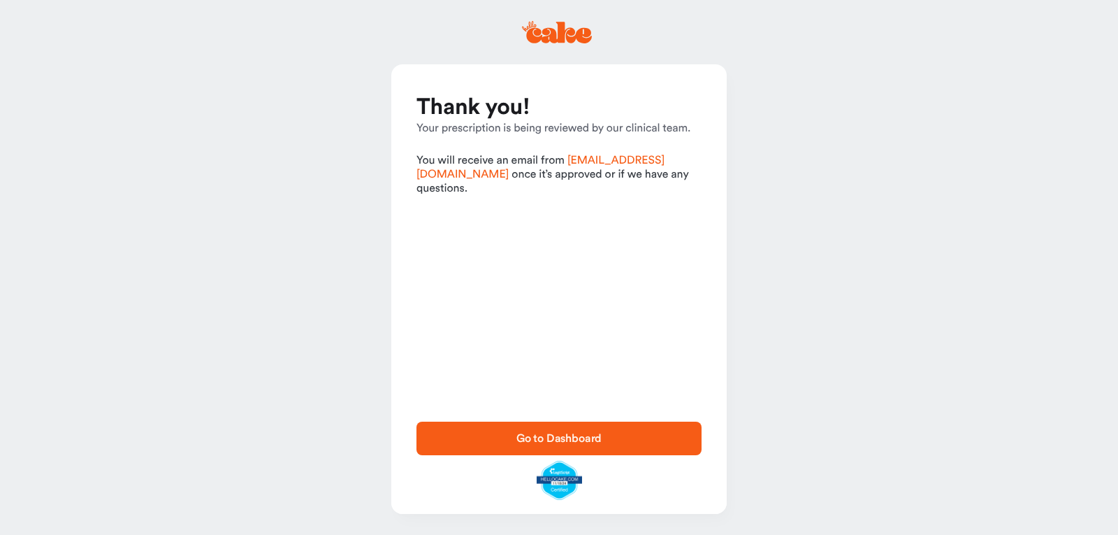
click at [528, 438] on span "Go to Dashboard" at bounding box center [560, 438] width 86 height 11
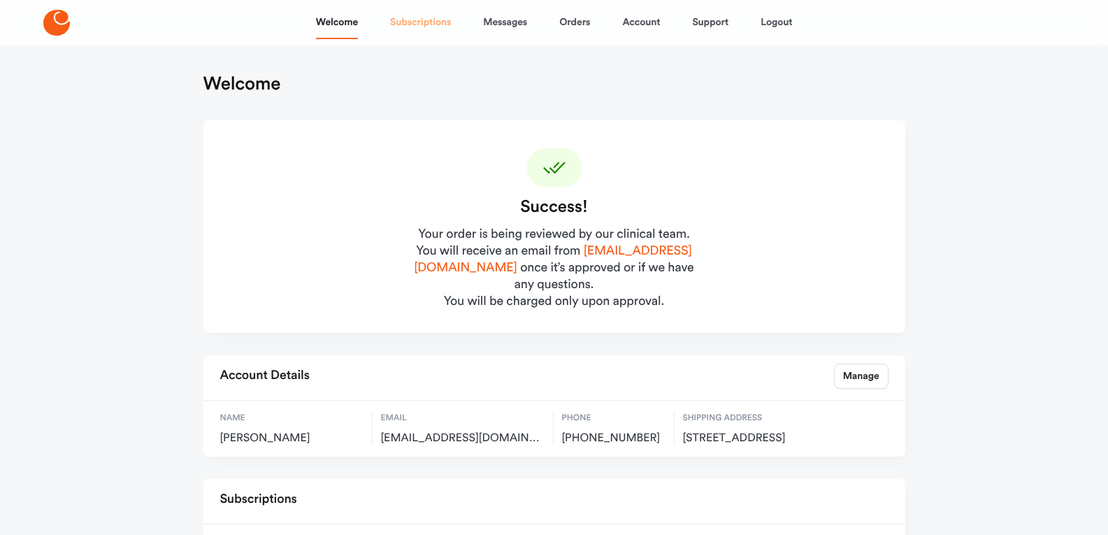
click at [433, 22] on link "Subscriptions" at bounding box center [420, 23] width 61 height 34
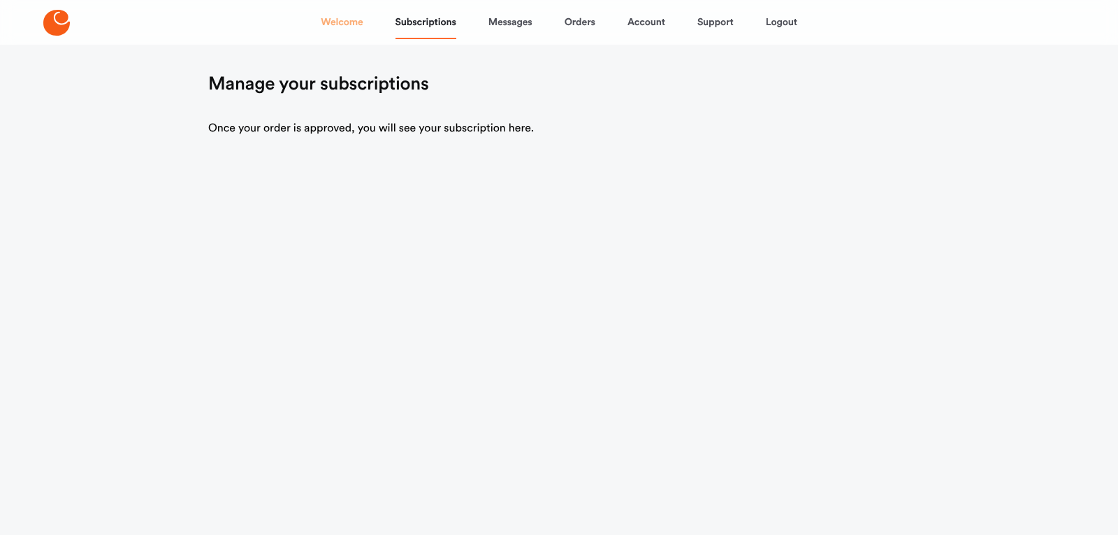
click at [349, 25] on link "Welcome" at bounding box center [342, 23] width 42 height 34
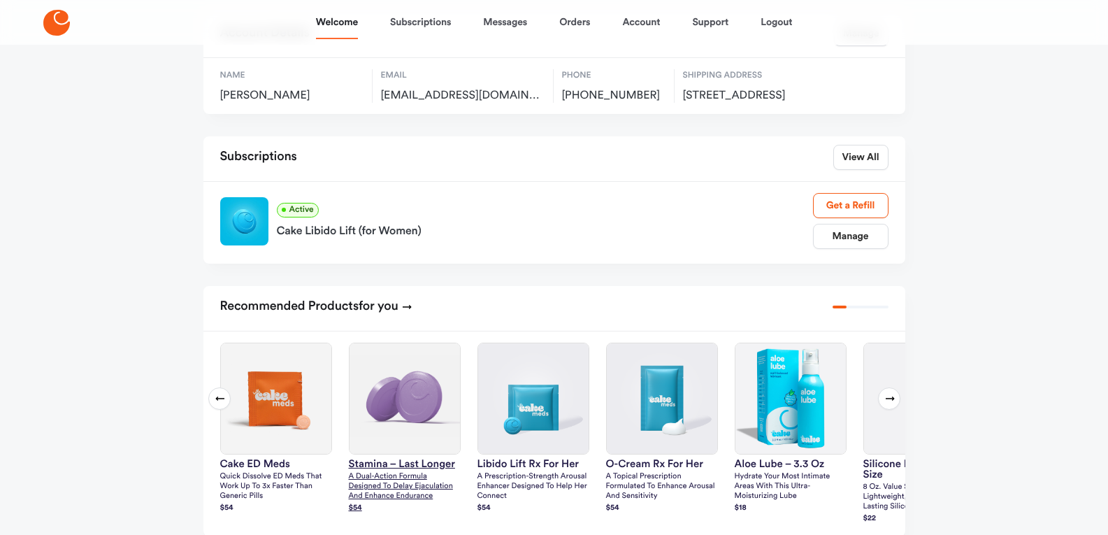
scroll to position [341, 0]
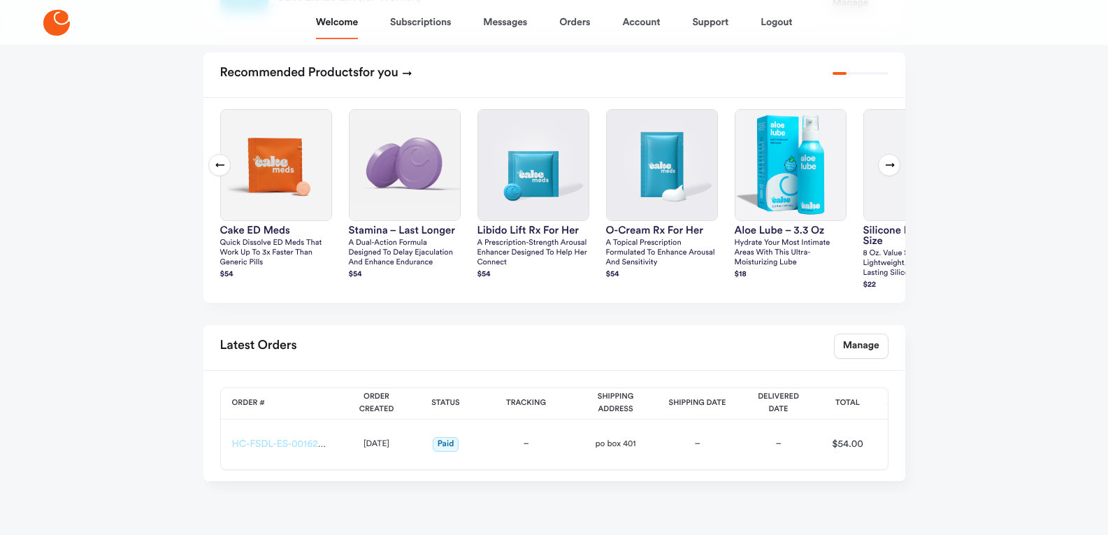
click at [301, 449] on link "HC-FSDL-ES-00162580" at bounding box center [283, 444] width 103 height 10
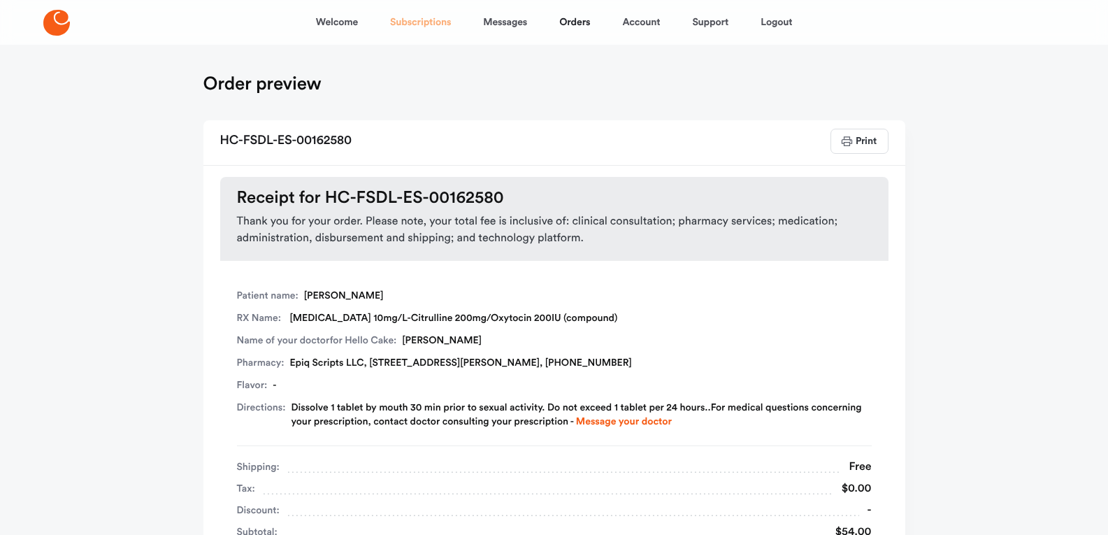
click at [402, 27] on link "Subscriptions" at bounding box center [420, 23] width 61 height 34
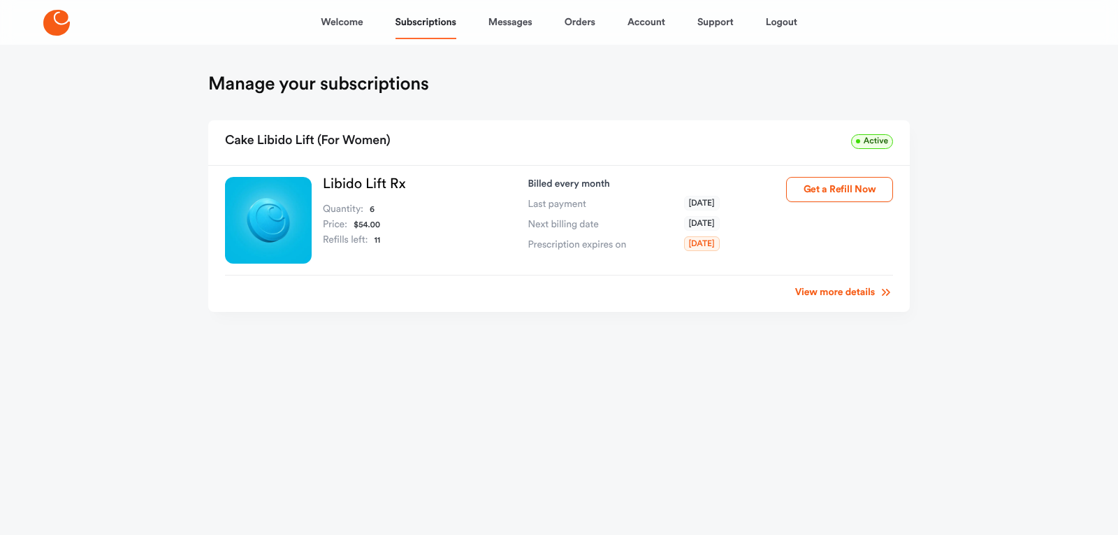
click at [824, 293] on link "View more details" at bounding box center [844, 292] width 98 height 14
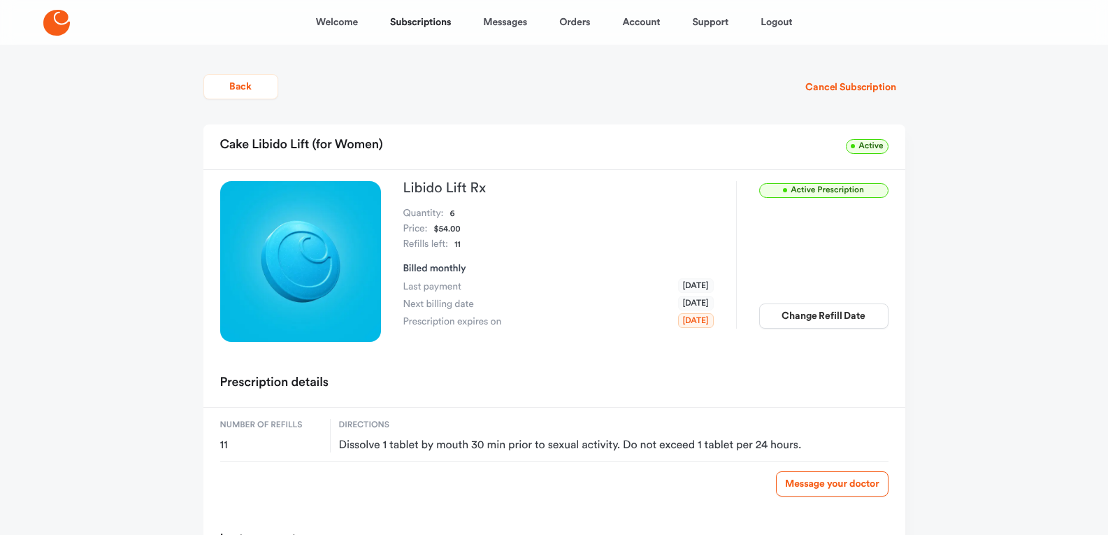
click at [239, 94] on button "Back" at bounding box center [240, 86] width 75 height 25
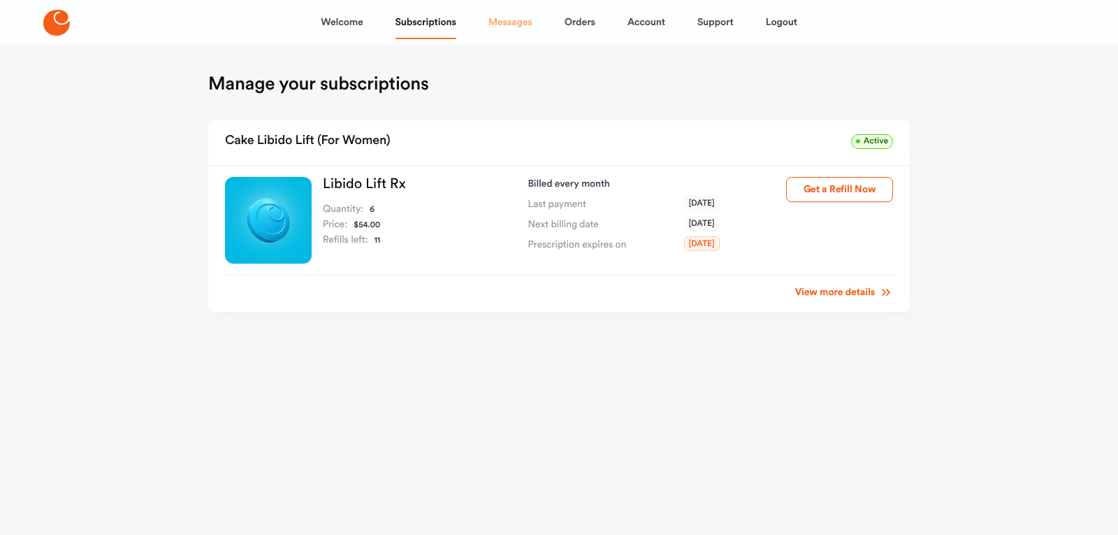
click at [489, 27] on link "Messages" at bounding box center [511, 23] width 44 height 34
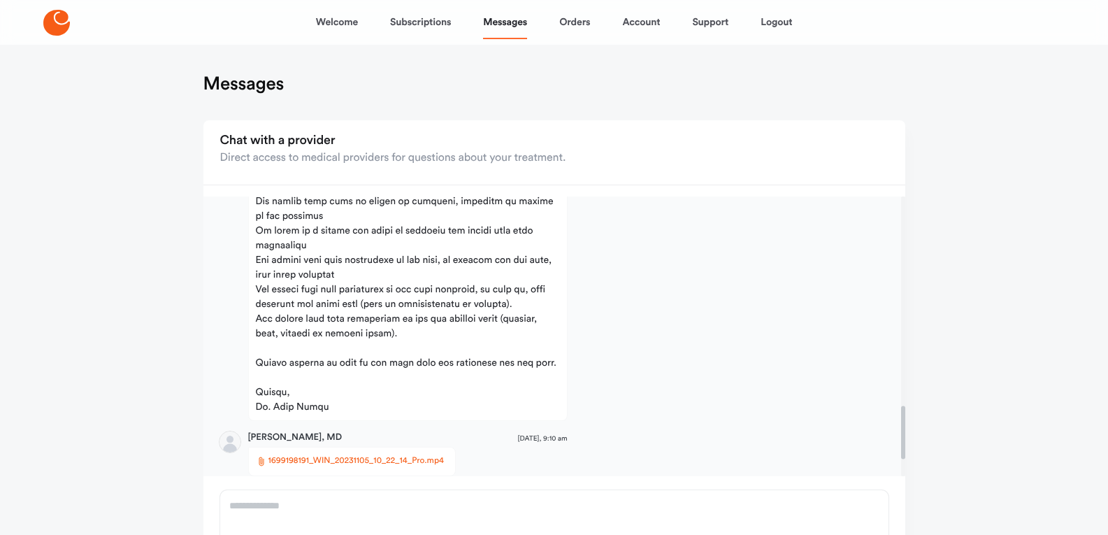
scroll to position [1186, 0]
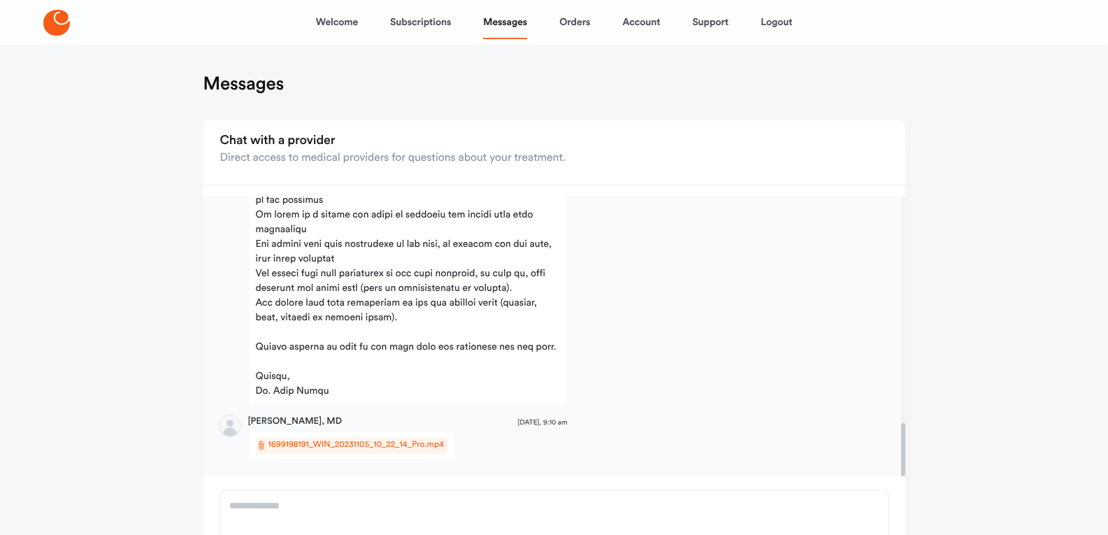
click at [423, 446] on span "1699198191_WIN_20231105_10_22_14_Pro.mp4" at bounding box center [355, 445] width 175 height 14
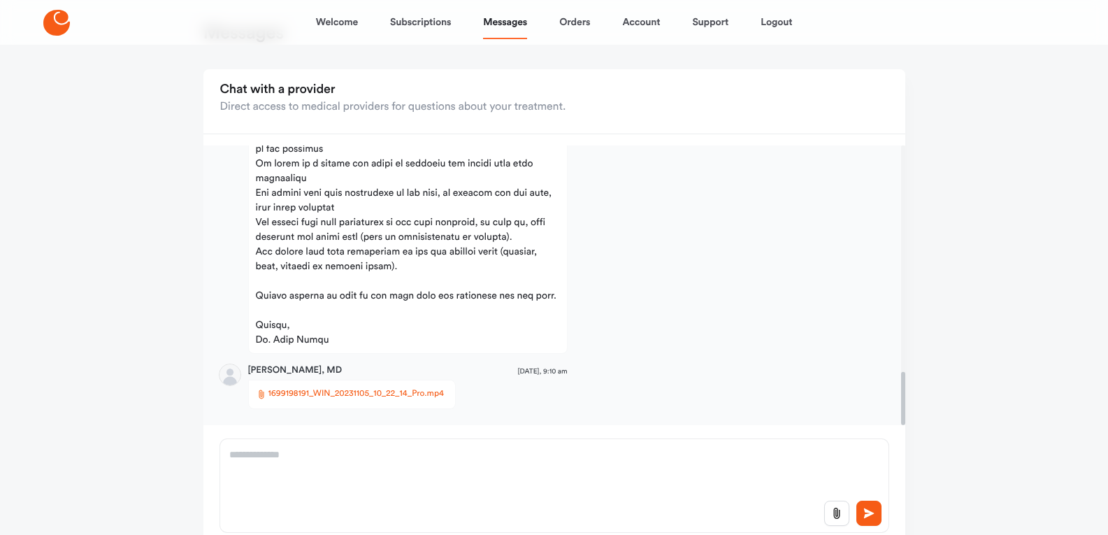
scroll to position [70, 0]
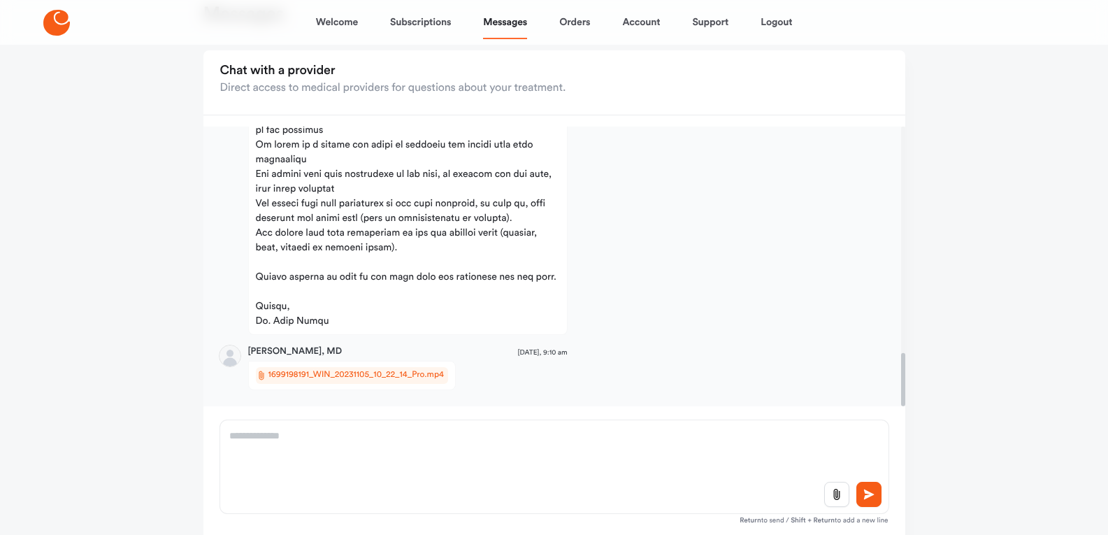
click at [327, 377] on span "1699198191_WIN_20231105_10_22_14_Pro.mp4" at bounding box center [355, 375] width 175 height 14
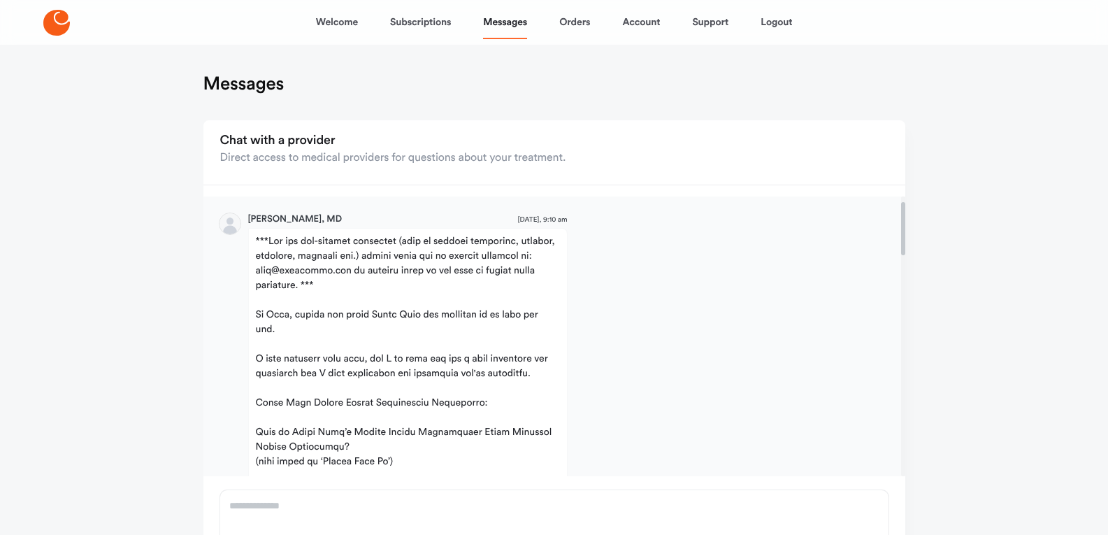
scroll to position [0, 0]
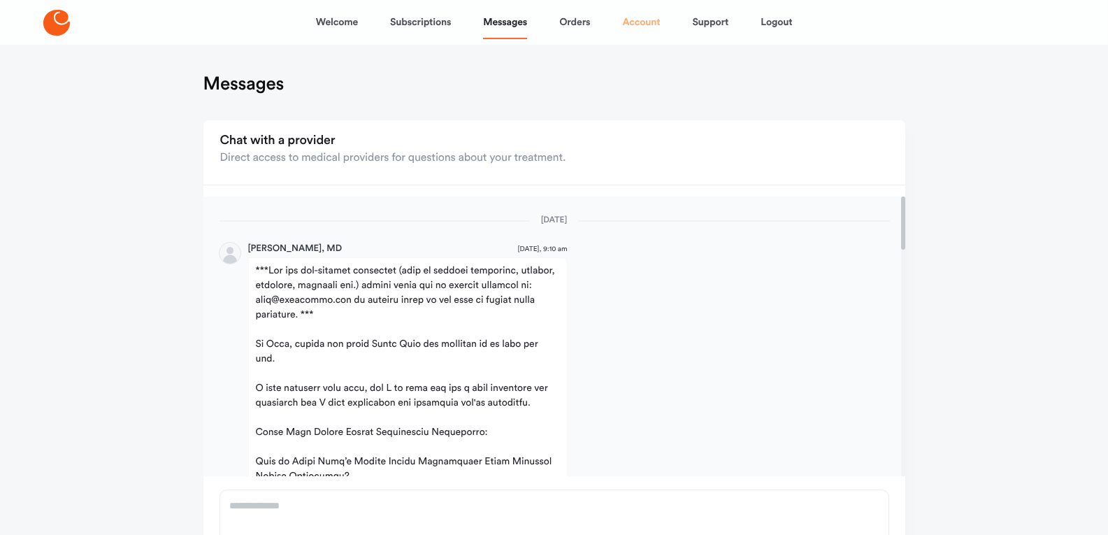
click at [645, 24] on link "Account" at bounding box center [641, 23] width 38 height 34
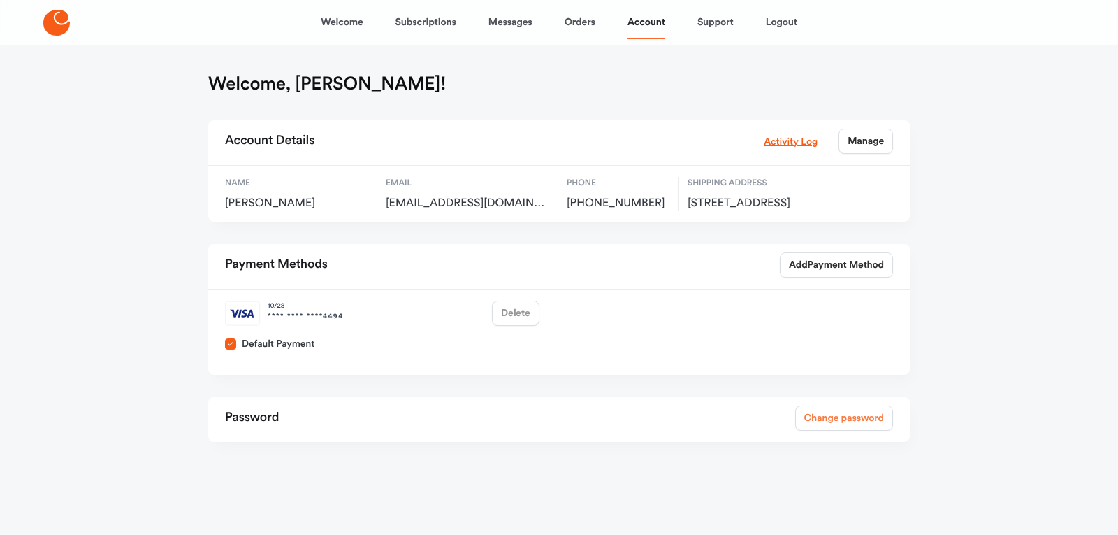
click at [808, 426] on link "Change password" at bounding box center [844, 417] width 98 height 25
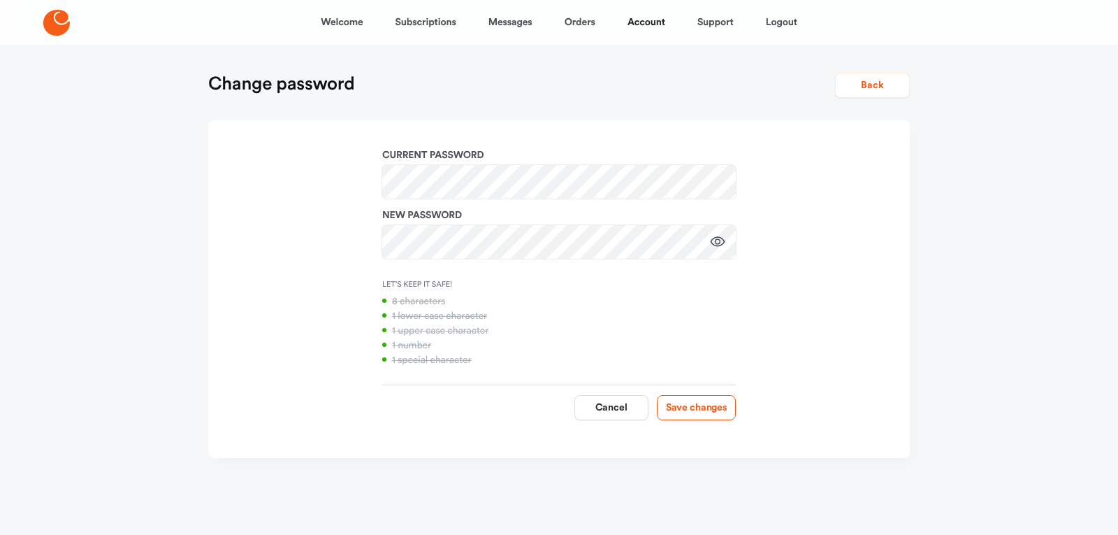
click at [712, 405] on button "Save changes" at bounding box center [696, 407] width 79 height 25
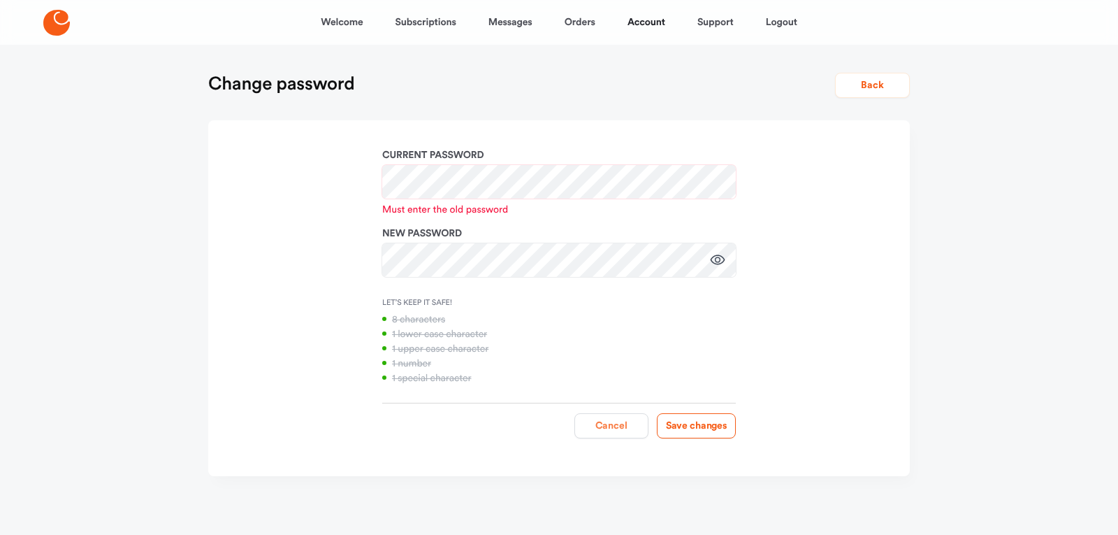
click at [577, 426] on button "Cancel" at bounding box center [612, 425] width 74 height 25
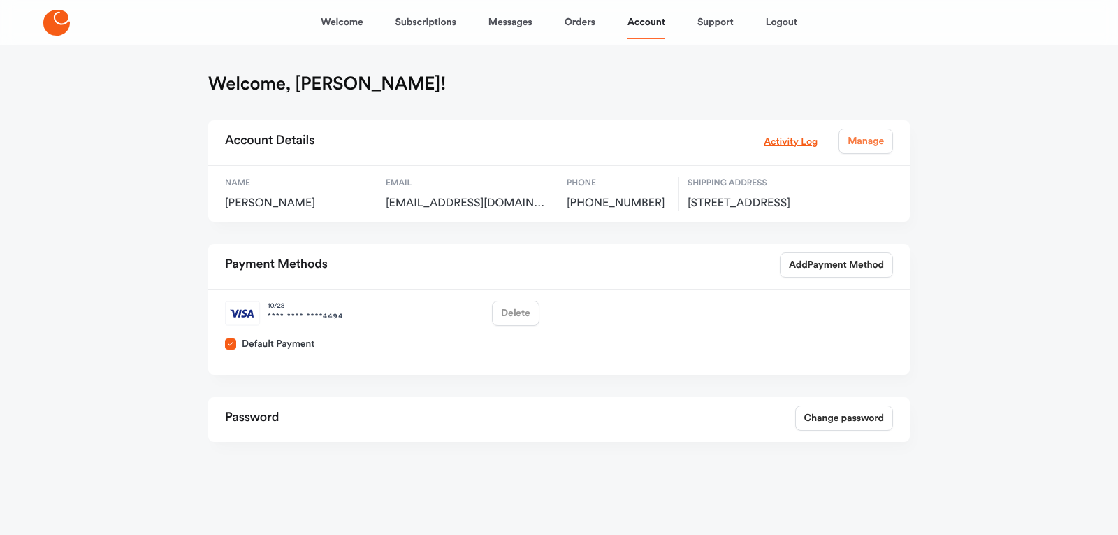
click at [869, 135] on link "Manage" at bounding box center [866, 141] width 55 height 25
select select "**"
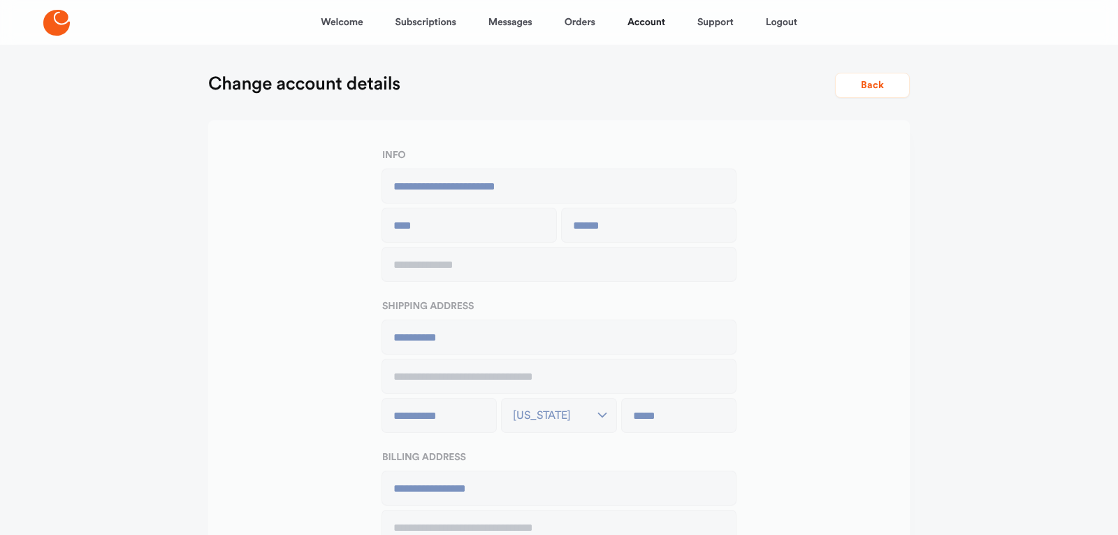
type input "**********"
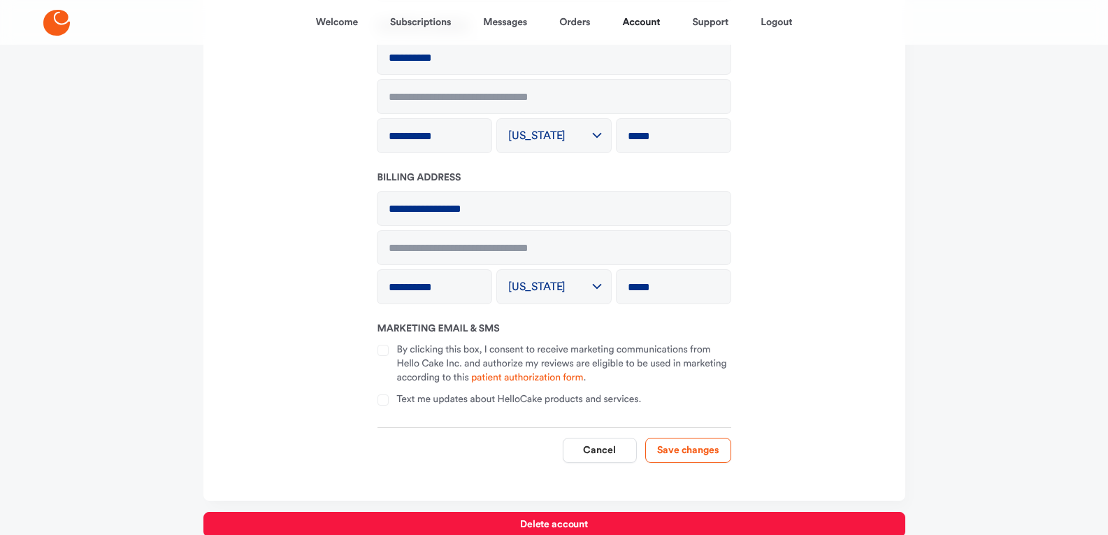
scroll to position [337, 0]
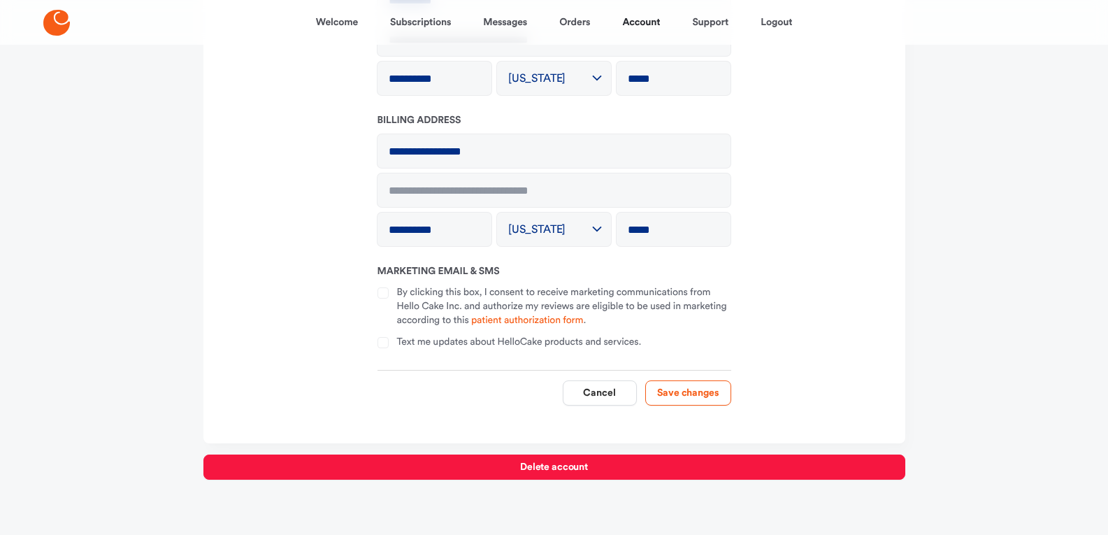
click at [396, 297] on div at bounding box center [387, 306] width 20 height 43
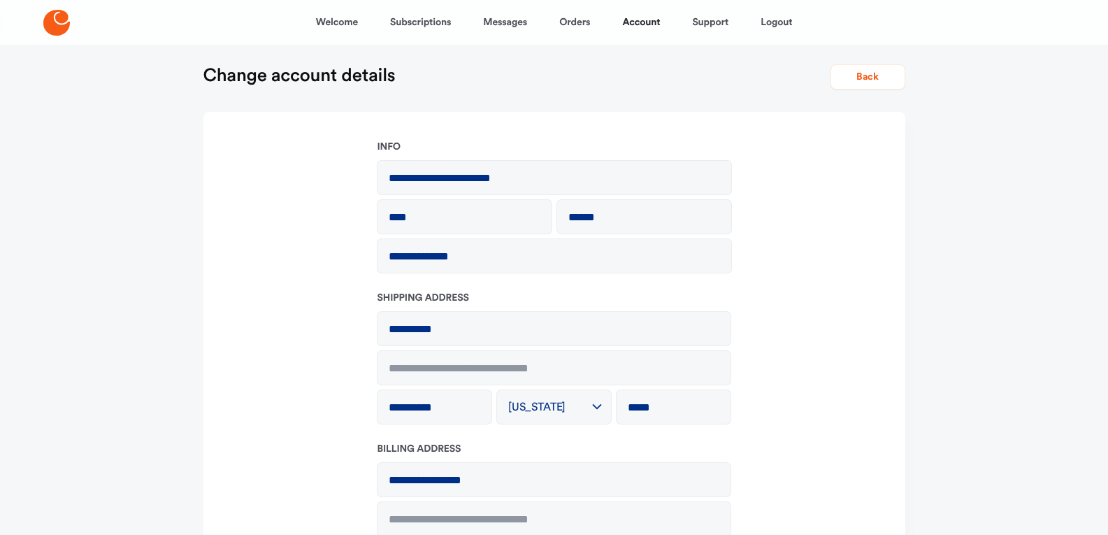
scroll to position [0, 0]
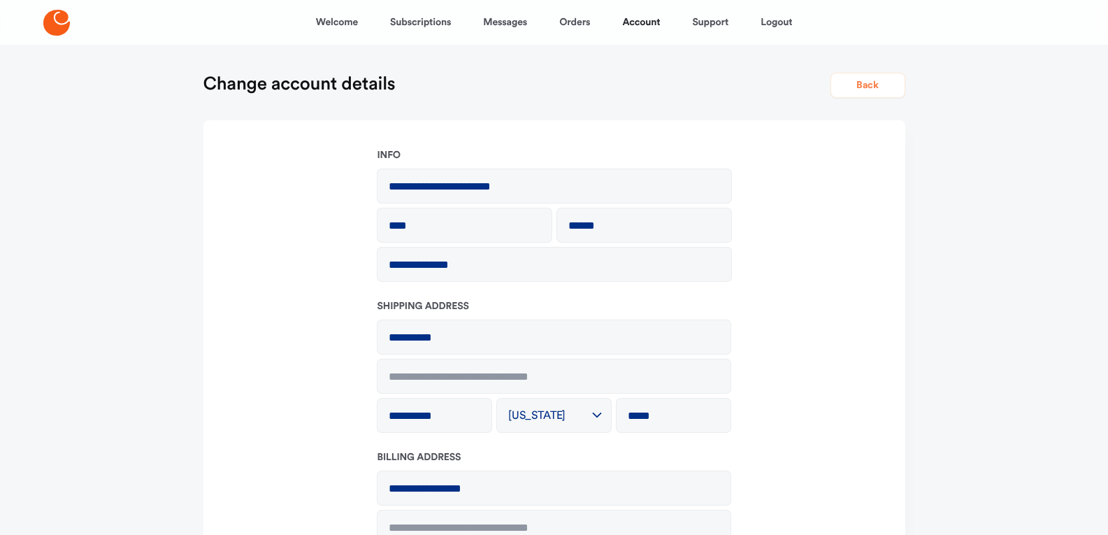
click at [858, 84] on button "Back" at bounding box center [867, 85] width 75 height 25
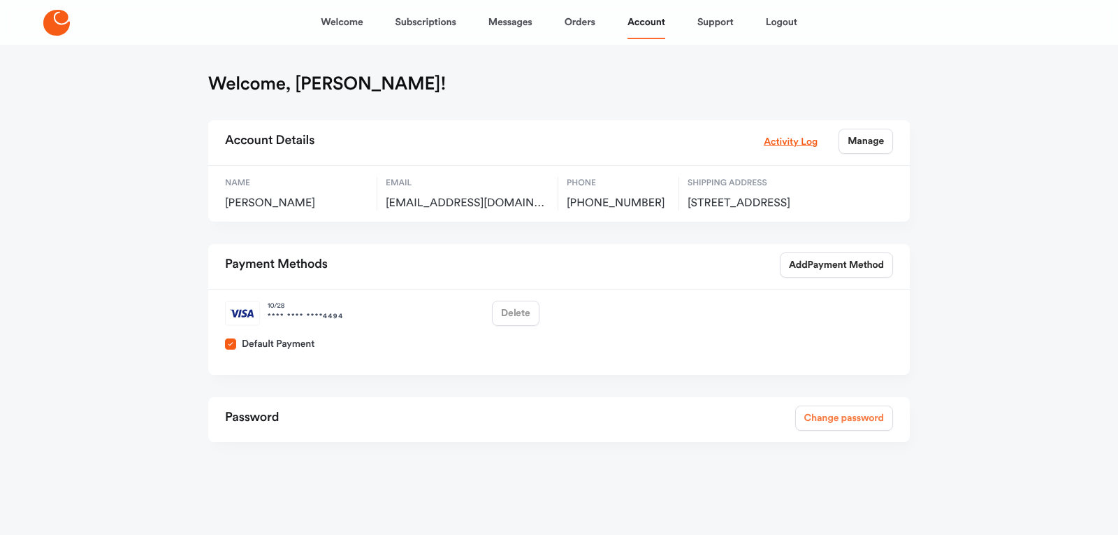
click at [847, 431] on link "Change password" at bounding box center [844, 417] width 98 height 25
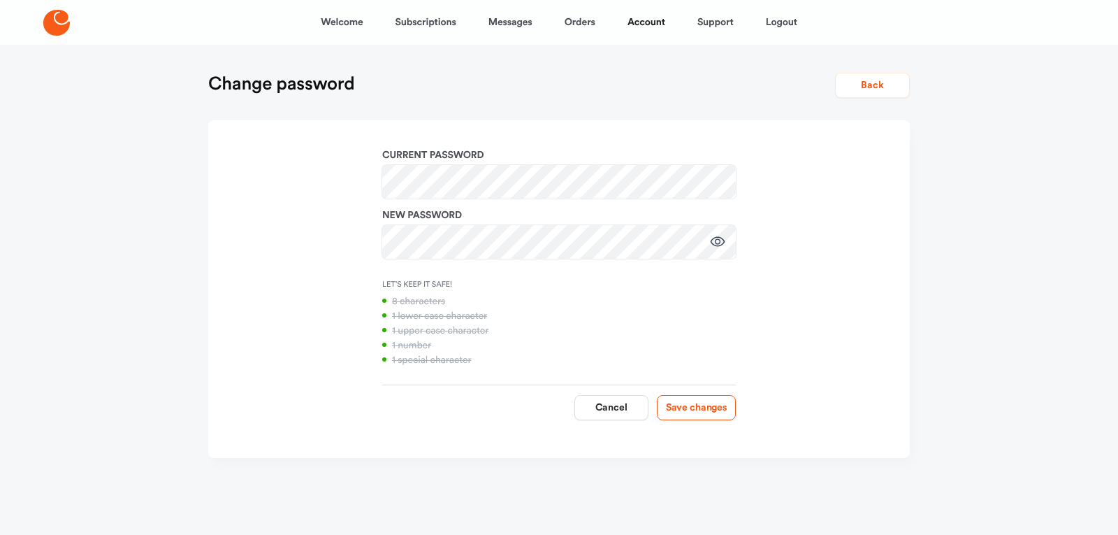
click at [677, 421] on div "Save changes Cancel" at bounding box center [559, 406] width 354 height 45
click at [703, 412] on button "Save changes" at bounding box center [696, 407] width 79 height 25
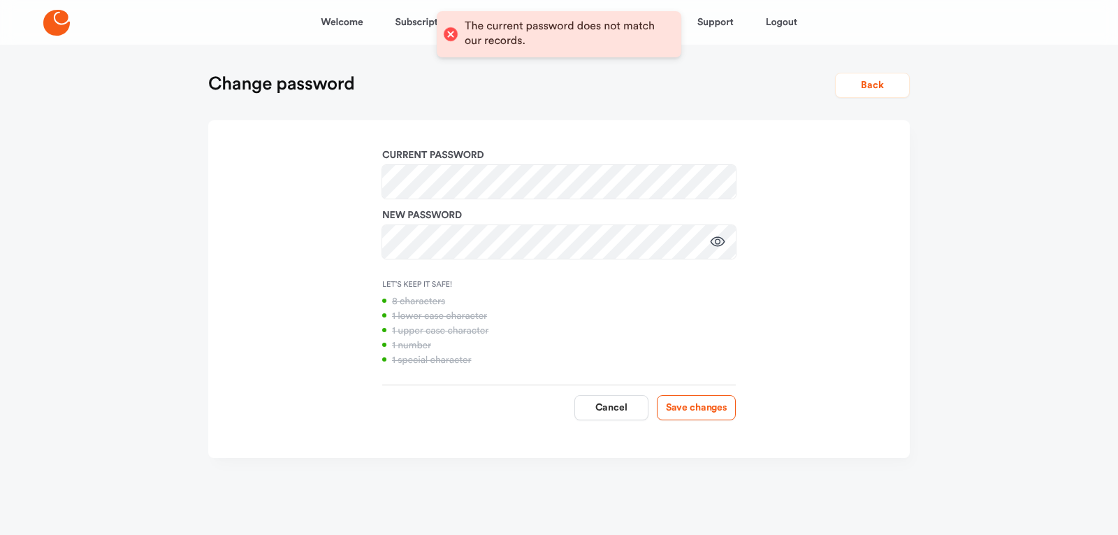
click at [449, 29] on div at bounding box center [451, 34] width 20 height 20
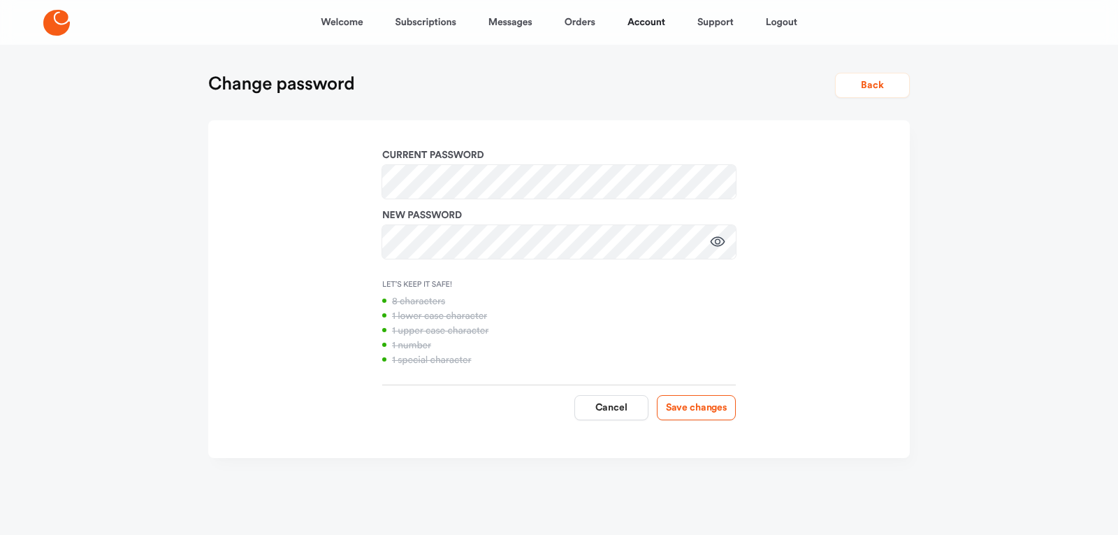
click at [621, 407] on button "Cancel" at bounding box center [612, 407] width 74 height 25
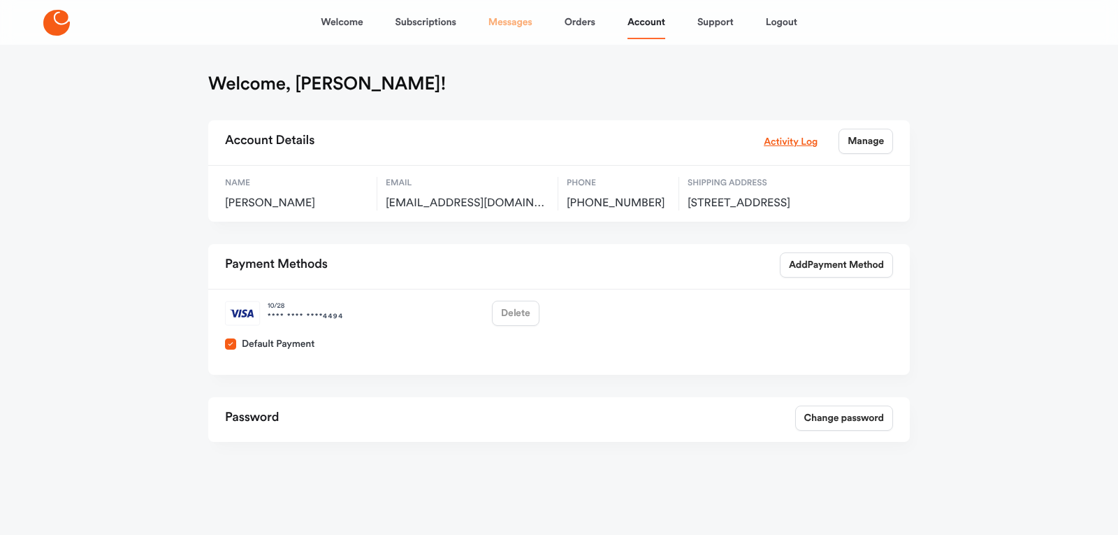
click at [511, 28] on link "Messages" at bounding box center [511, 23] width 44 height 34
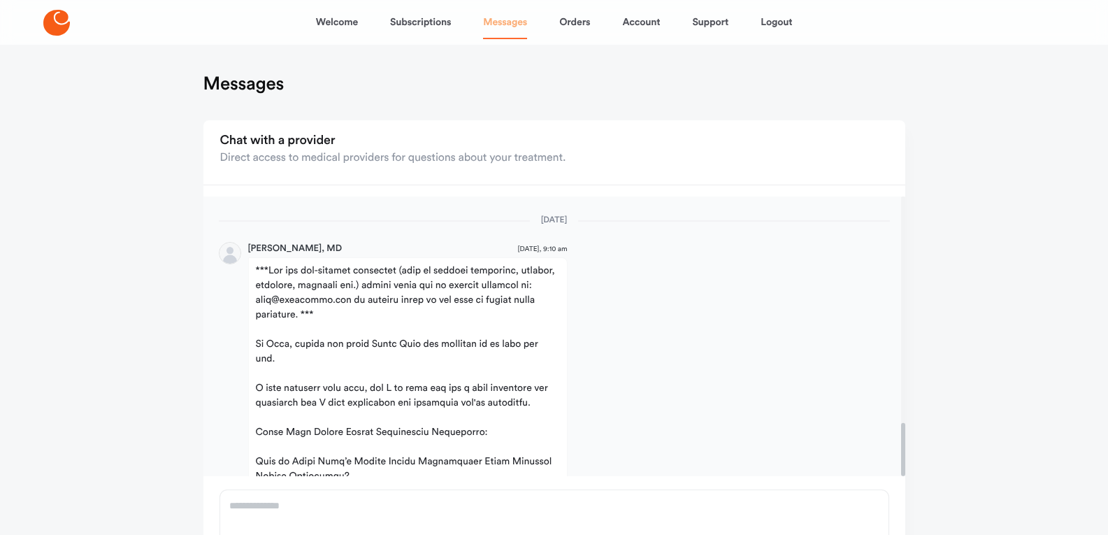
scroll to position [1186, 0]
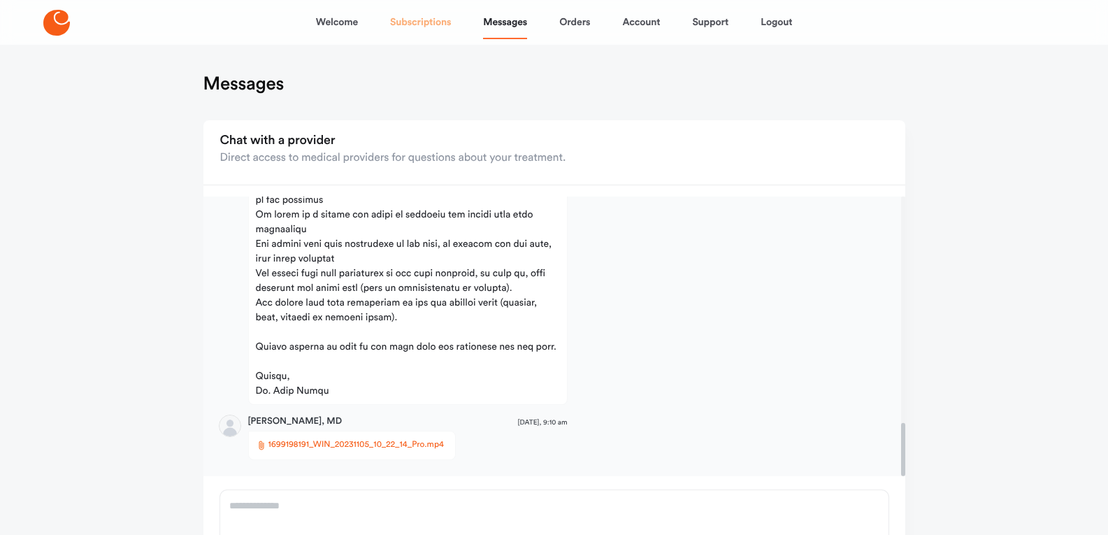
click at [434, 30] on link "Subscriptions" at bounding box center [420, 23] width 61 height 34
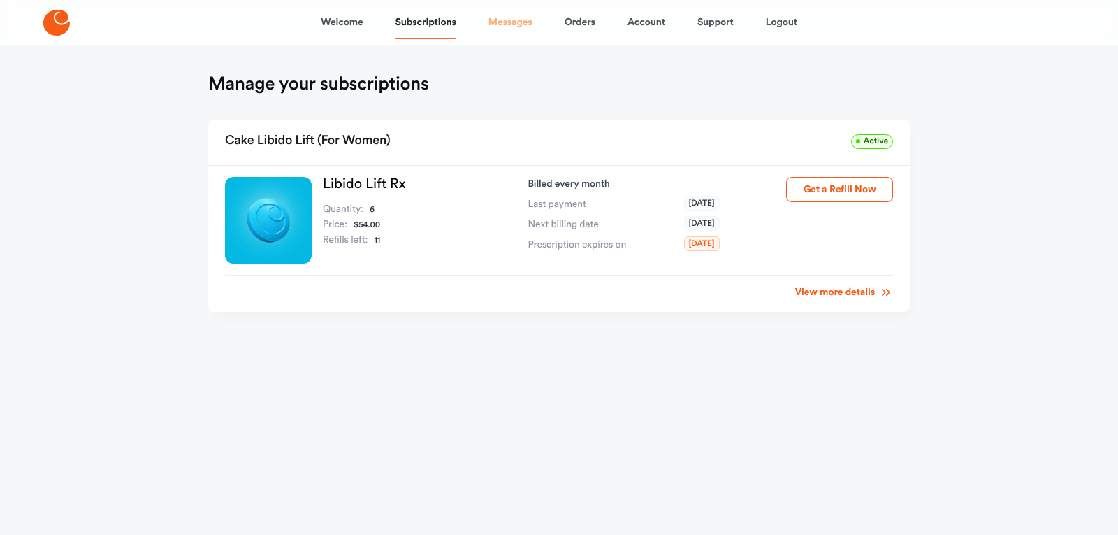
click at [517, 32] on link "Messages" at bounding box center [511, 23] width 44 height 34
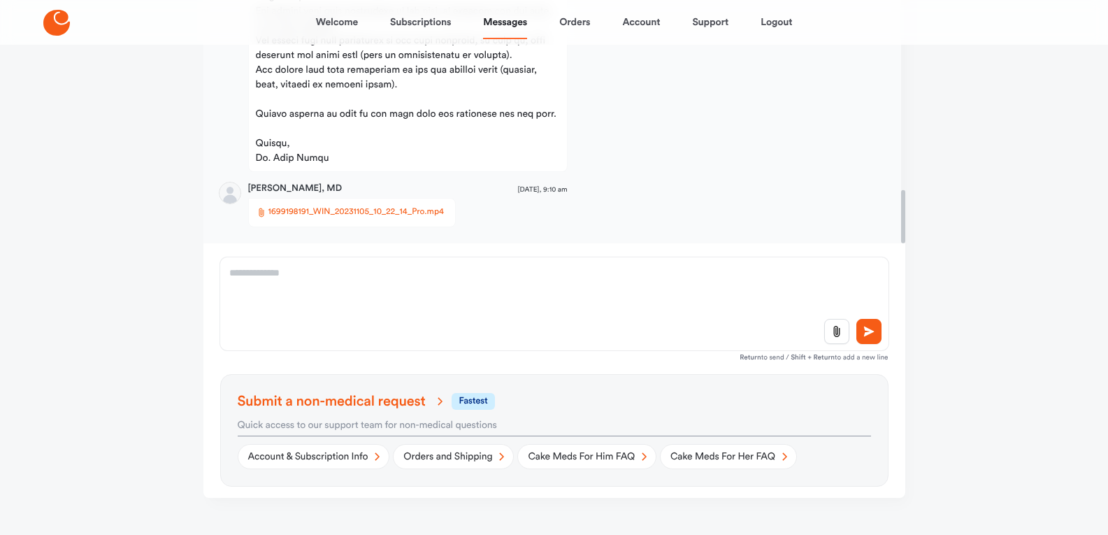
scroll to position [252, 0]
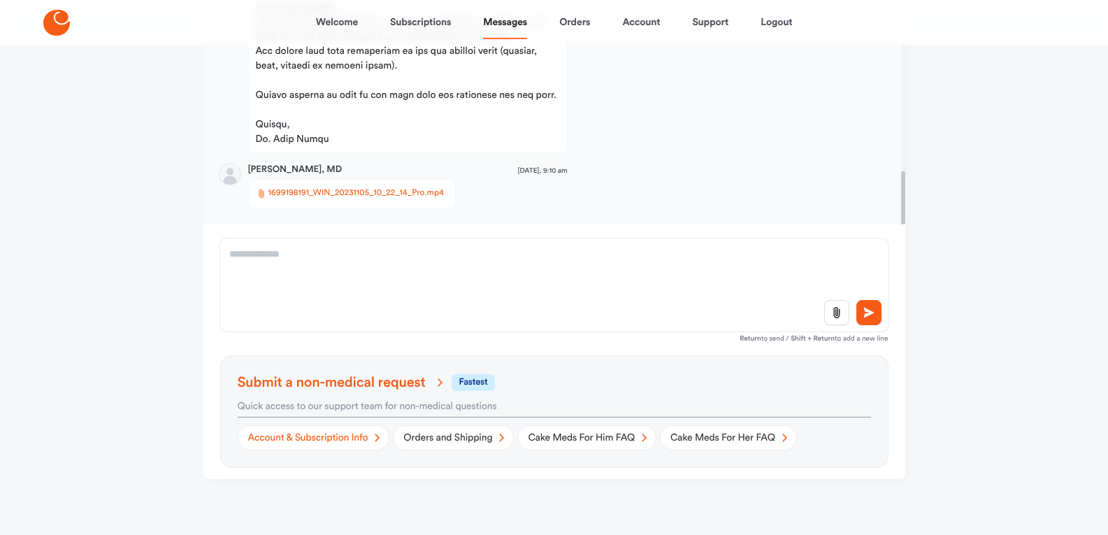
click at [366, 445] on link "Account & Subscription Info" at bounding box center [314, 437] width 152 height 25
click at [322, 301] on div at bounding box center [554, 322] width 668 height 44
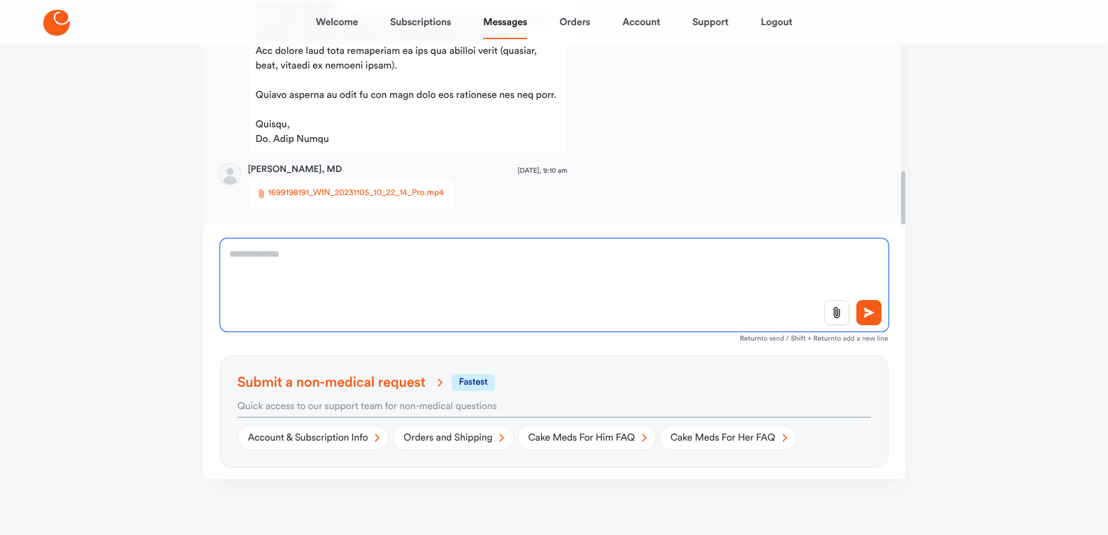
click at [280, 257] on textarea at bounding box center [554, 284] width 668 height 93
type textarea "**********"
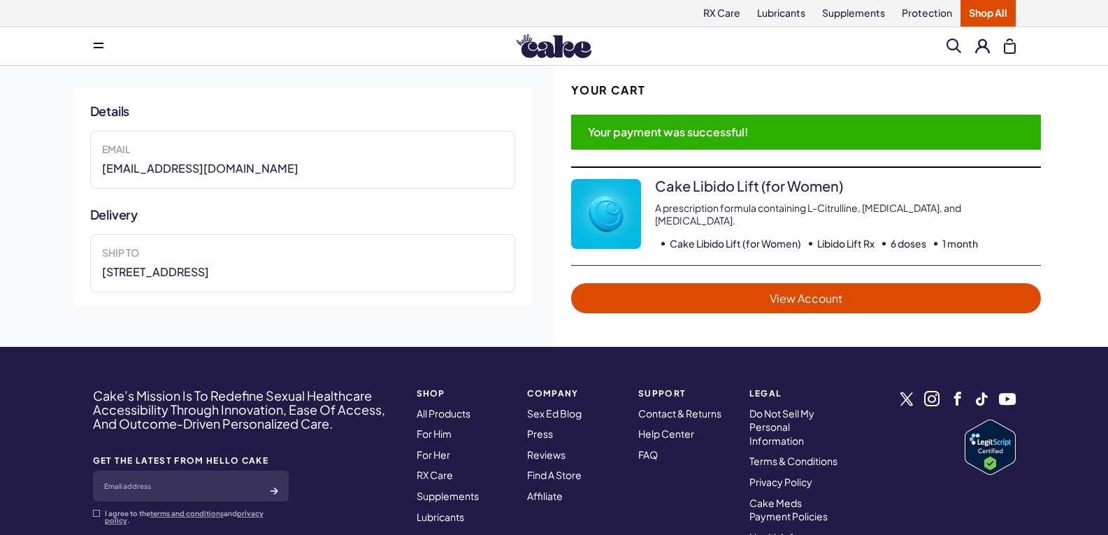
click at [1089, 153] on div "Details Email [EMAIL_ADDRESS][DOMAIN_NAME] Delivery Ship to [STREET_ADDRESS] Yo…" at bounding box center [554, 206] width 1108 height 281
click at [991, 42] on div "Search Clear All" at bounding box center [980, 46] width 69 height 16
click at [979, 50] on button at bounding box center [982, 45] width 15 height 15
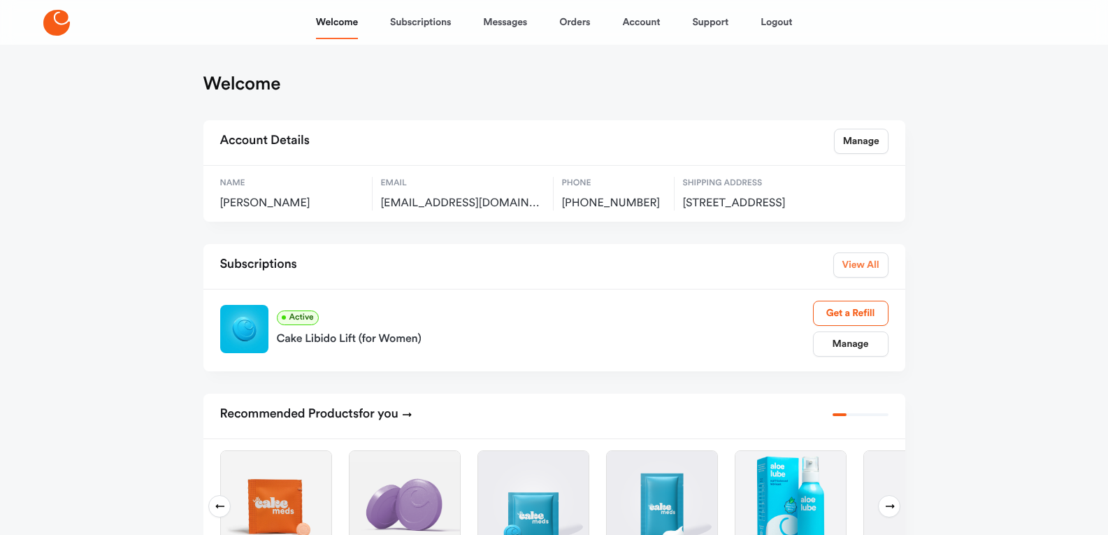
click at [858, 277] on link "View All" at bounding box center [860, 264] width 55 height 25
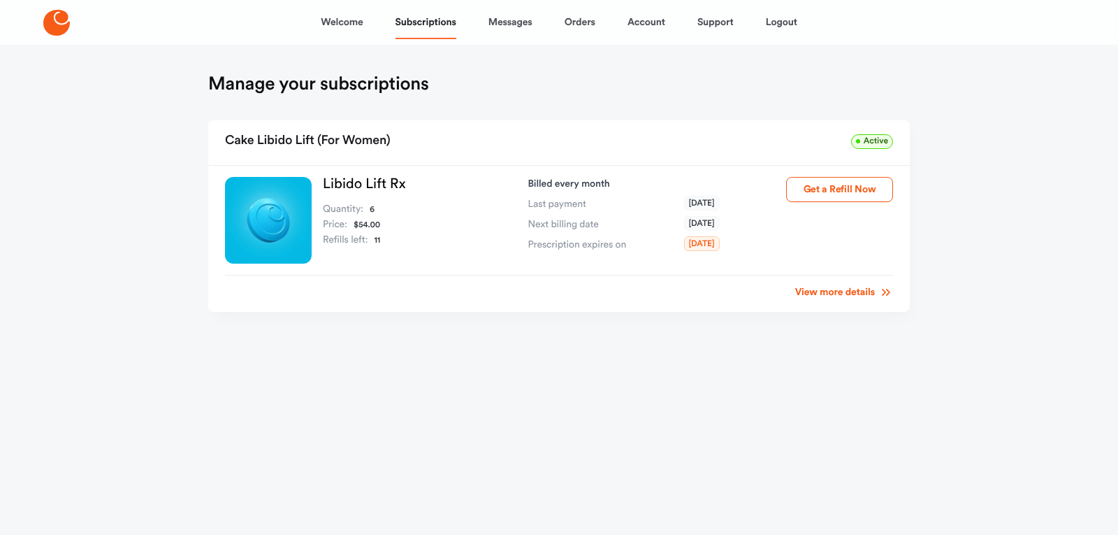
click at [835, 287] on link "View more details" at bounding box center [844, 292] width 98 height 14
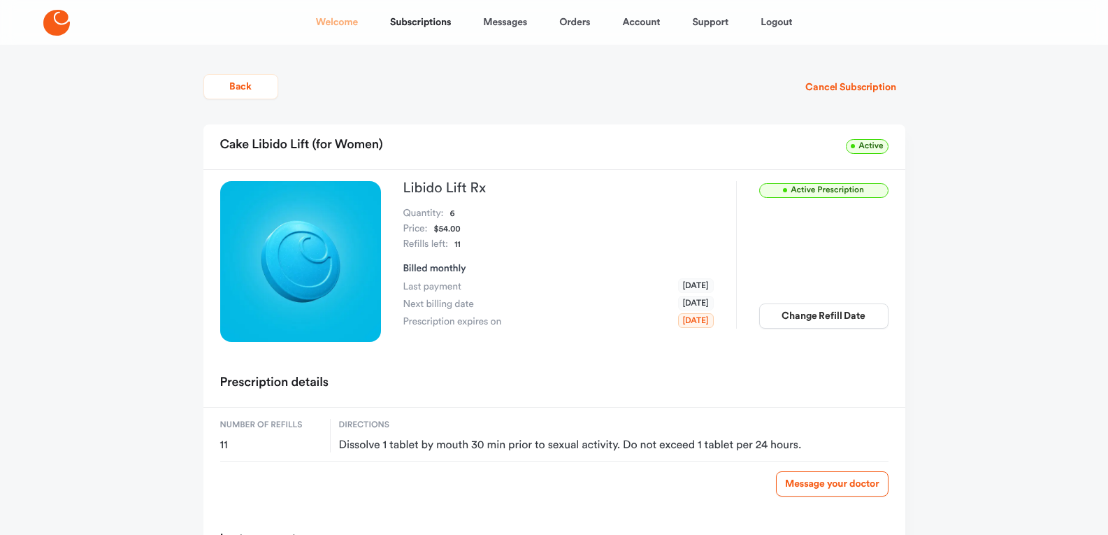
click at [330, 19] on link "Welcome" at bounding box center [337, 23] width 42 height 34
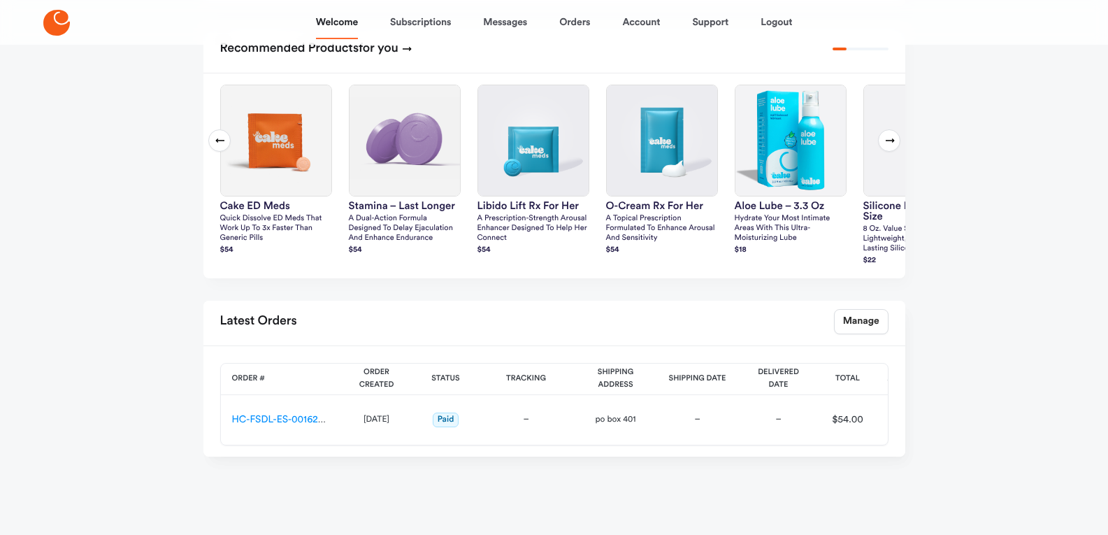
scroll to position [380, 0]
click at [860, 324] on link "Manage" at bounding box center [861, 321] width 55 height 25
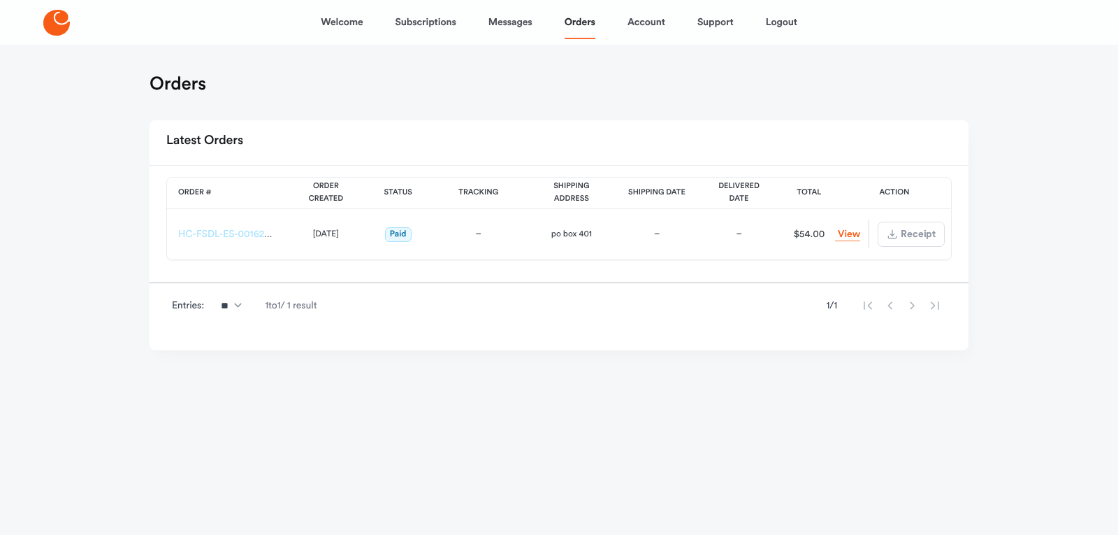
click at [209, 233] on link "HC-FSDL-ES-00162580" at bounding box center [229, 234] width 103 height 10
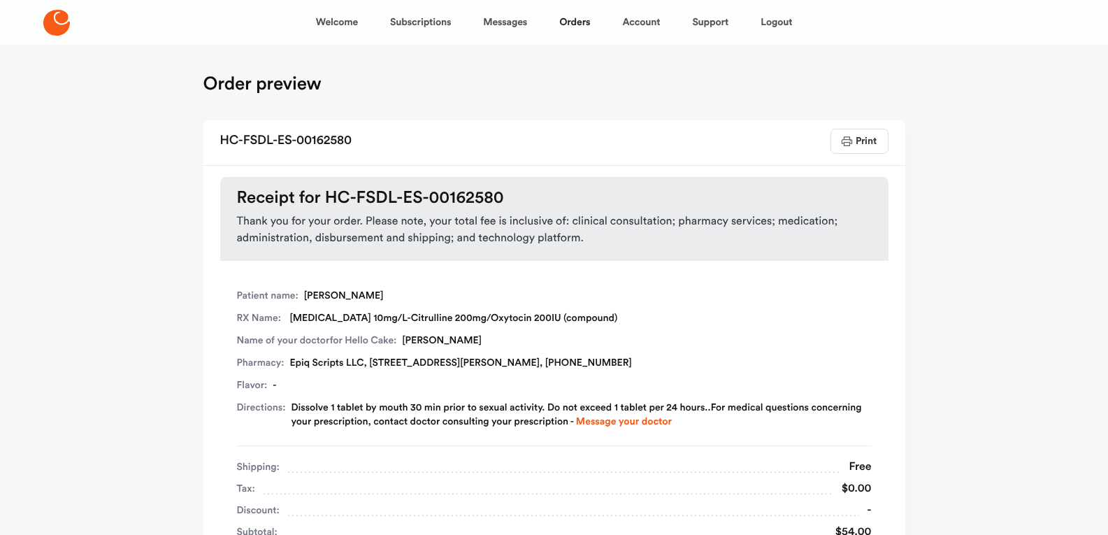
drag, startPoint x: 868, startPoint y: 143, endPoint x: 832, endPoint y: 463, distance: 322.2
click at [868, 143] on span "Print" at bounding box center [865, 141] width 22 height 10
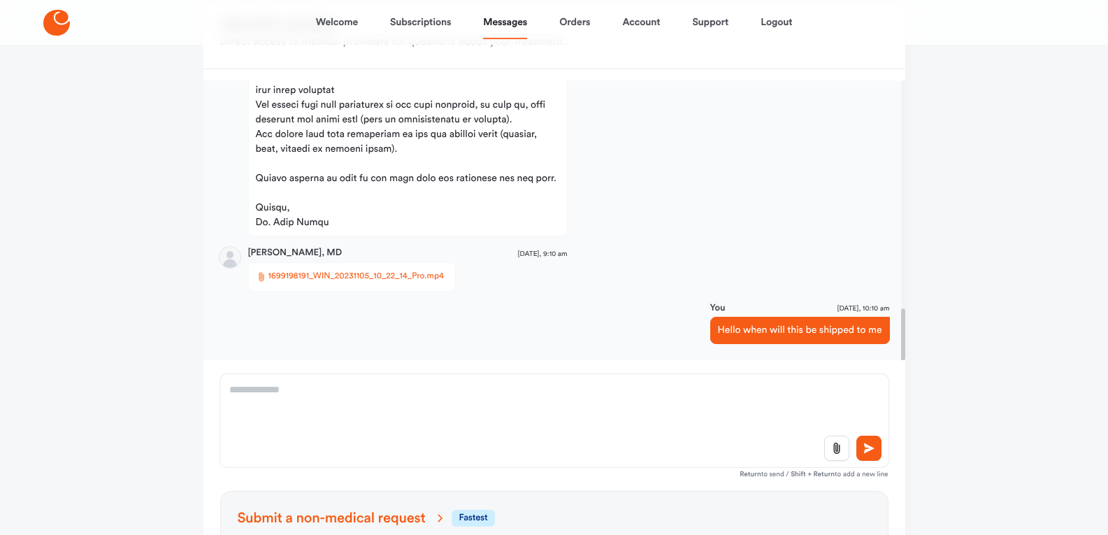
scroll to position [252, 0]
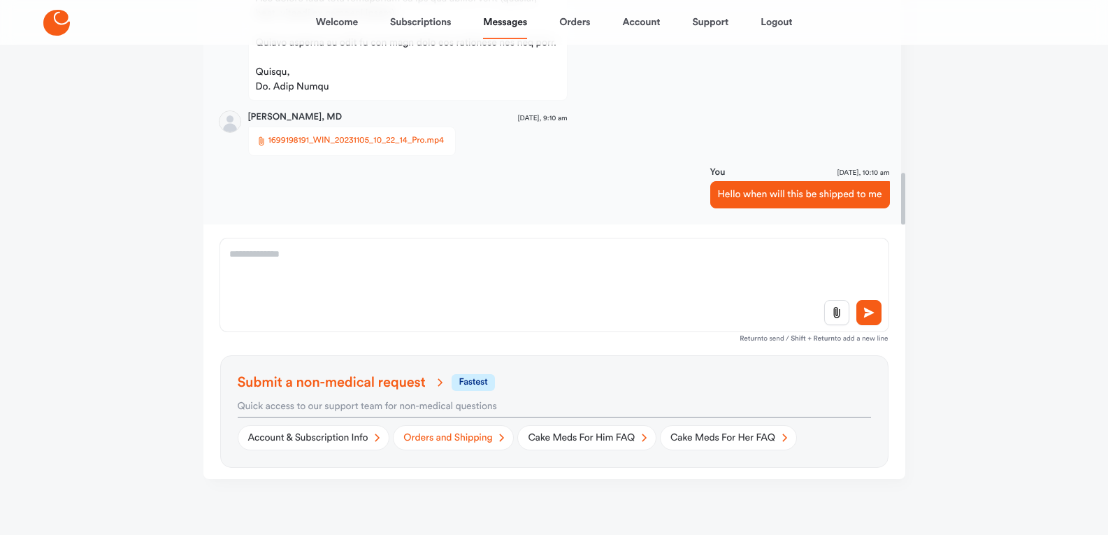
click at [463, 440] on link "Orders and Shipping" at bounding box center [453, 437] width 121 height 25
click at [643, 17] on link "Account" at bounding box center [641, 23] width 38 height 34
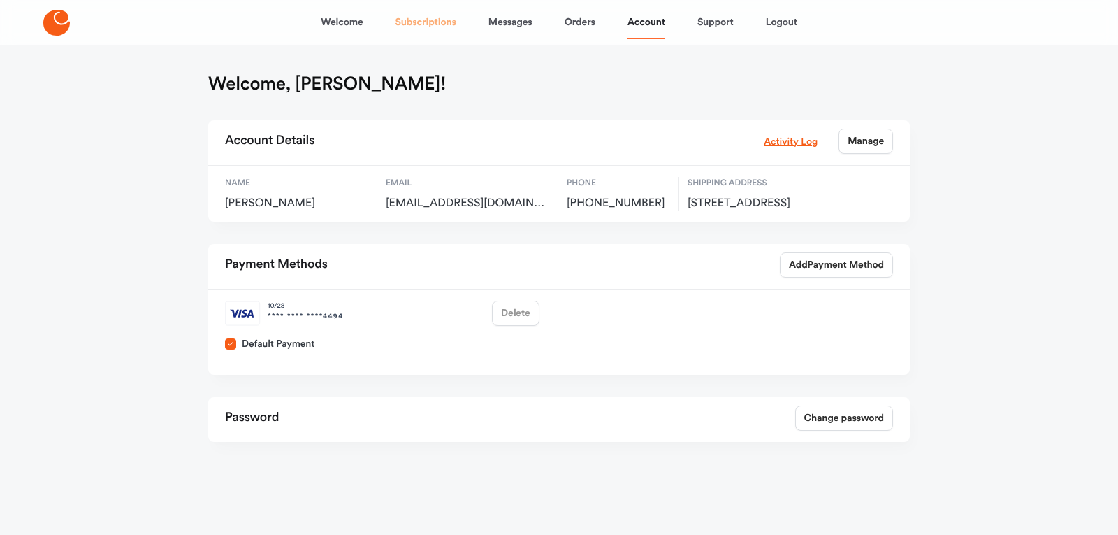
click at [442, 24] on link "Subscriptions" at bounding box center [426, 23] width 61 height 34
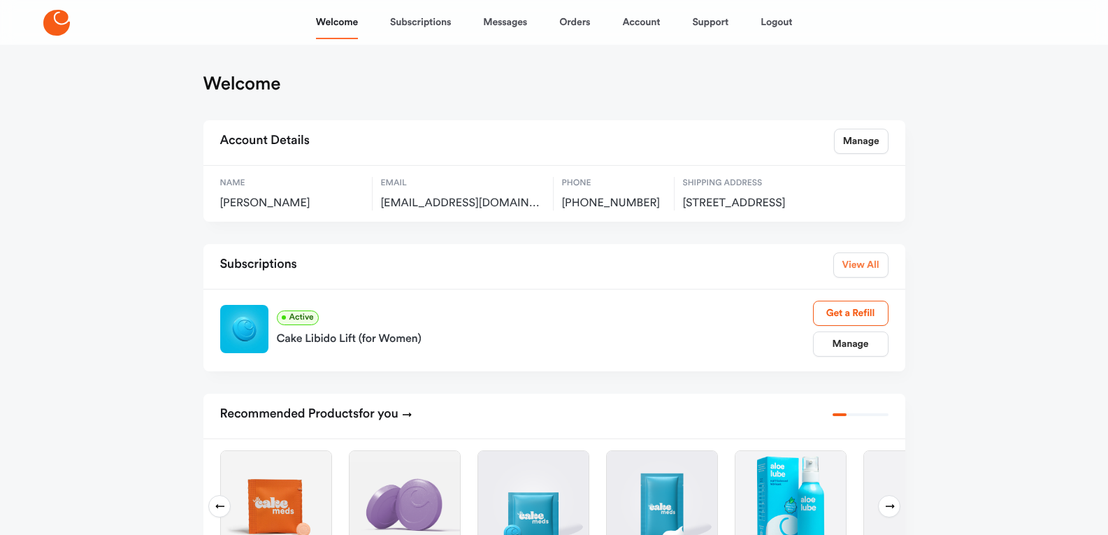
click at [844, 277] on link "View All" at bounding box center [860, 264] width 55 height 25
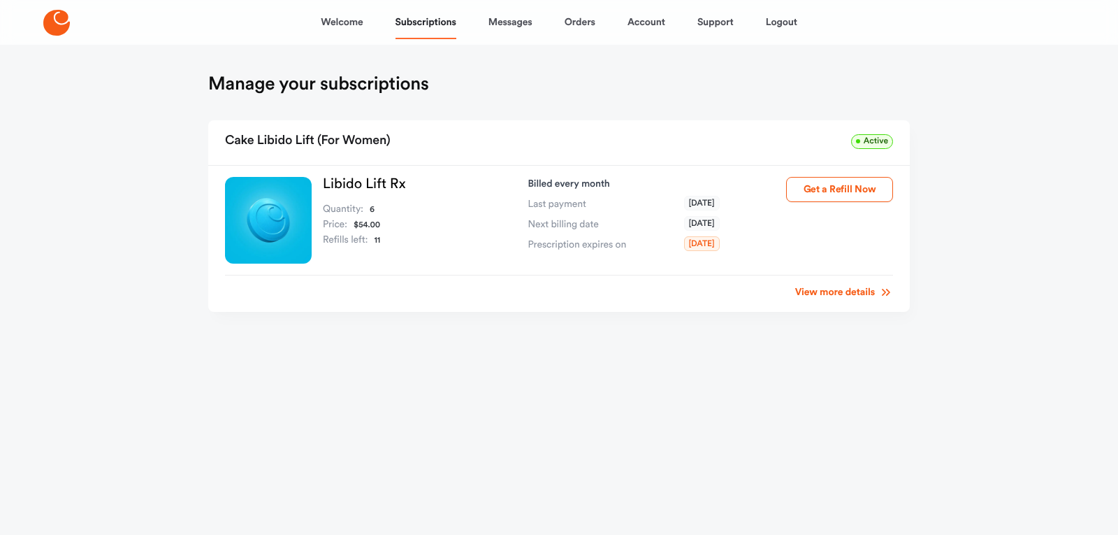
click at [806, 292] on link "View more details" at bounding box center [844, 292] width 98 height 14
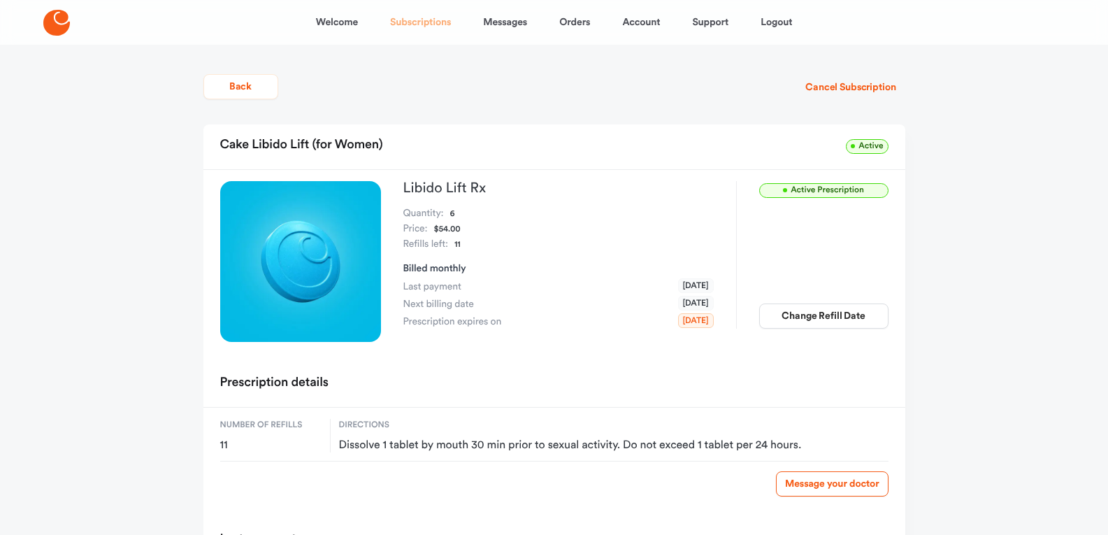
click at [412, 28] on link "Subscriptions" at bounding box center [420, 23] width 61 height 34
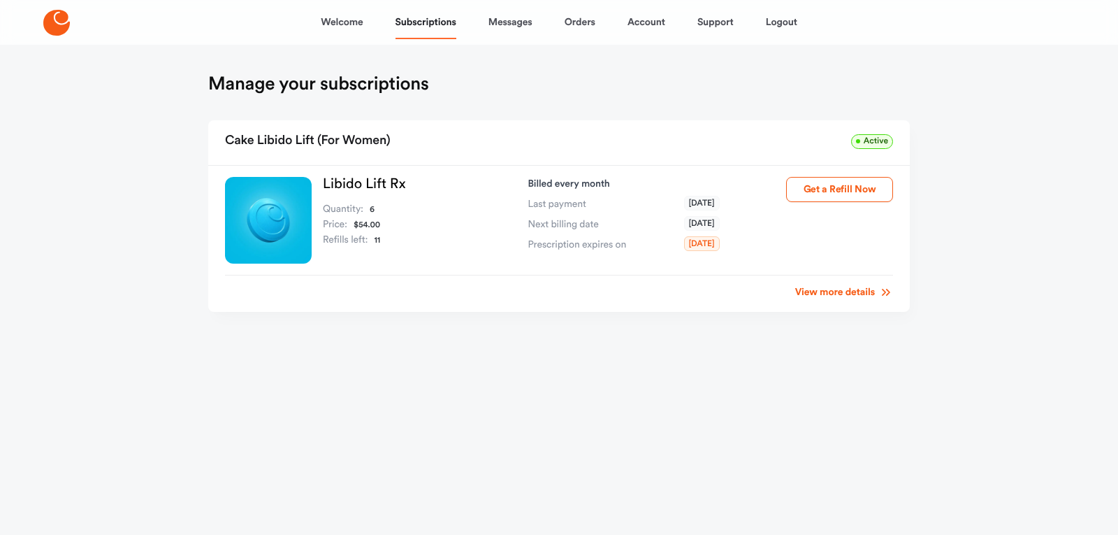
click at [367, 179] on link "Libido Lift Rx" at bounding box center [364, 184] width 83 height 14
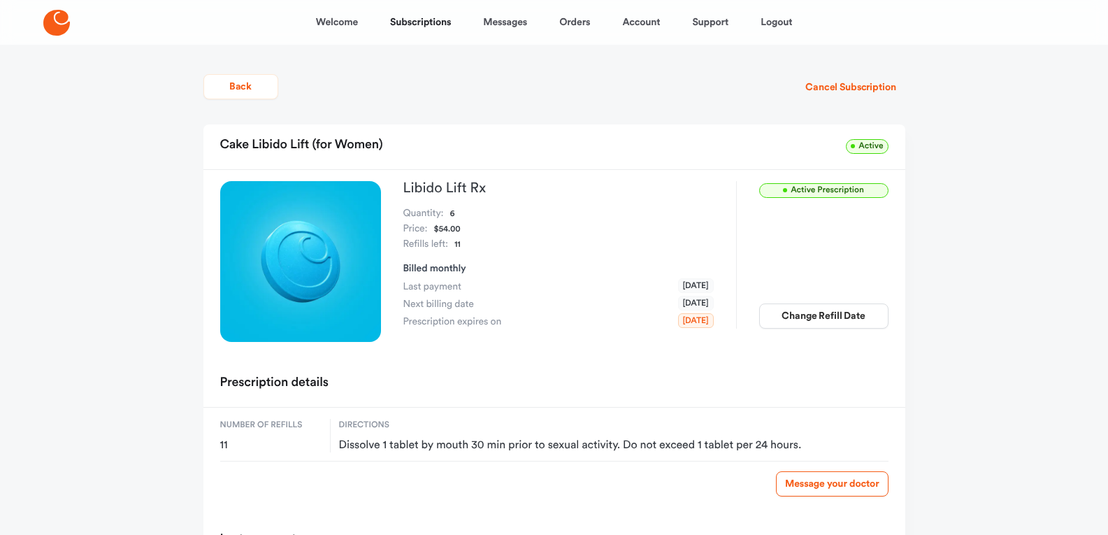
drag, startPoint x: 338, startPoint y: 226, endPoint x: 345, endPoint y: 229, distance: 7.8
click at [339, 226] on img at bounding box center [300, 261] width 161 height 161
click at [428, 182] on h3 "Libido Lift Rx" at bounding box center [558, 188] width 310 height 14
drag, startPoint x: 396, startPoint y: 192, endPoint x: 524, endPoint y: 203, distance: 127.7
click at [524, 203] on div "Libido Lift Rx Quantity: 6 Price: $54.00 Refills left: 11 Billed monthly Last p…" at bounding box center [466, 254] width 493 height 147
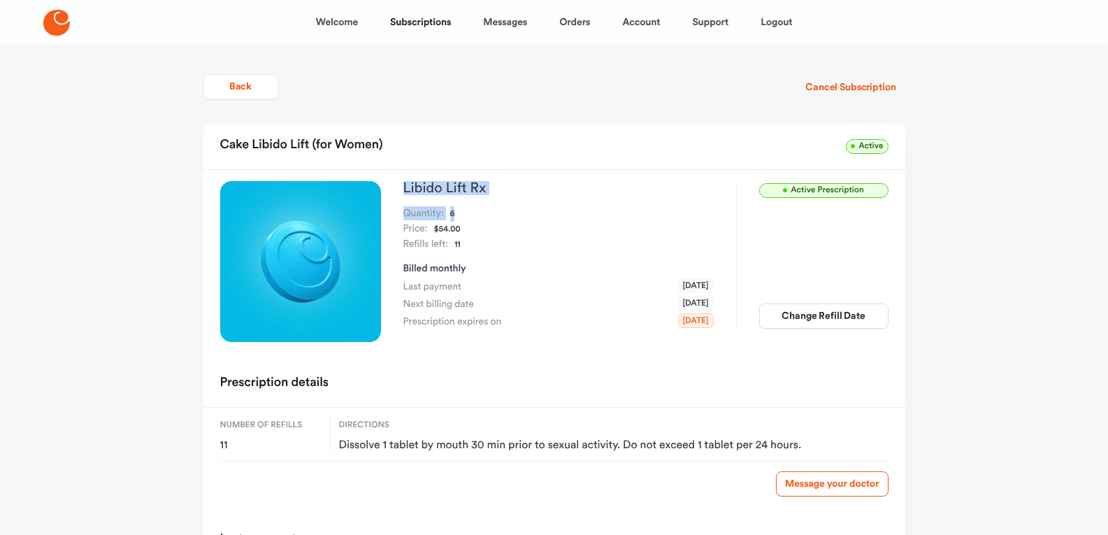
click at [498, 188] on h3 "Libido Lift Rx" at bounding box center [558, 188] width 310 height 14
drag, startPoint x: 498, startPoint y: 187, endPoint x: 389, endPoint y: 194, distance: 110.0
click at [389, 194] on div "Libido Lift Rx Quantity: 6 Price: $54.00 Refills left: 11 Billed monthly Last p…" at bounding box center [466, 254] width 493 height 147
copy h3 "Libido Lift Rx"
click at [127, 236] on div "Welcome Subscriptions Messages Orders Account Support Logout Back Cancel Subscr…" at bounding box center [554, 353] width 1108 height 707
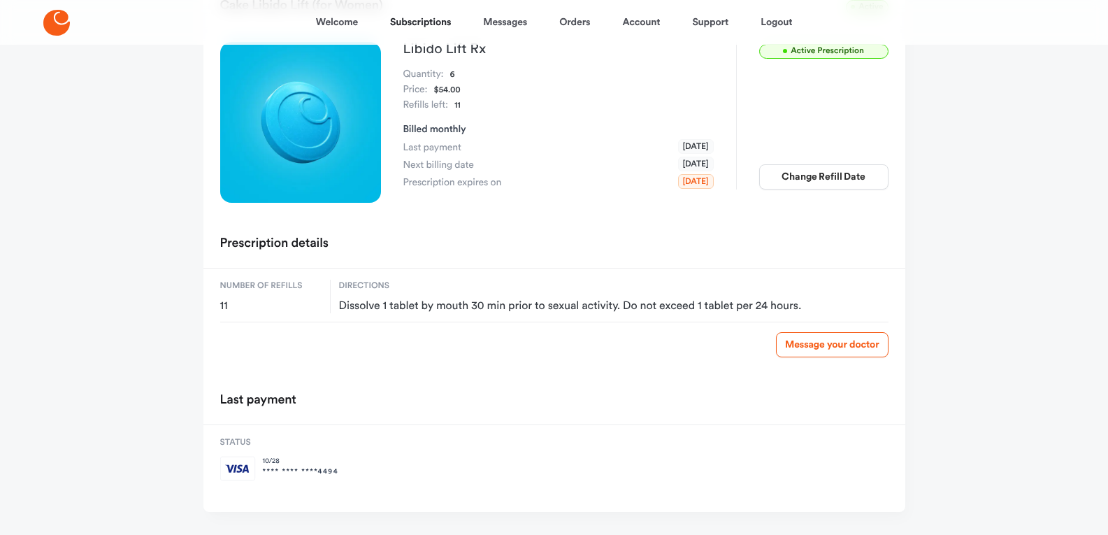
scroll to position [140, 0]
click at [585, 24] on link "Orders" at bounding box center [574, 23] width 31 height 34
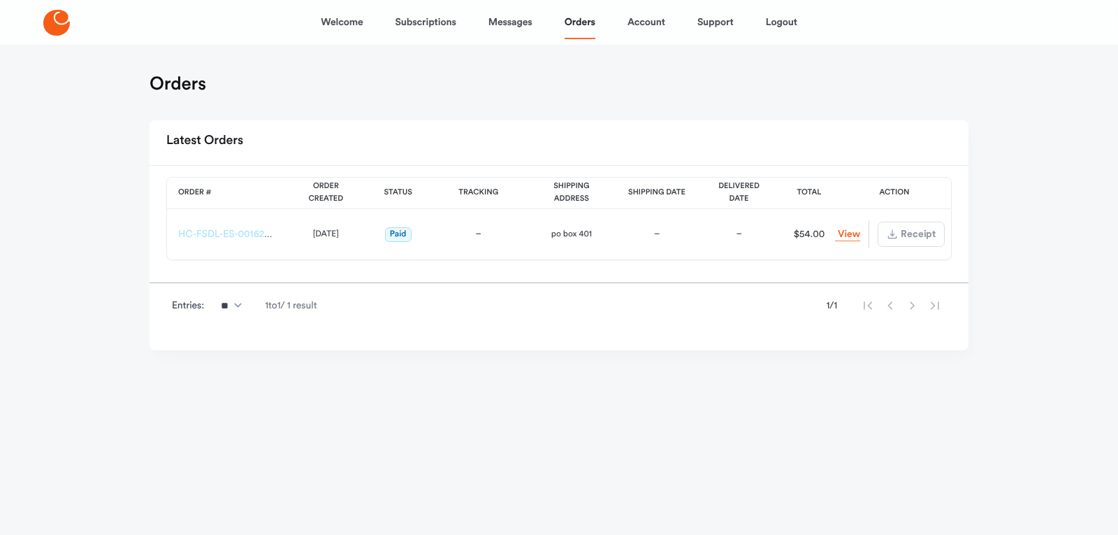
click at [241, 237] on link "HC-FSDL-ES-00162580" at bounding box center [229, 234] width 103 height 10
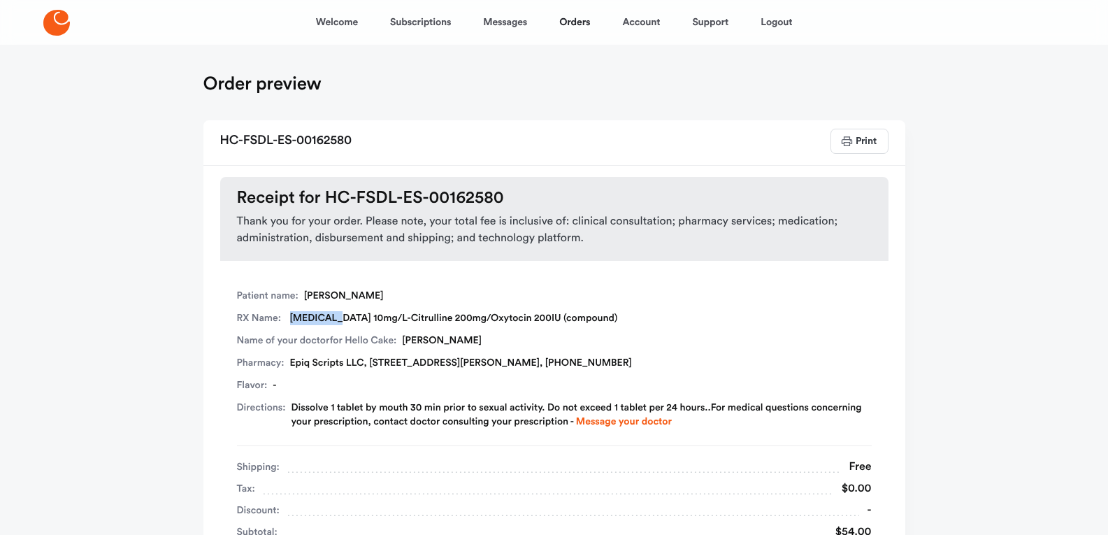
drag, startPoint x: 327, startPoint y: 316, endPoint x: 289, endPoint y: 317, distance: 37.8
click at [289, 317] on div "RX Name: Tadalafil 10mg/L-Citrulline 200mg/Oxytocin 200IU (compound)" at bounding box center [554, 318] width 635 height 14
copy div "Tadalafil"
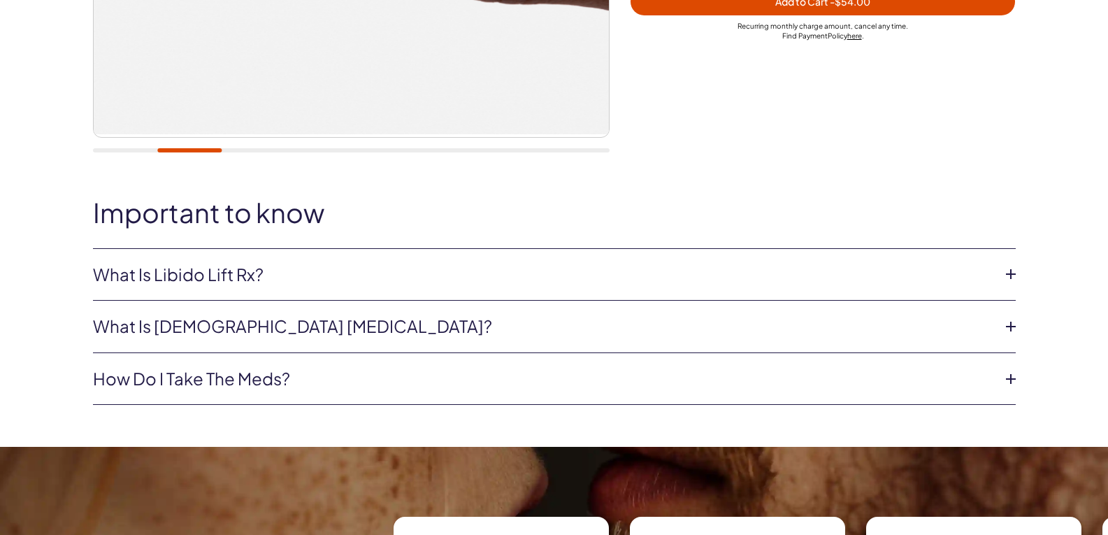
click at [227, 377] on link "How do I take the meds?" at bounding box center [543, 379] width 900 height 24
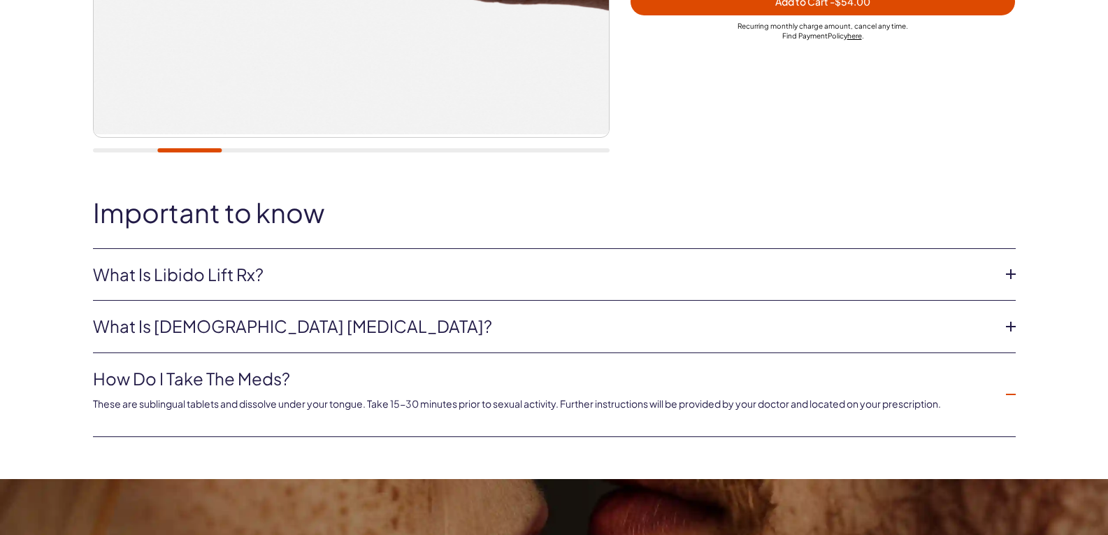
click at [231, 377] on link "How do I take the meds?" at bounding box center [543, 379] width 900 height 24
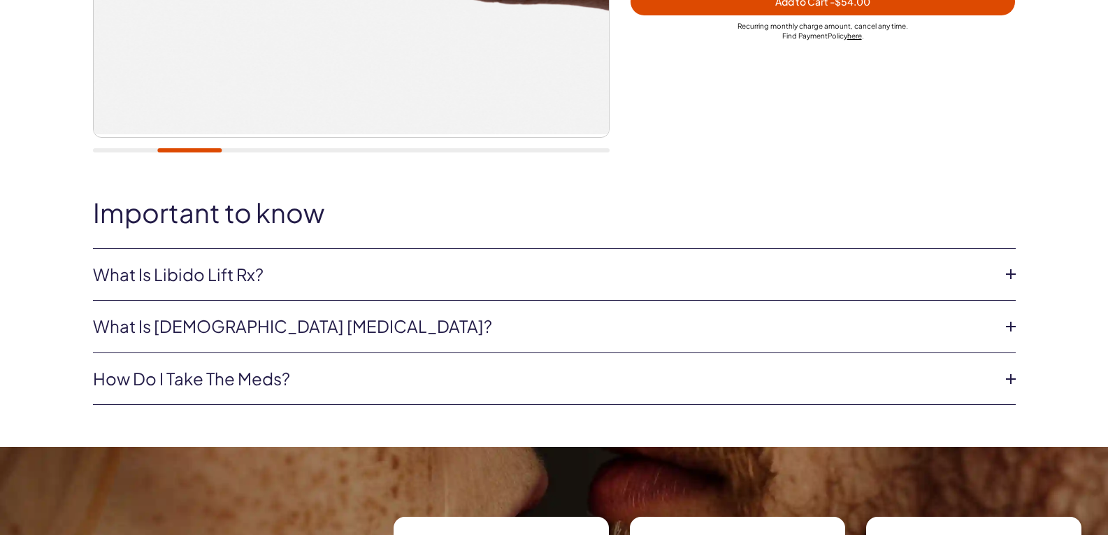
click at [252, 285] on link "What is Libido Lift Rx?" at bounding box center [543, 275] width 900 height 24
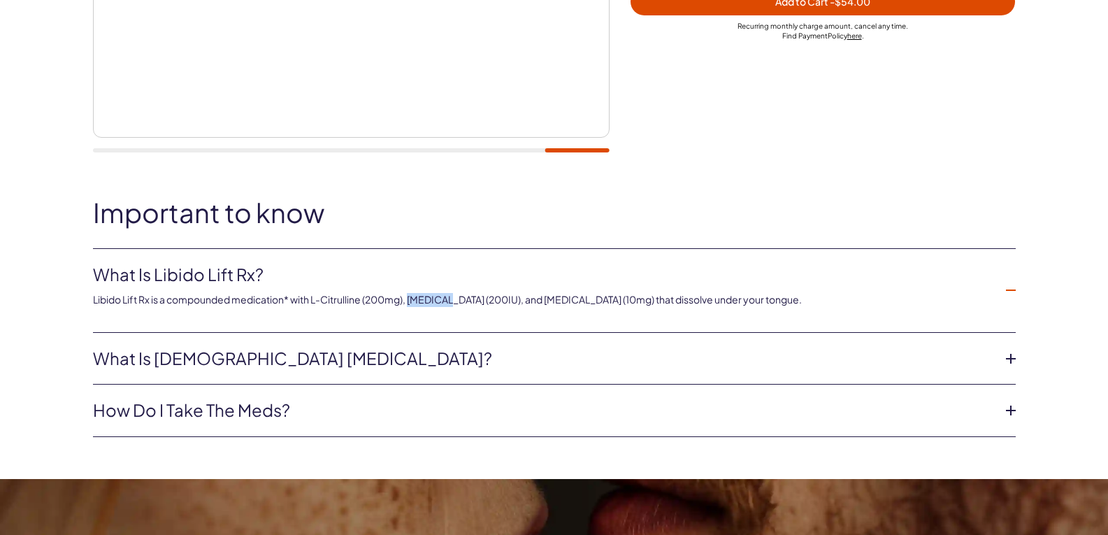
drag, startPoint x: 414, startPoint y: 301, endPoint x: 451, endPoint y: 312, distance: 38.0
click at [456, 305] on p "Libido Lift Rx is a compounded medication* with L-Citrulline (200mg), [MEDICAL_…" at bounding box center [543, 300] width 900 height 14
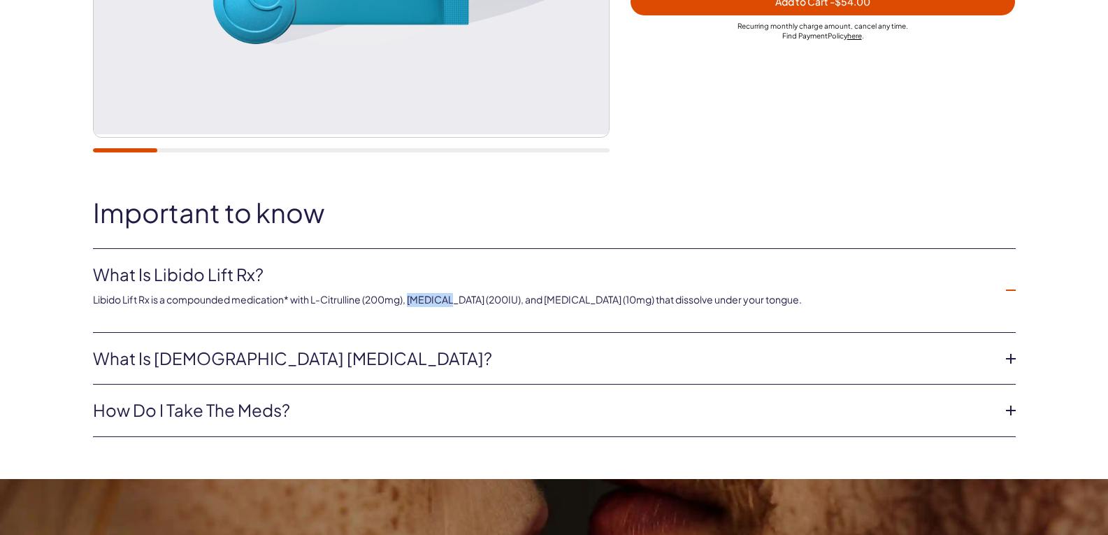
copy p "[MEDICAL_DATA]"
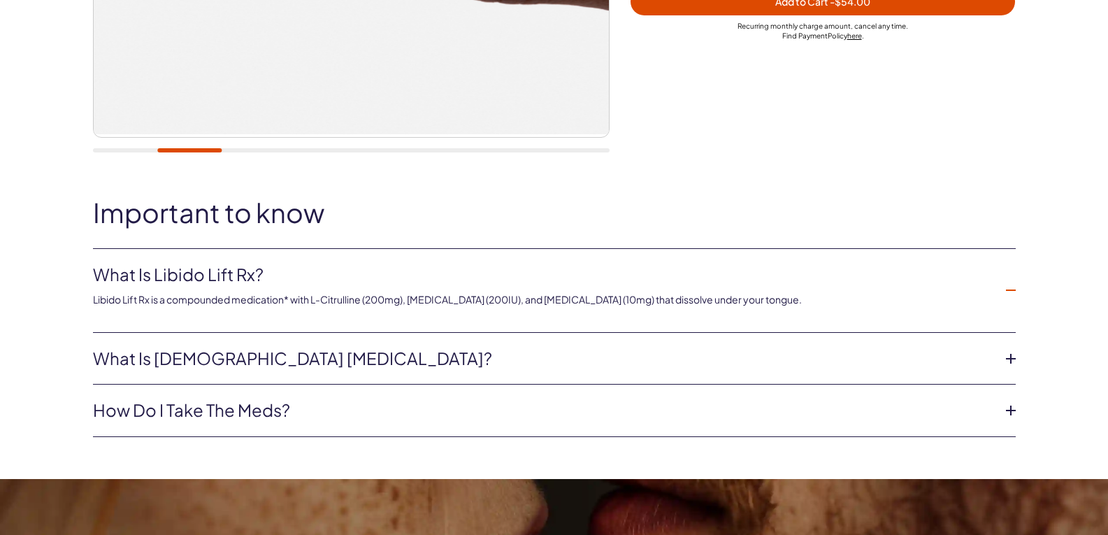
click at [405, 231] on div "Important to know What is Libido Lift Rx? Libido Lift Rx is a compounded medica…" at bounding box center [554, 317] width 1006 height 239
drag, startPoint x: 312, startPoint y: 297, endPoint x: 365, endPoint y: 305, distance: 53.8
click at [365, 305] on p "Libido Lift Rx is a compounded medication* with L-Citrulline (200mg), [MEDICAL_…" at bounding box center [543, 300] width 900 height 14
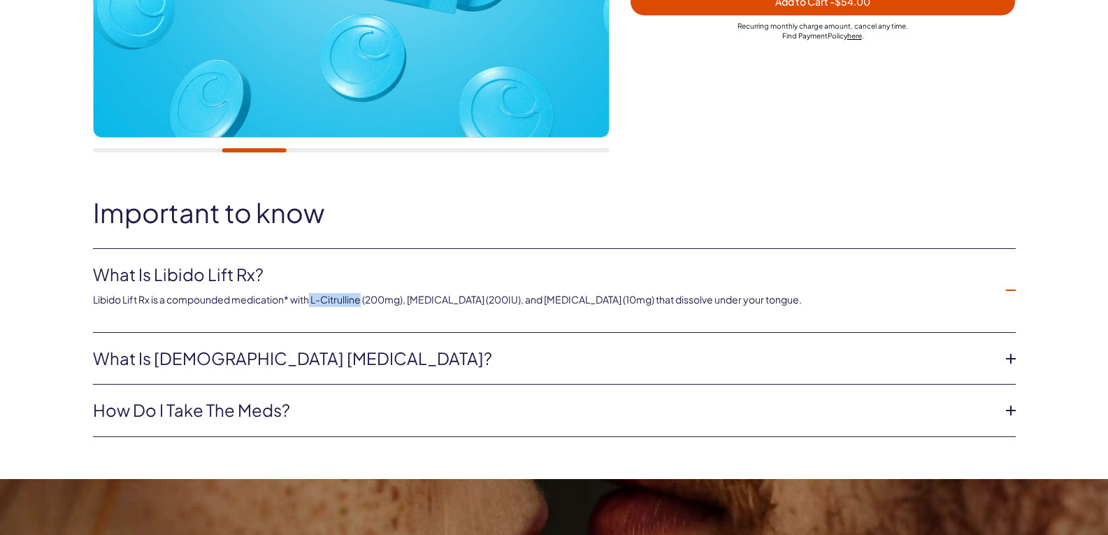
copy p "L-Citrulline"
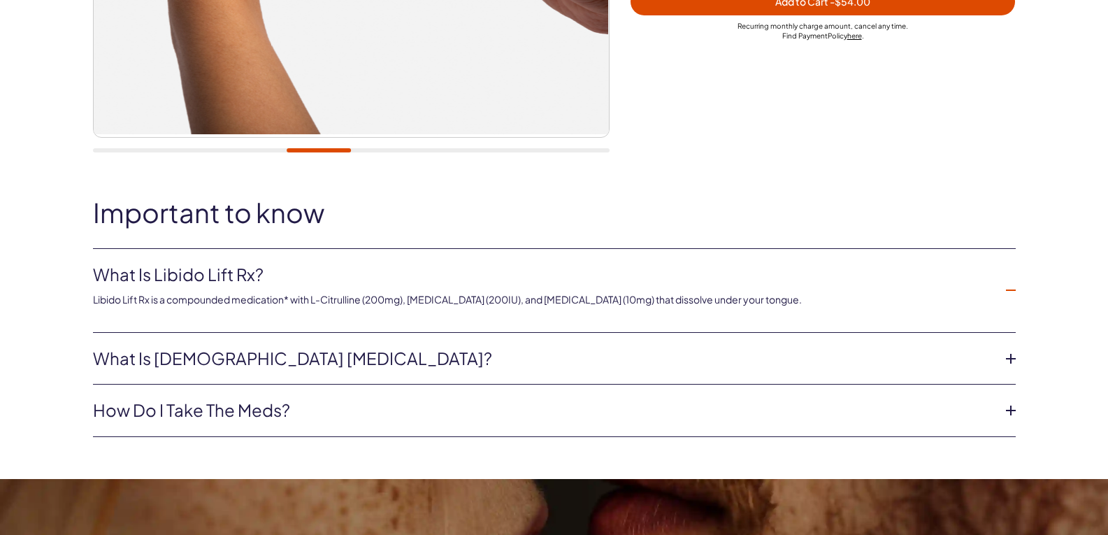
click at [488, 236] on div "Important to know What is Libido Lift Rx? Libido Lift Rx is a compounded medica…" at bounding box center [554, 317] width 1006 height 239
